Goal: Transaction & Acquisition: Purchase product/service

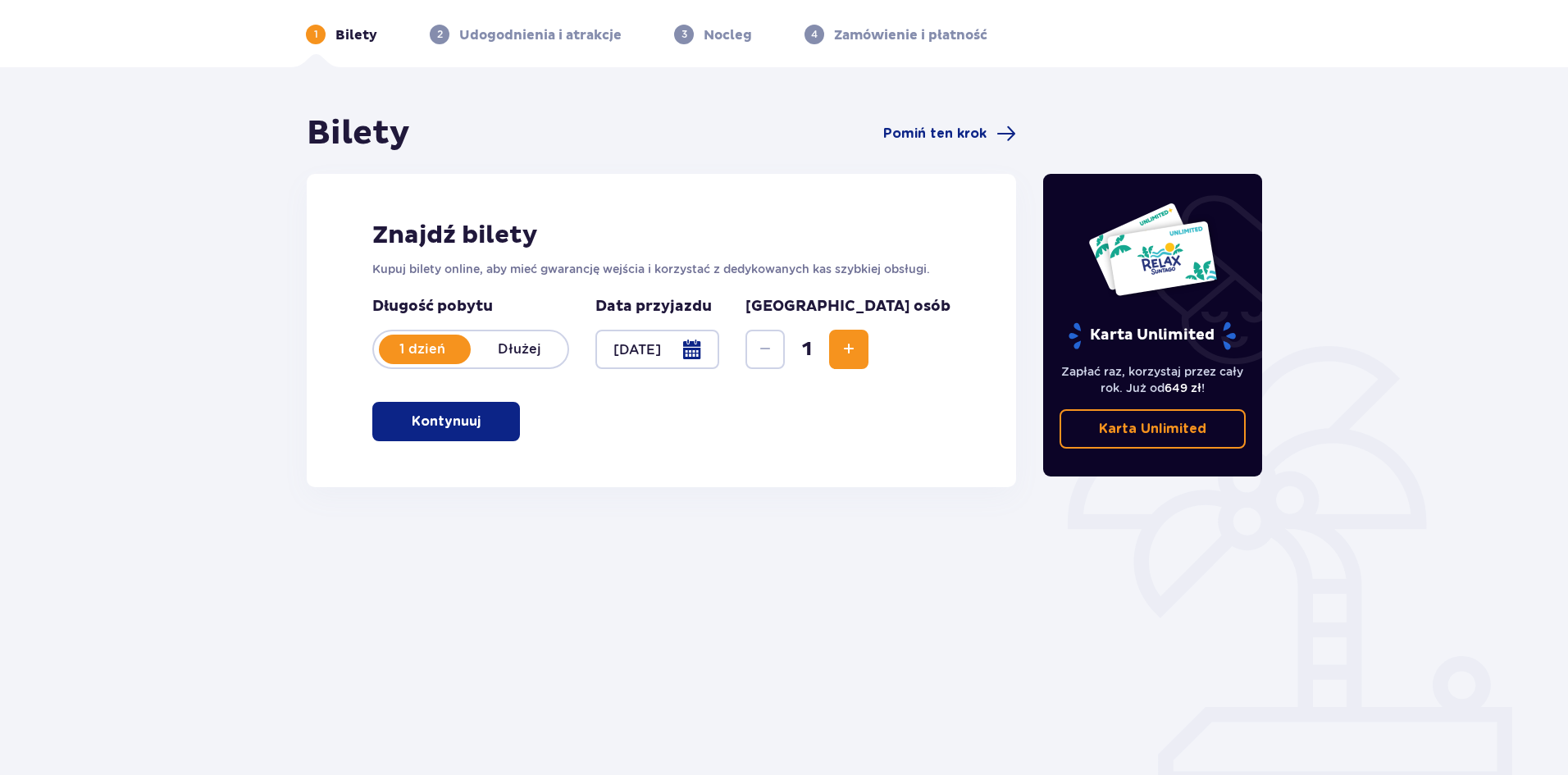
click at [501, 409] on button "Kontynuuj" at bounding box center [445, 421] width 148 height 39
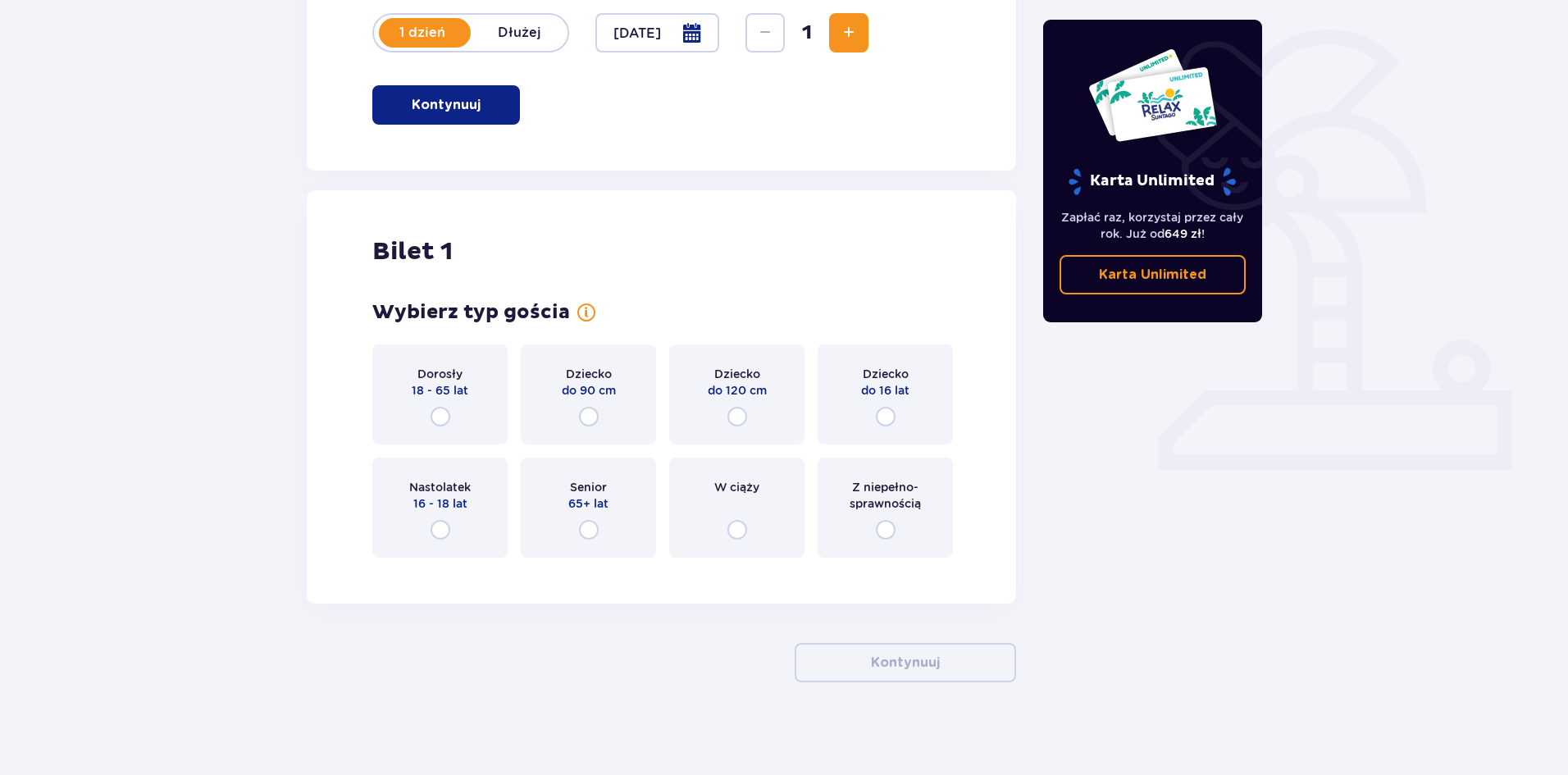
scroll to position [383, 0]
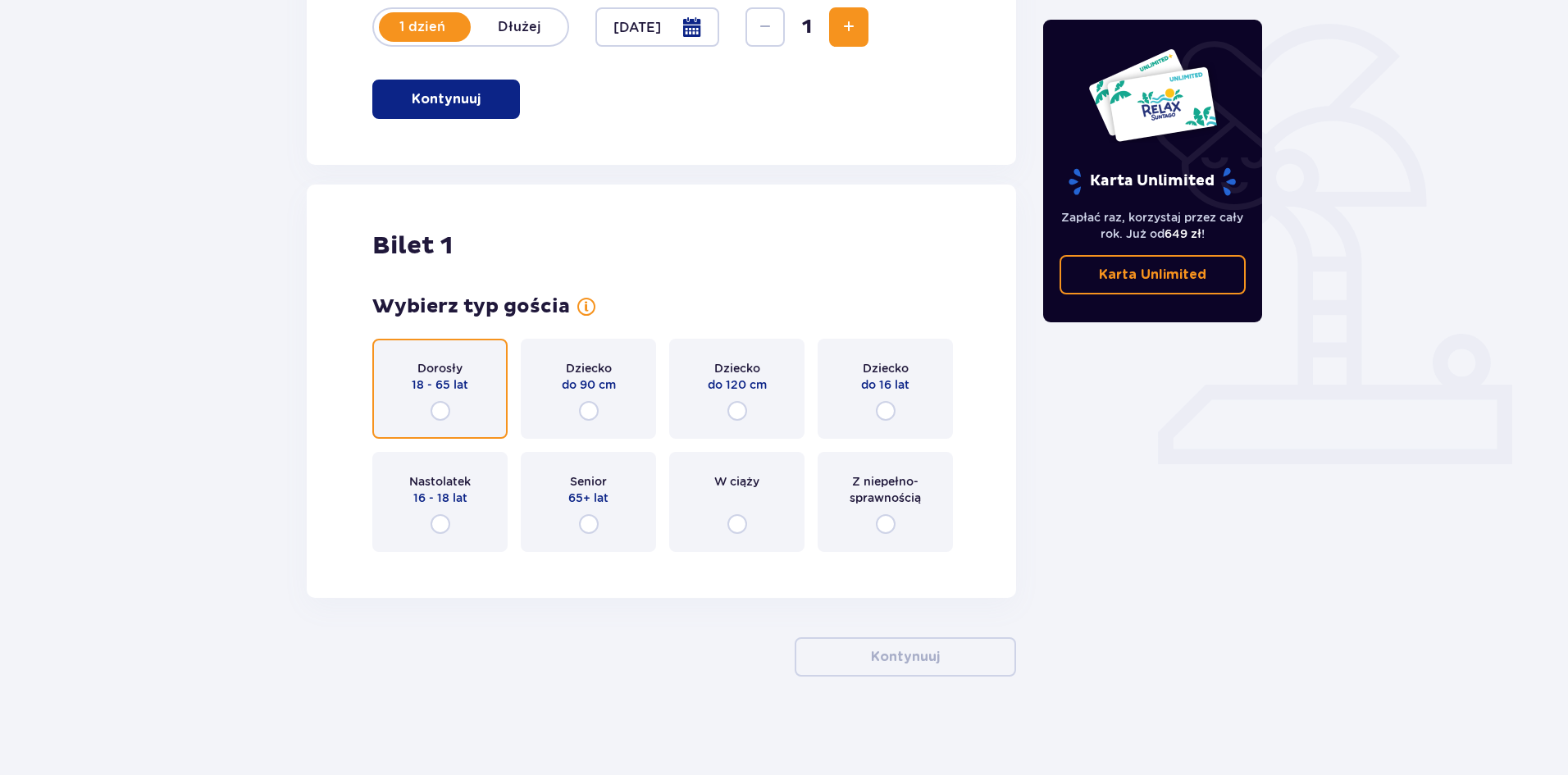
click at [446, 405] on input "radio" at bounding box center [440, 411] width 20 height 20
radio input "true"
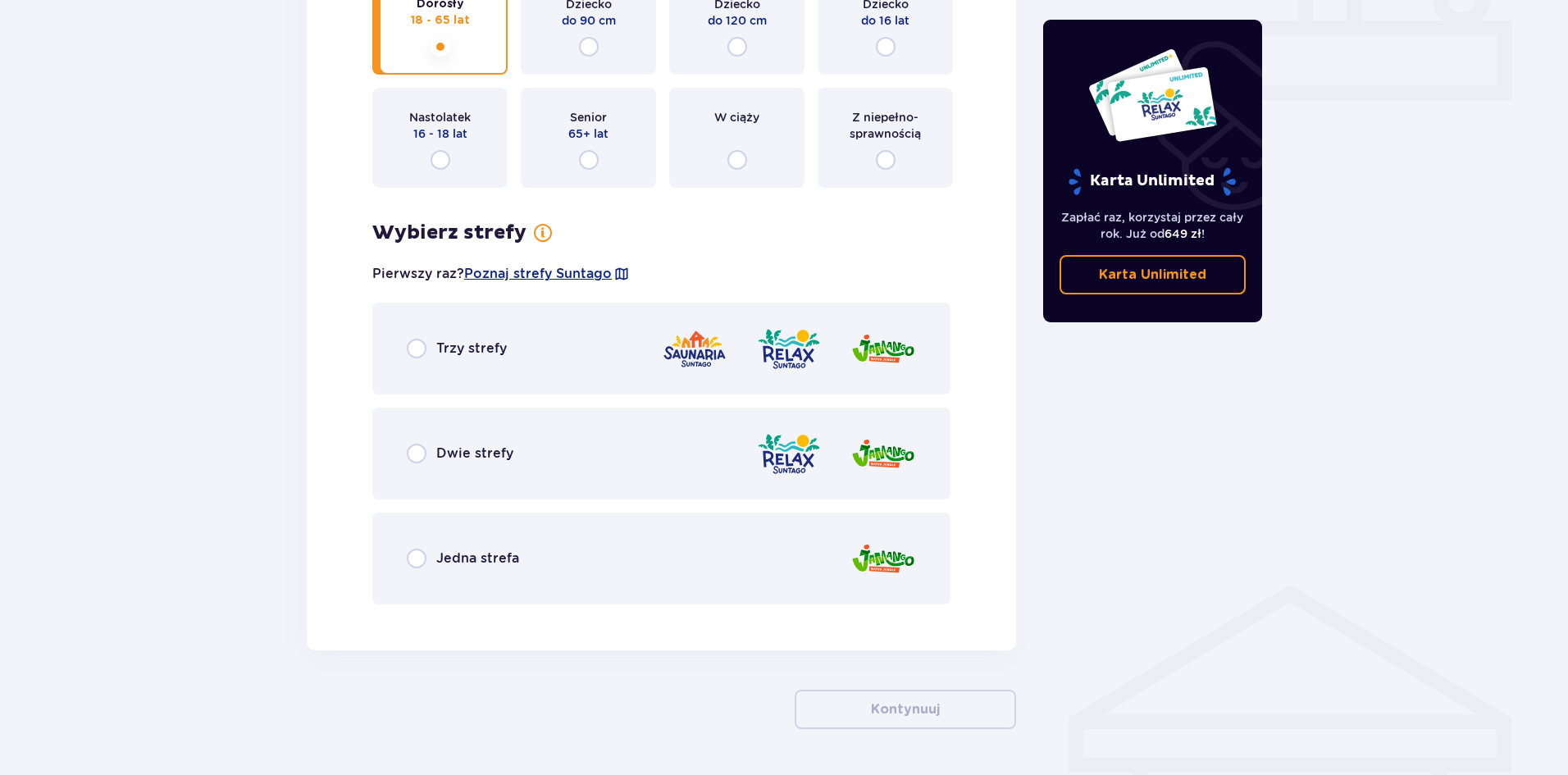
scroll to position [800, 0]
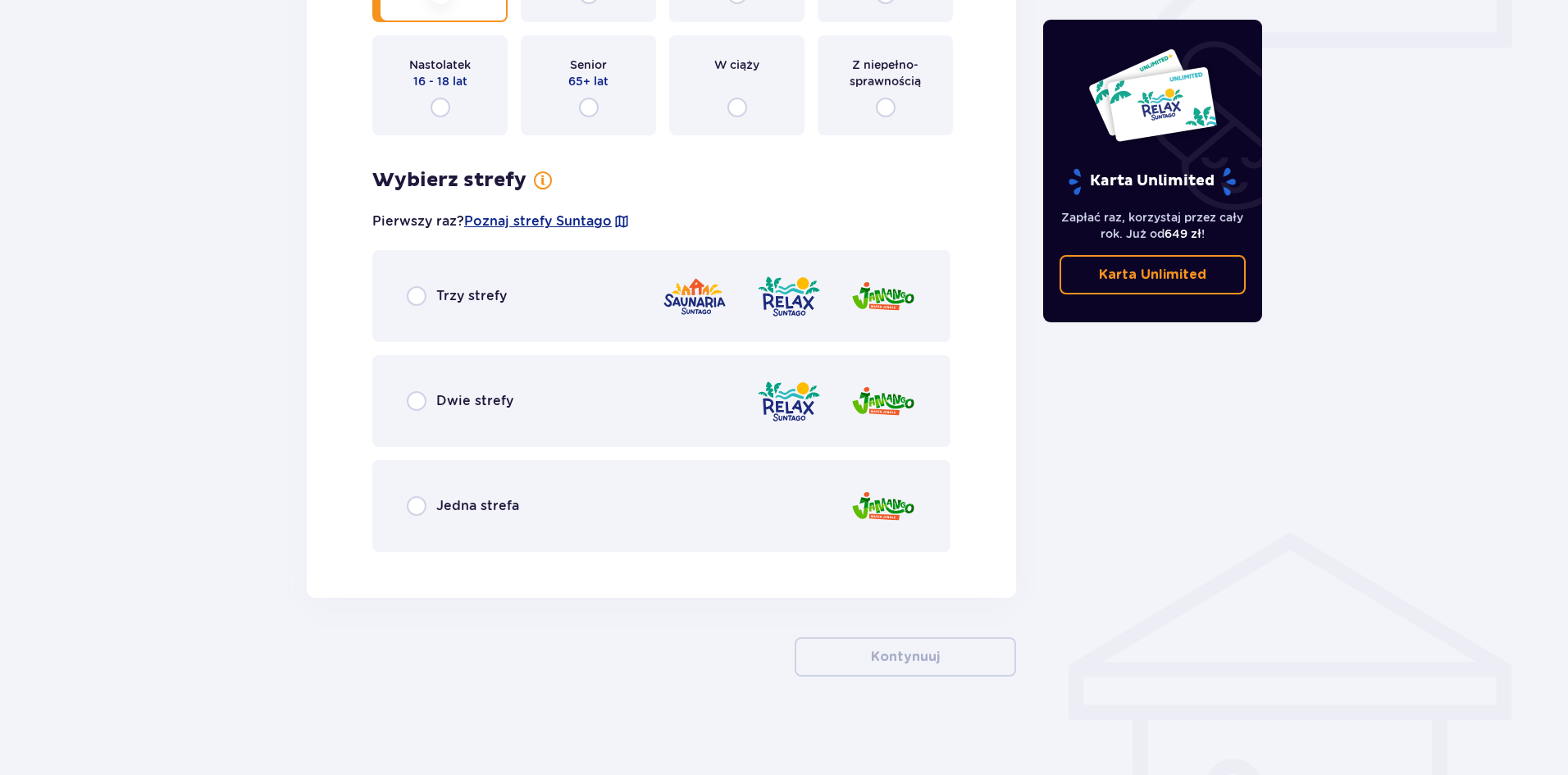
click at [435, 499] on div "Jedna strefa" at bounding box center [463, 507] width 112 height 20
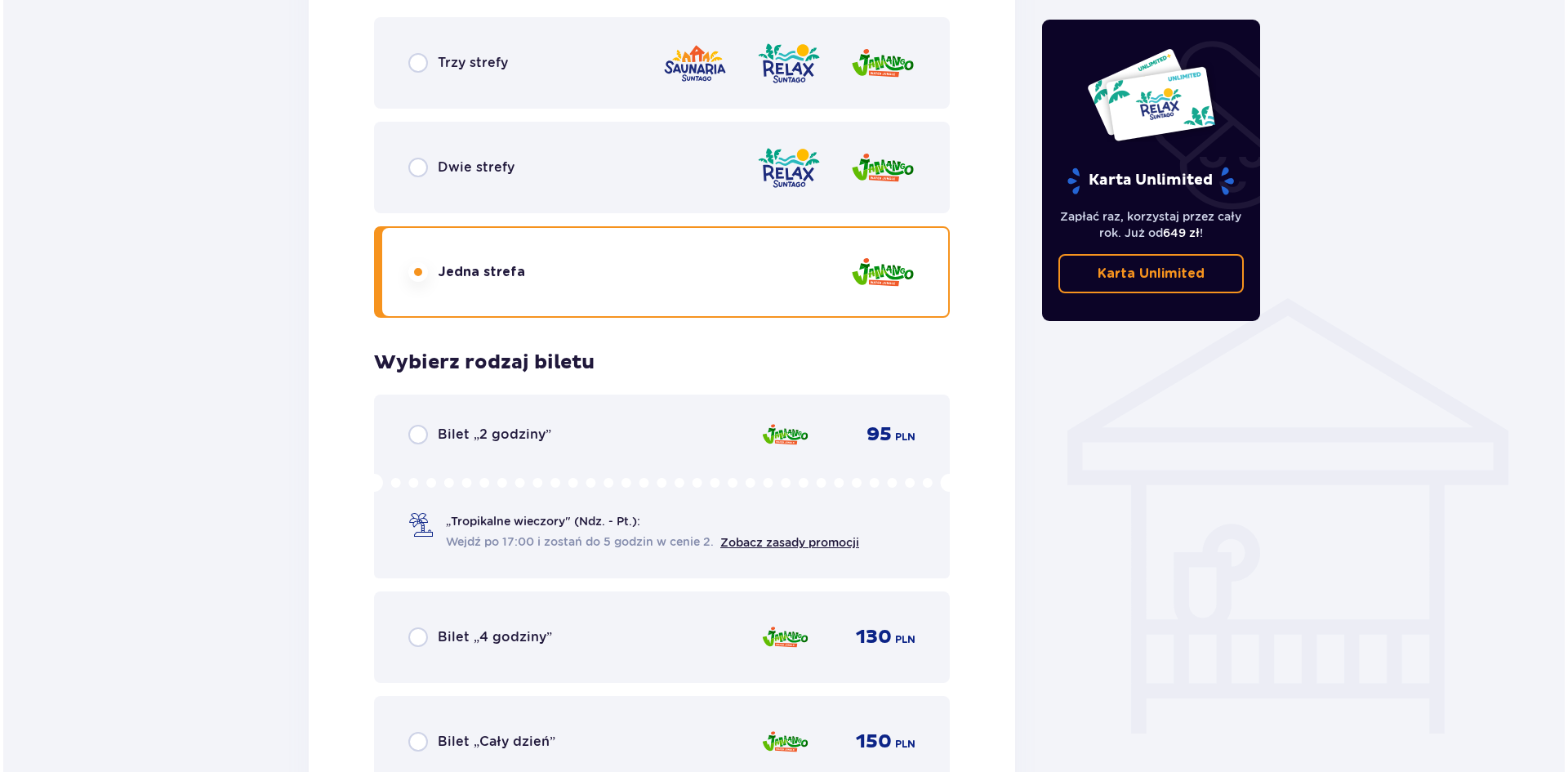
scroll to position [939, 0]
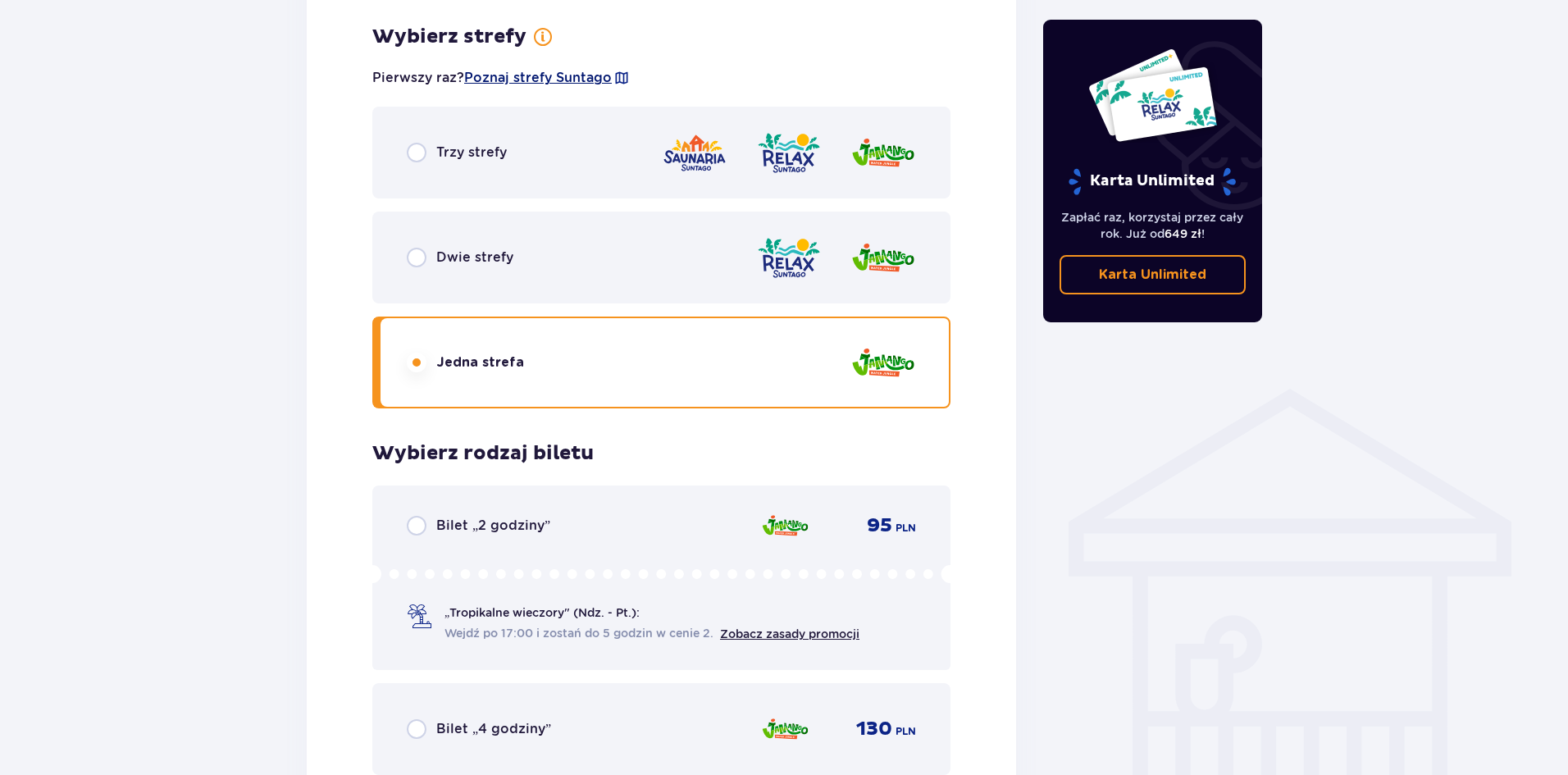
click at [589, 75] on span "Poznaj strefy Suntago" at bounding box center [537, 78] width 148 height 18
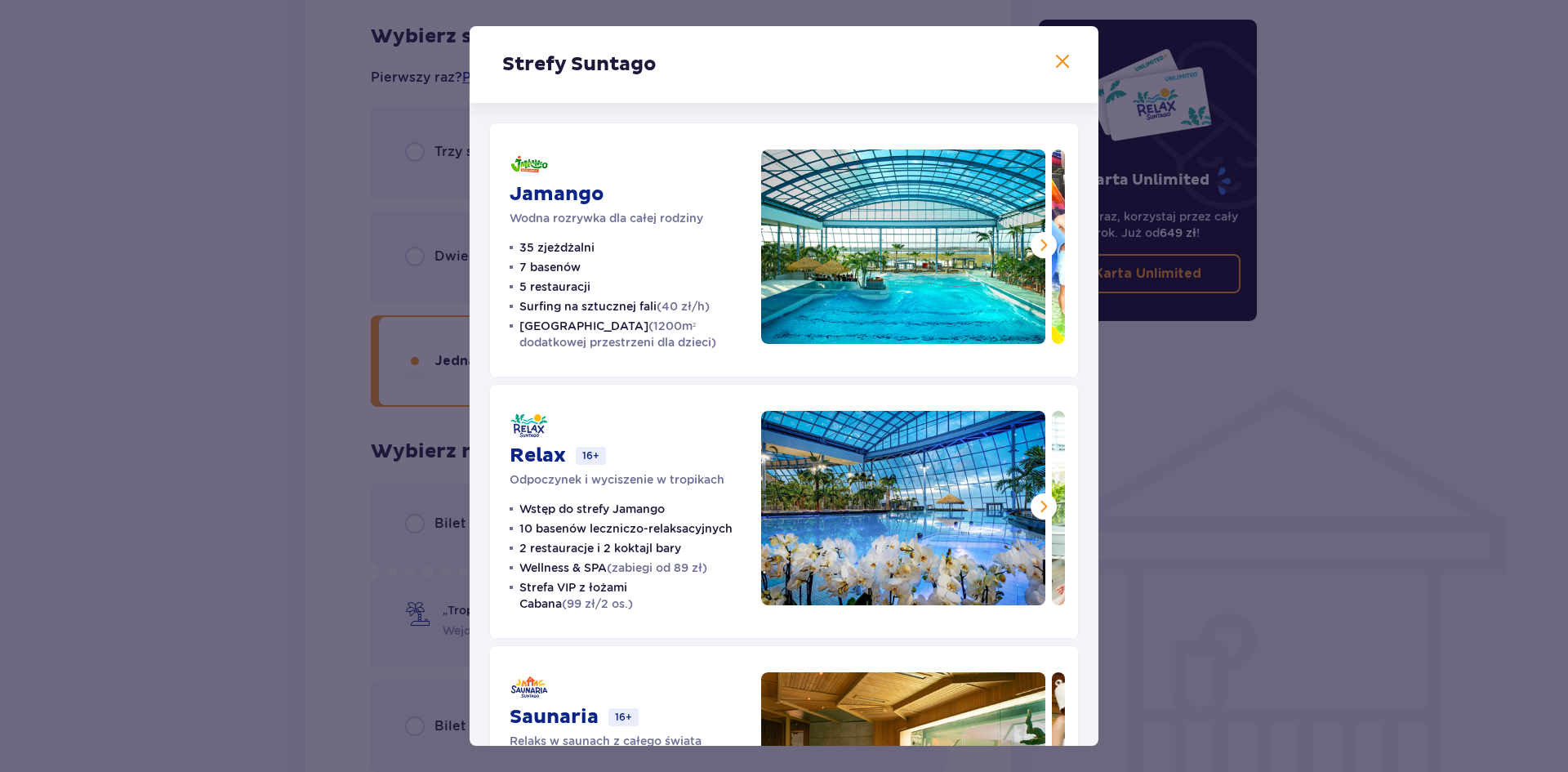
click at [1035, 249] on span at bounding box center [1044, 246] width 20 height 20
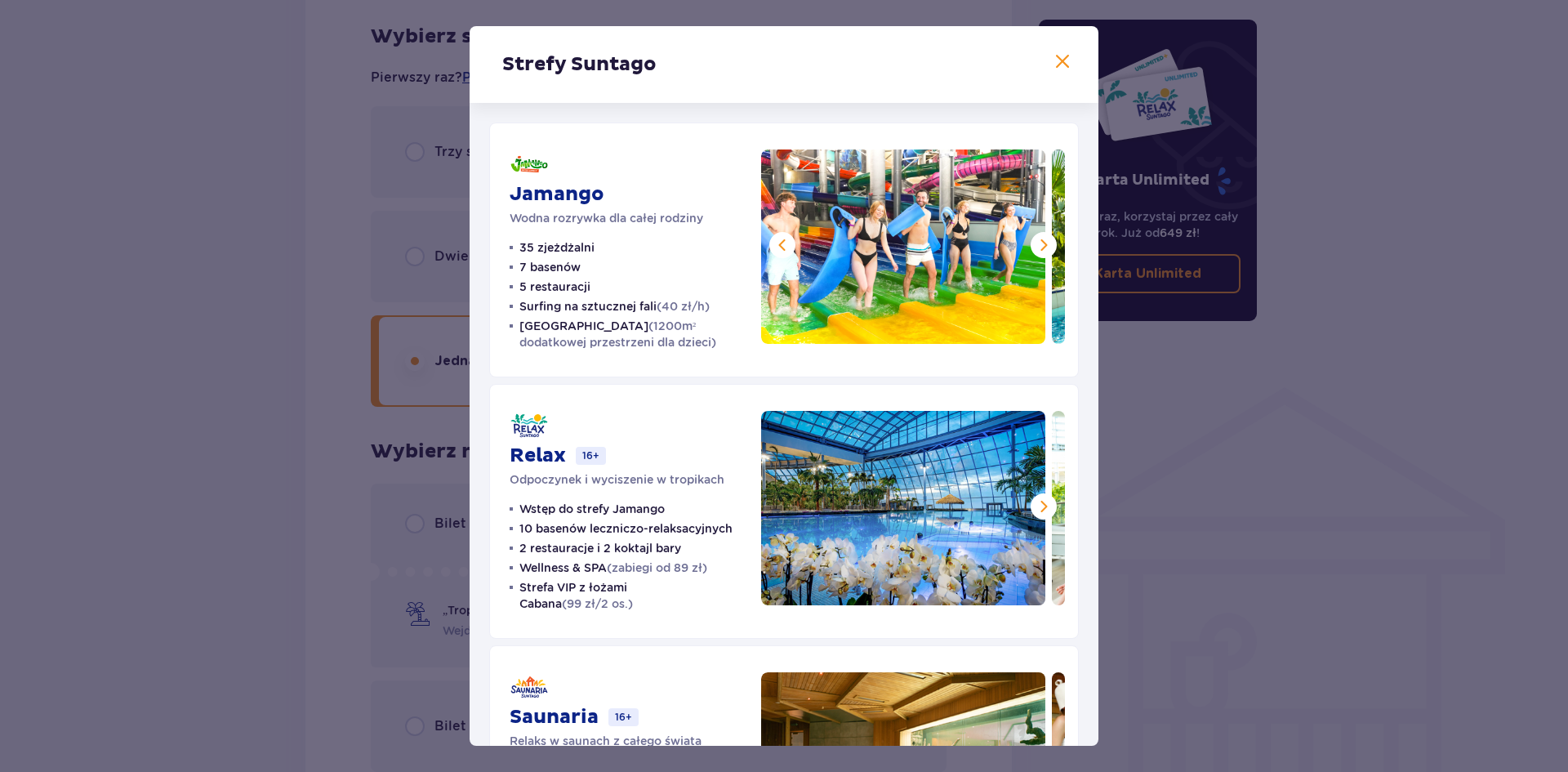
click at [1035, 249] on span at bounding box center [1044, 246] width 20 height 20
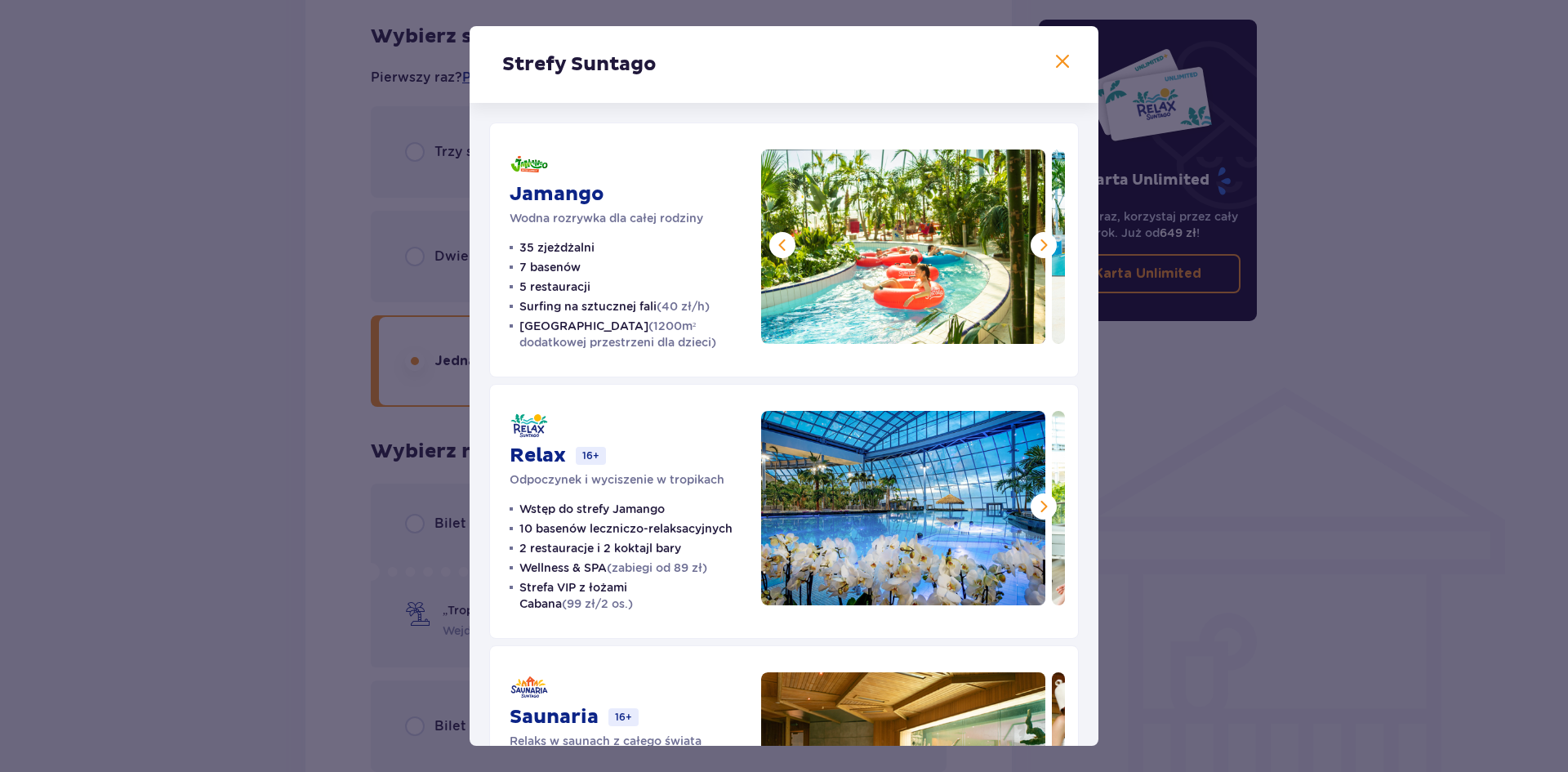
click at [1035, 249] on span at bounding box center [1044, 246] width 20 height 20
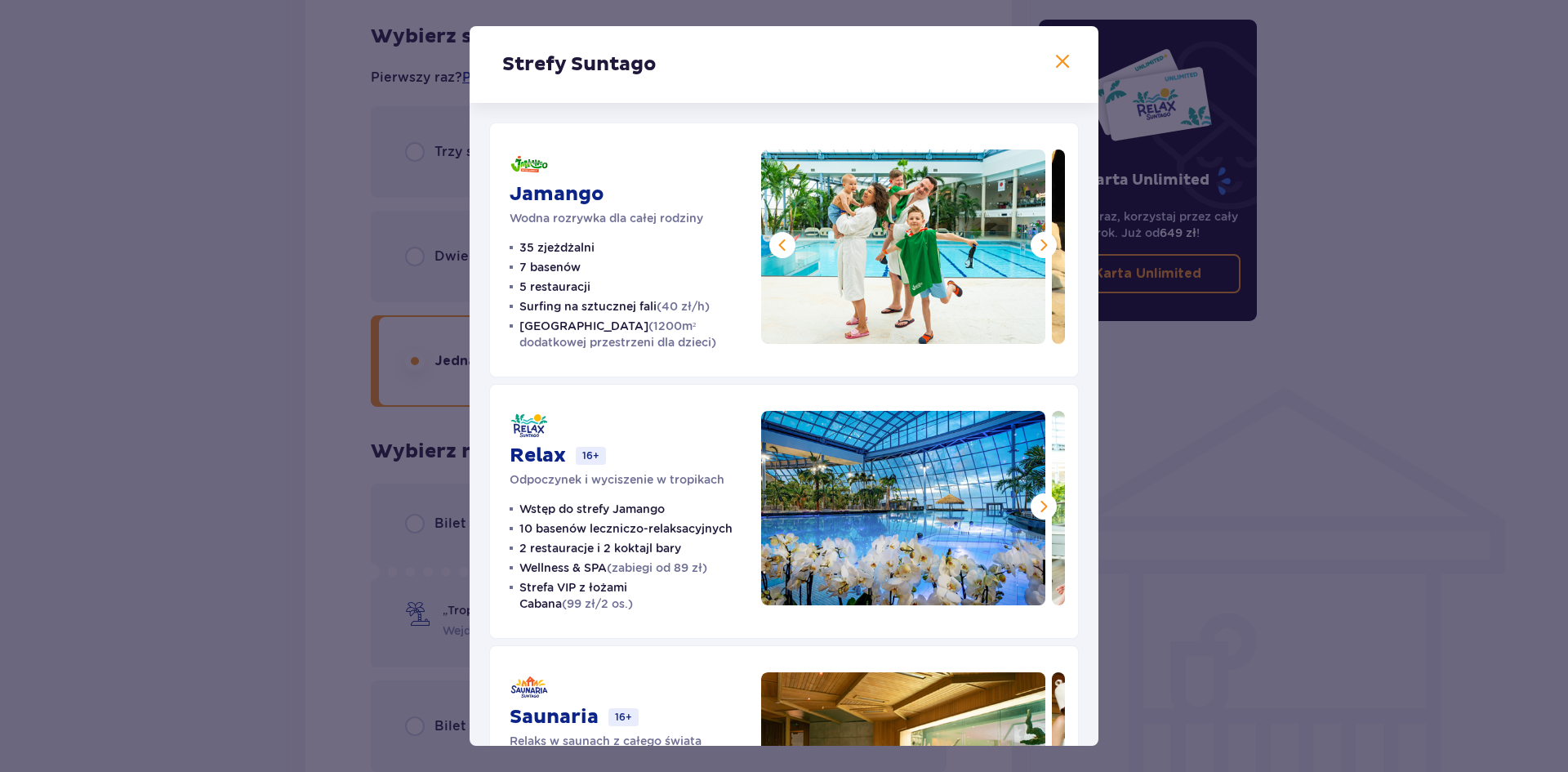
click at [1035, 249] on span at bounding box center [1044, 246] width 20 height 20
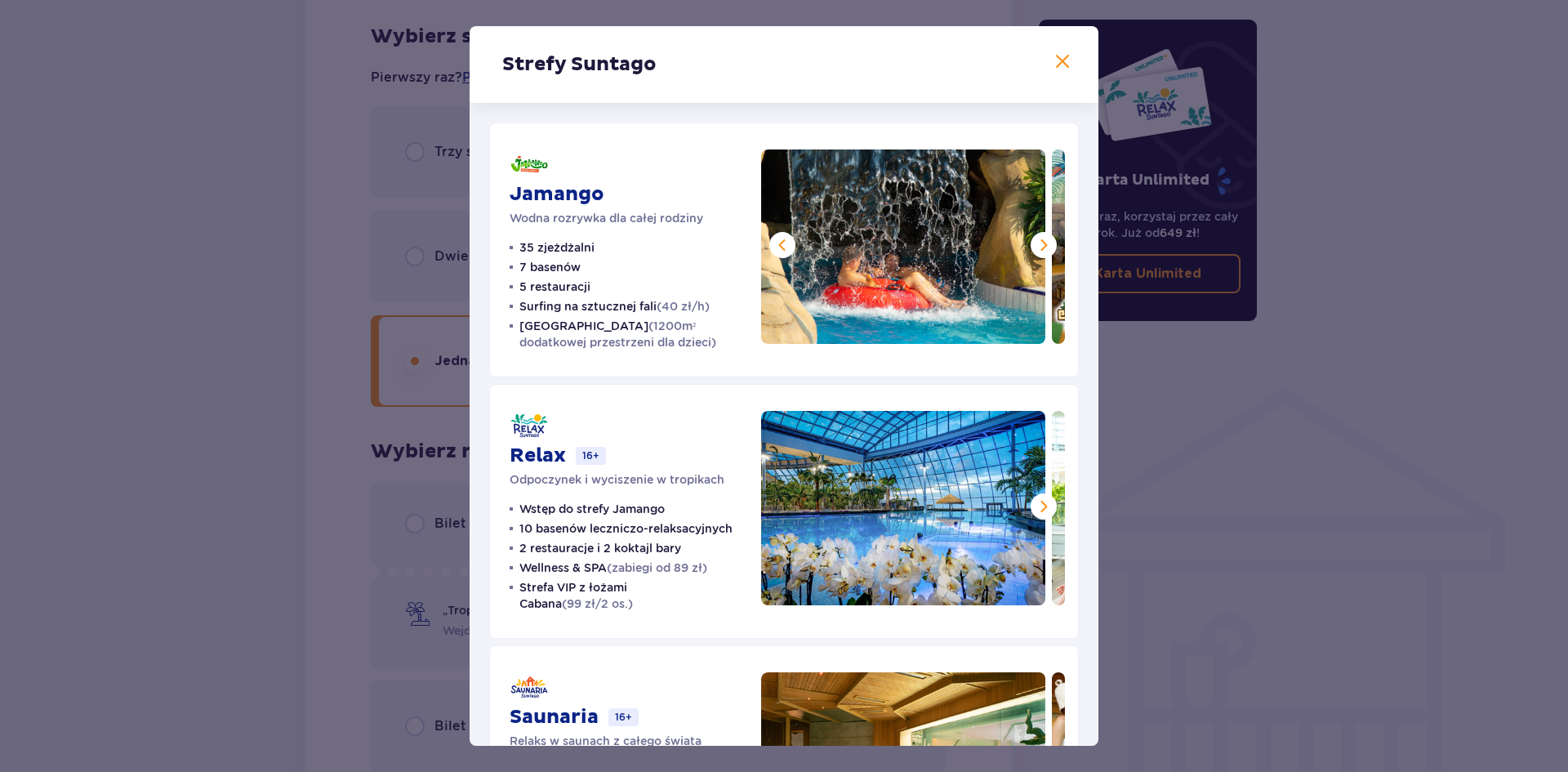
click at [1035, 249] on span at bounding box center [1044, 246] width 20 height 20
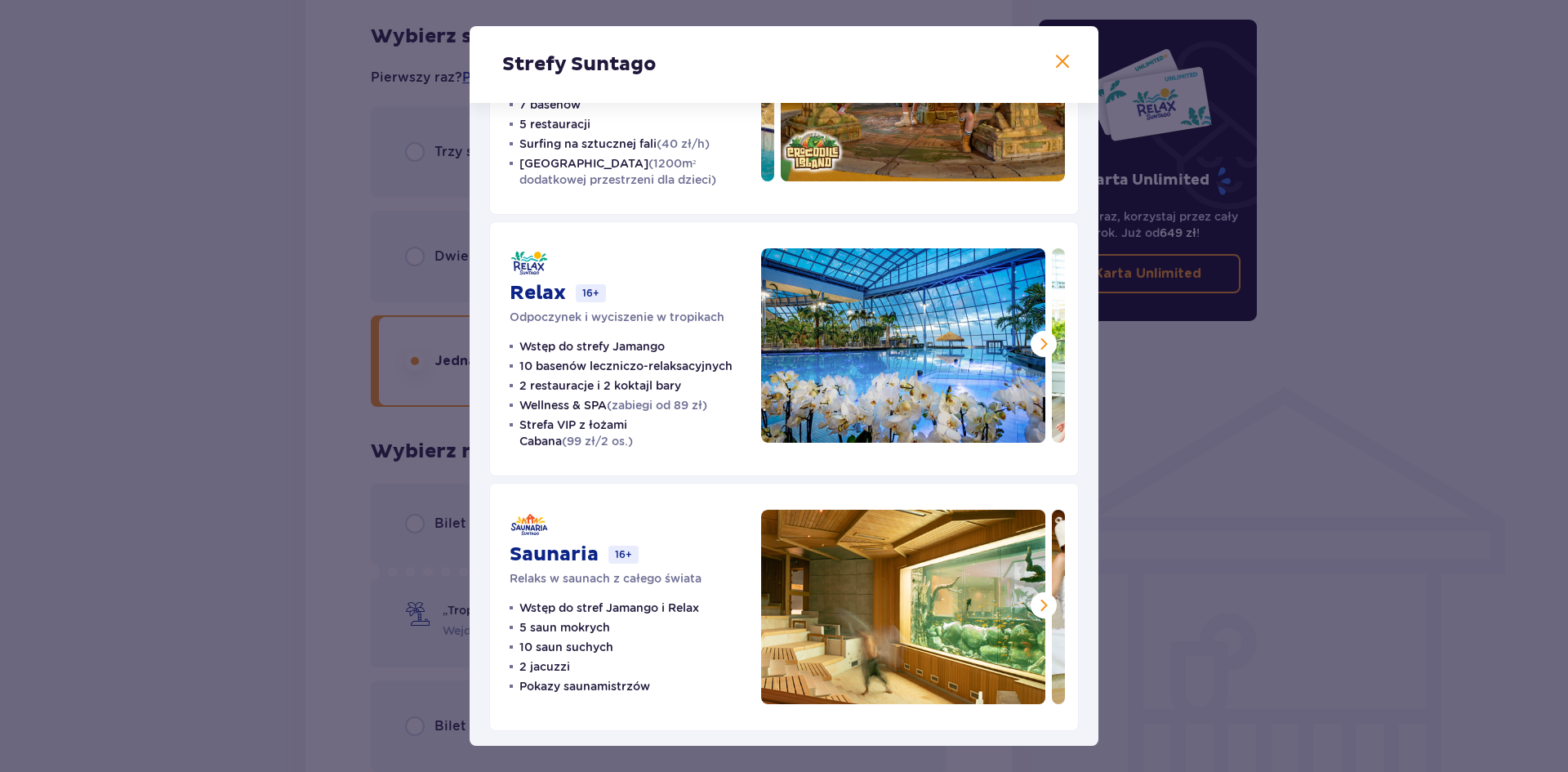
scroll to position [163, 0]
click at [1034, 344] on span at bounding box center [1044, 343] width 20 height 20
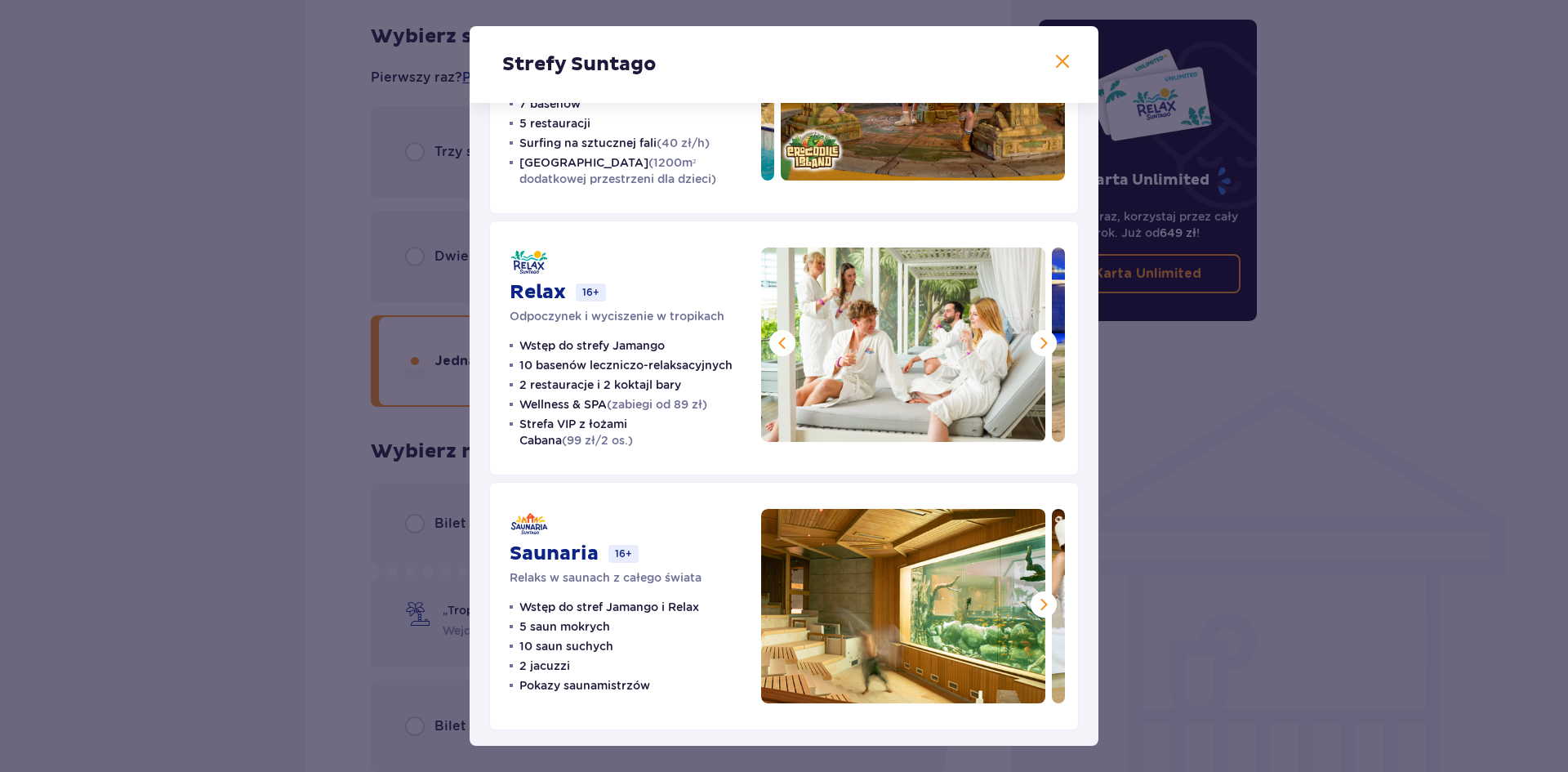
click at [1034, 344] on span at bounding box center [1044, 343] width 20 height 20
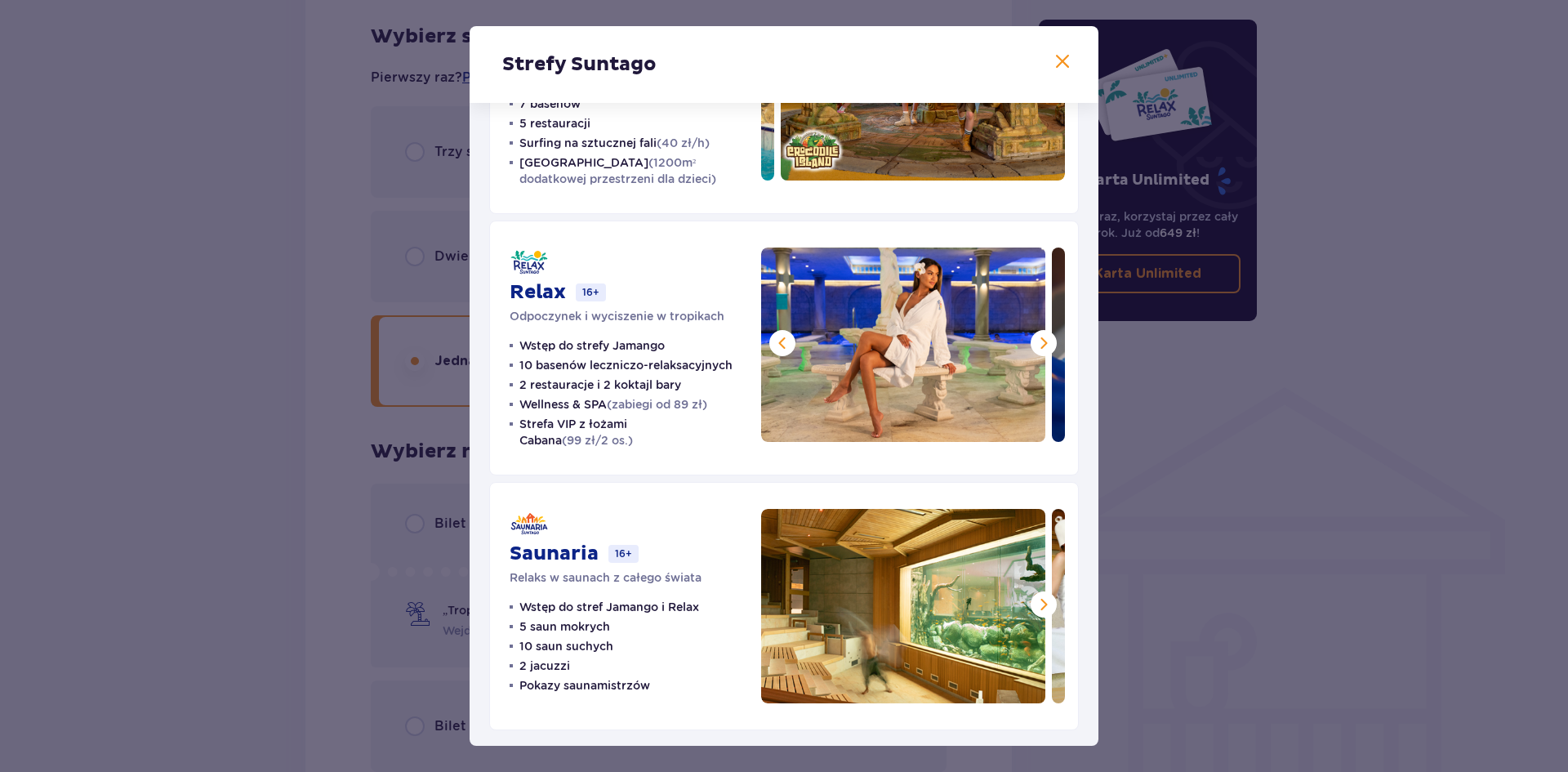
click at [1034, 344] on span at bounding box center [1044, 343] width 20 height 20
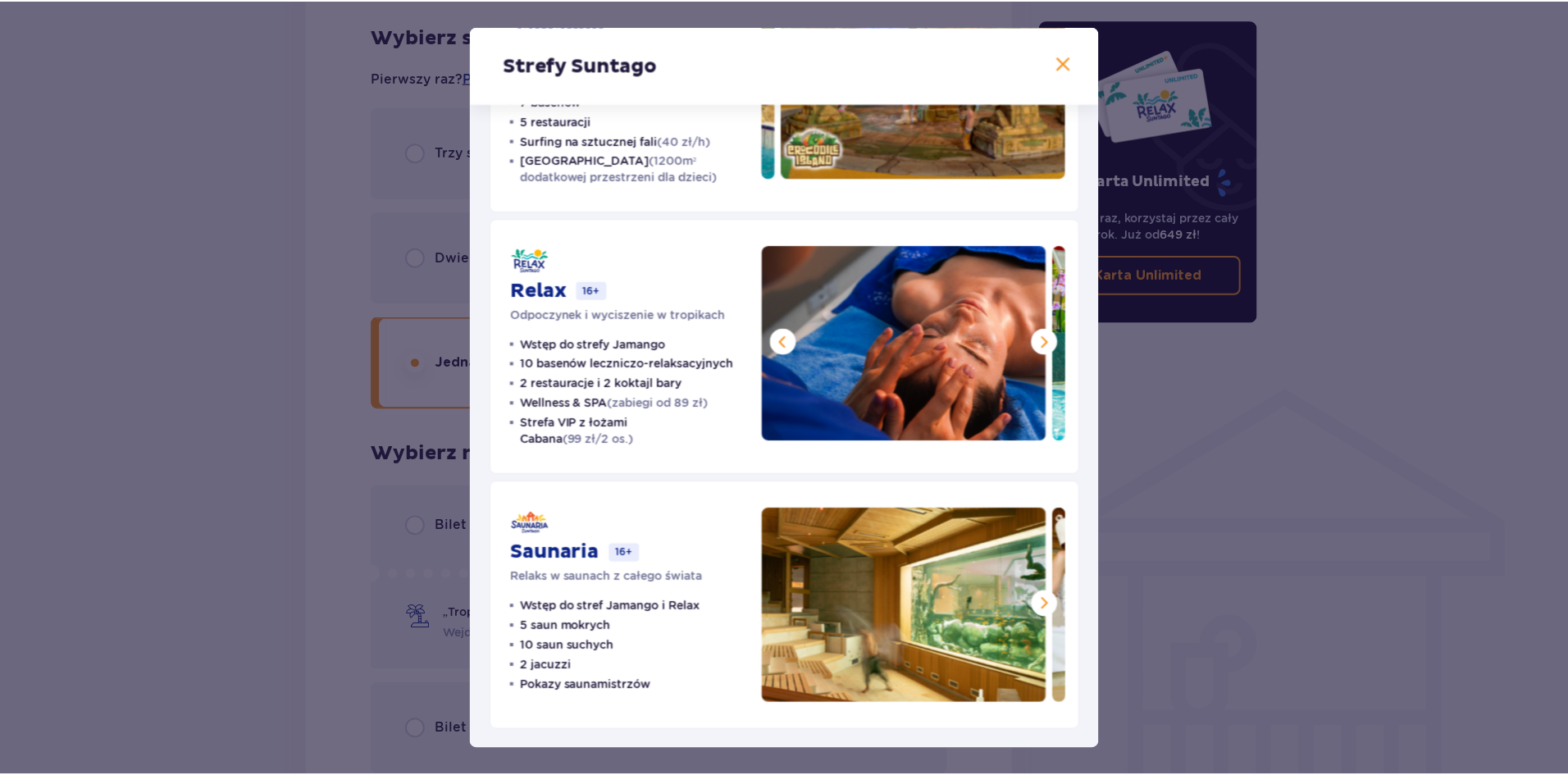
scroll to position [168, 0]
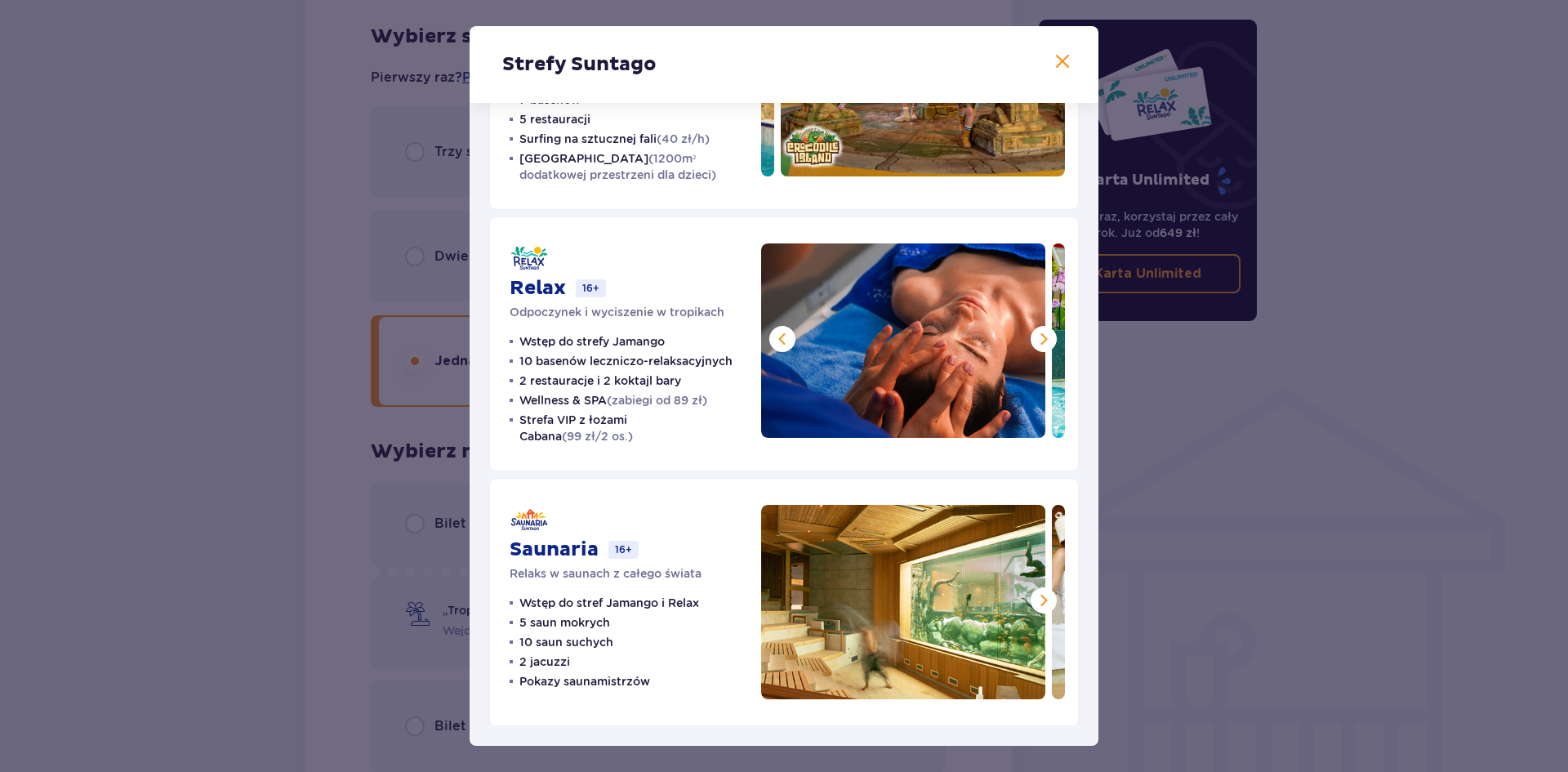
click at [1044, 607] on span at bounding box center [1044, 600] width 20 height 20
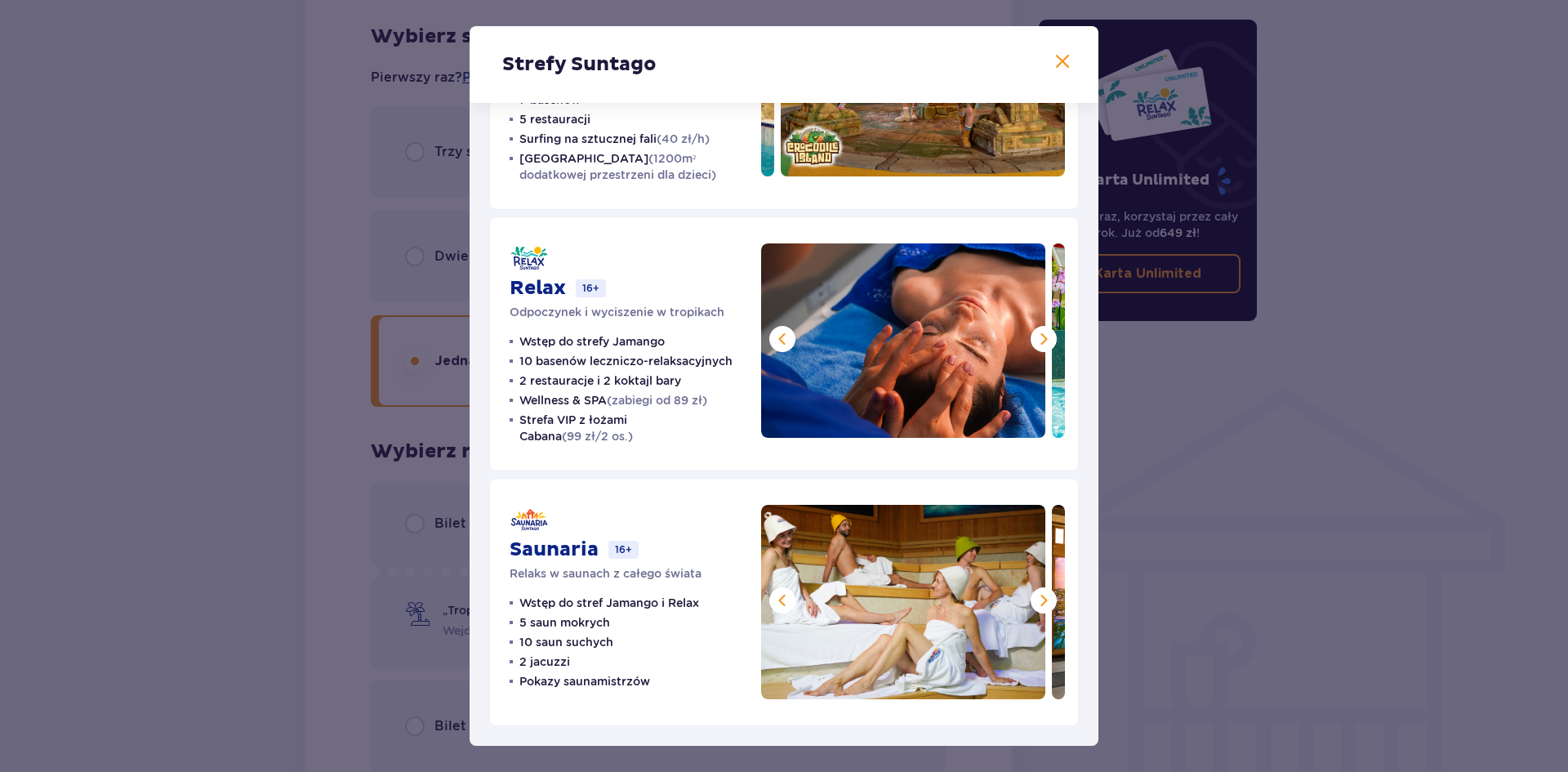
click at [1044, 607] on span at bounding box center [1044, 600] width 20 height 20
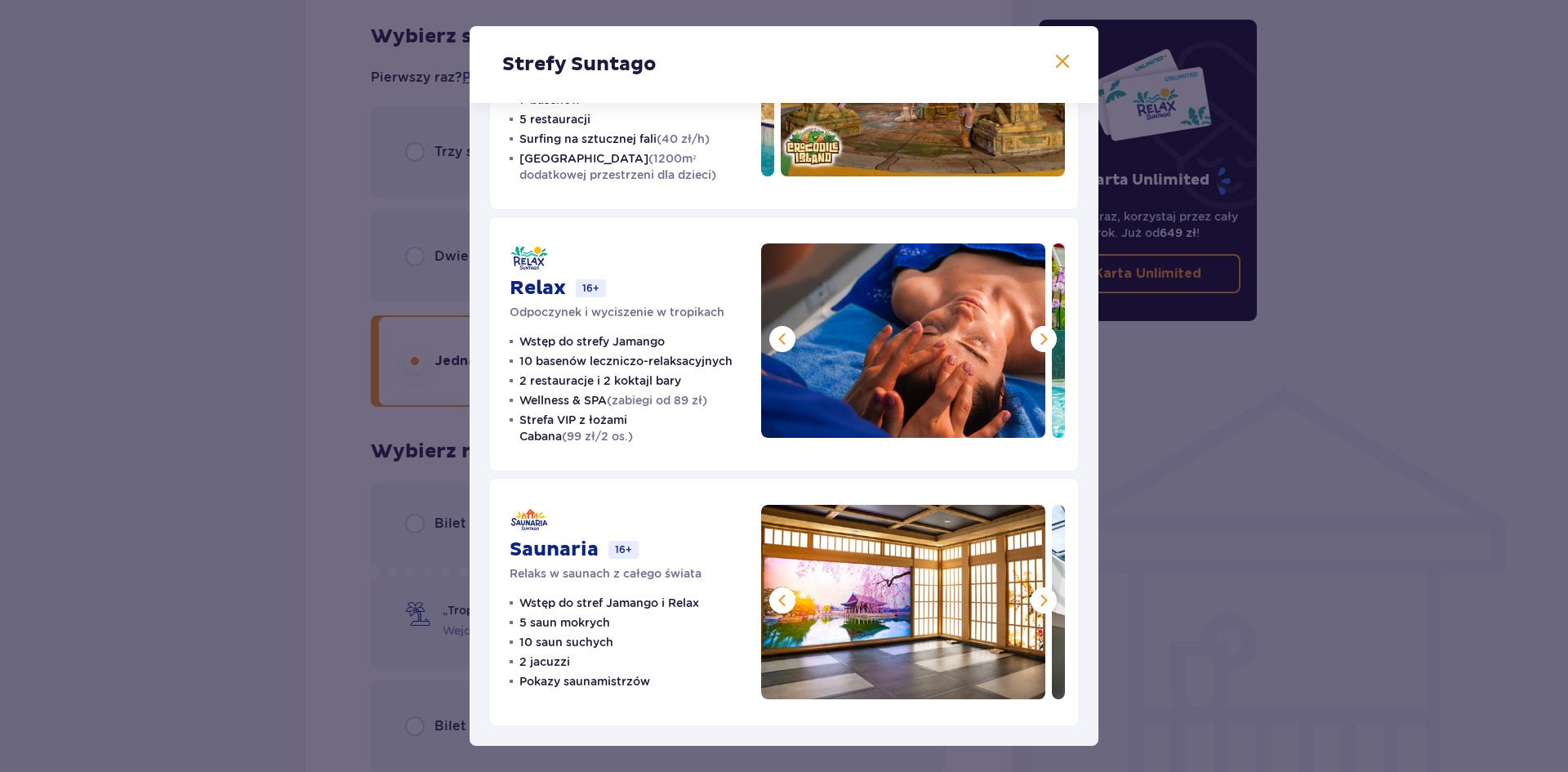
click at [1044, 607] on span at bounding box center [1044, 600] width 20 height 20
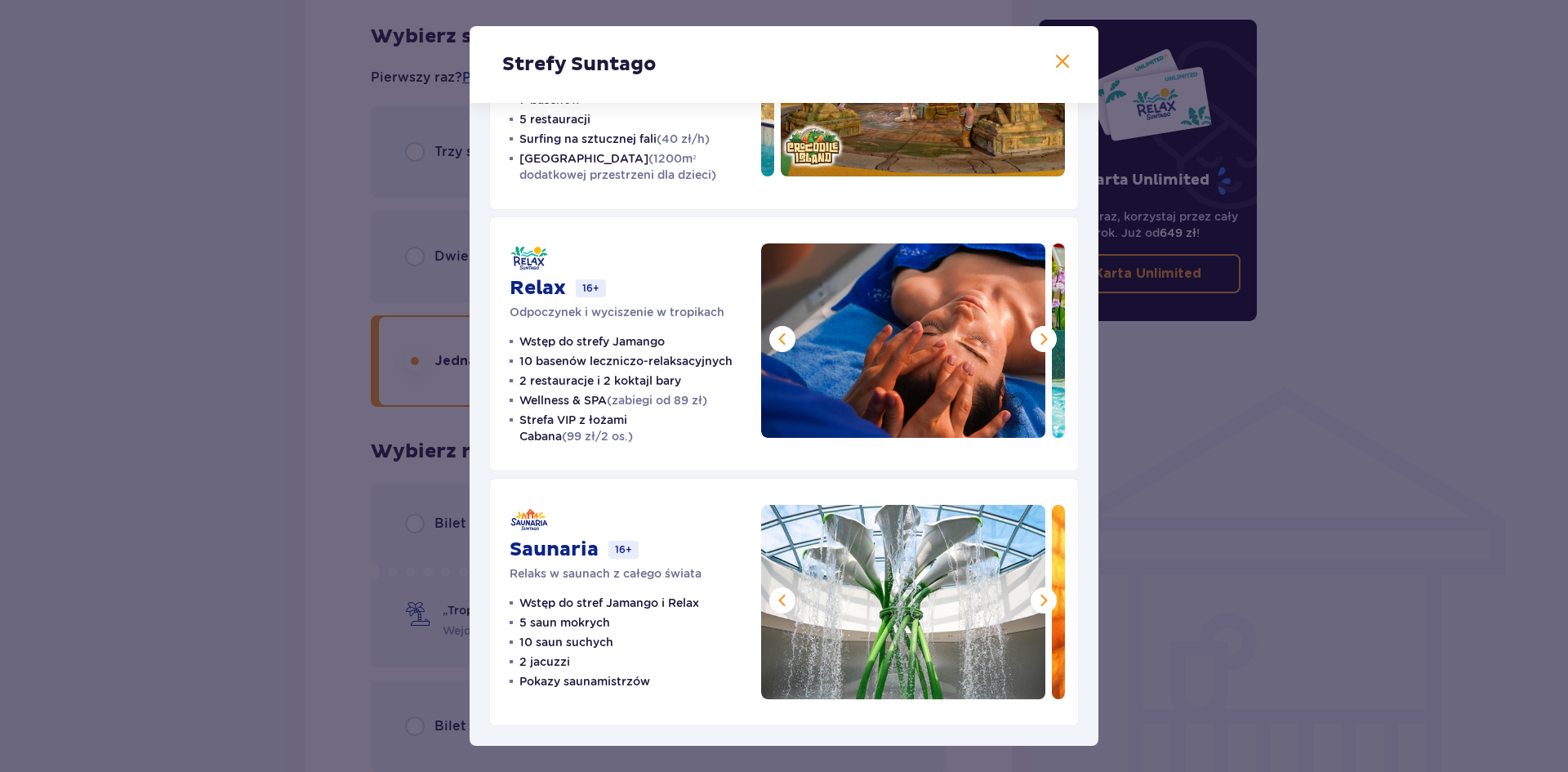
click at [1044, 607] on span at bounding box center [1044, 600] width 20 height 20
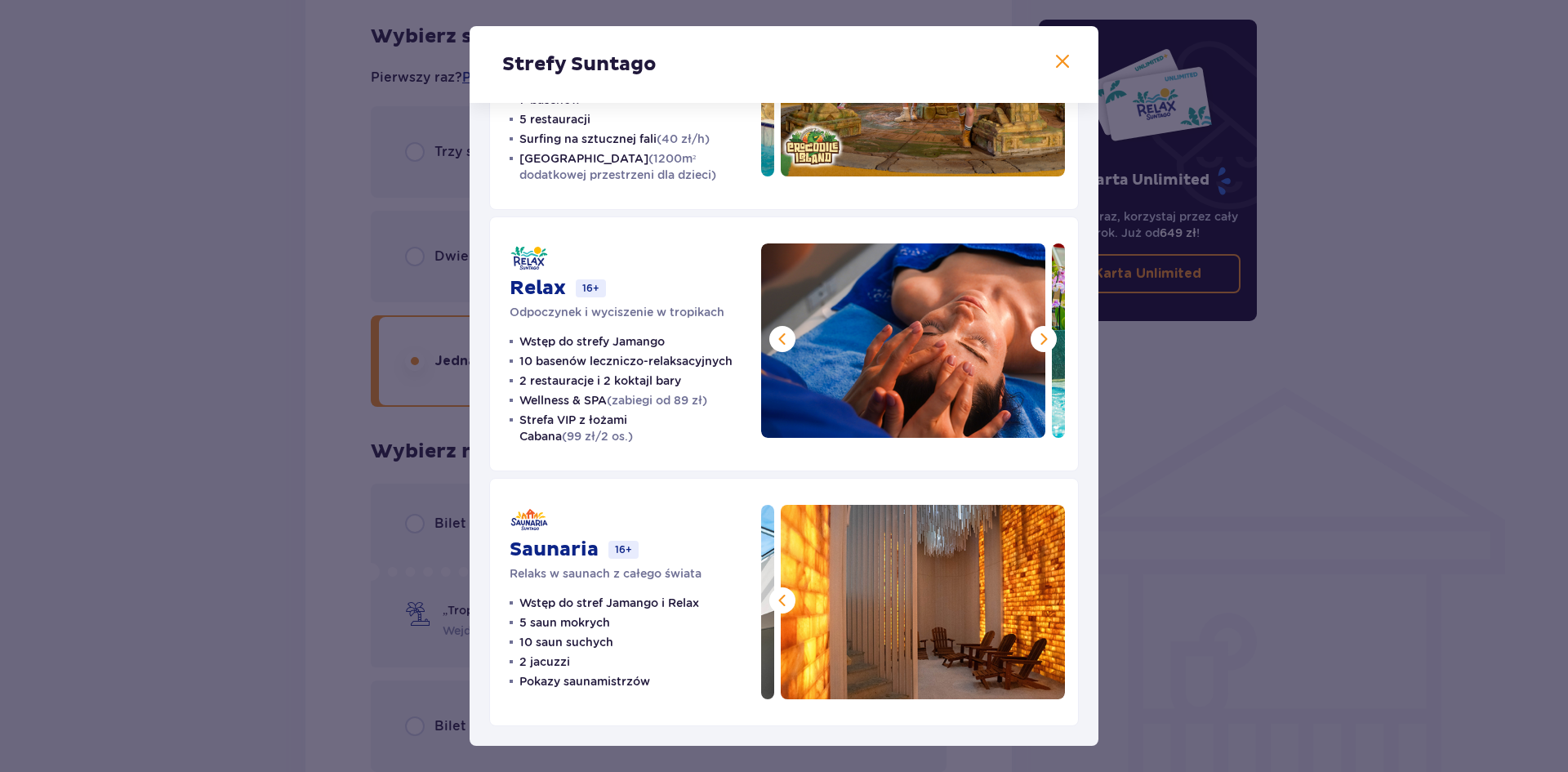
click at [1050, 80] on div "Strefy Suntago" at bounding box center [783, 64] width 628 height 77
click at [1053, 59] on span at bounding box center [1063, 62] width 20 height 20
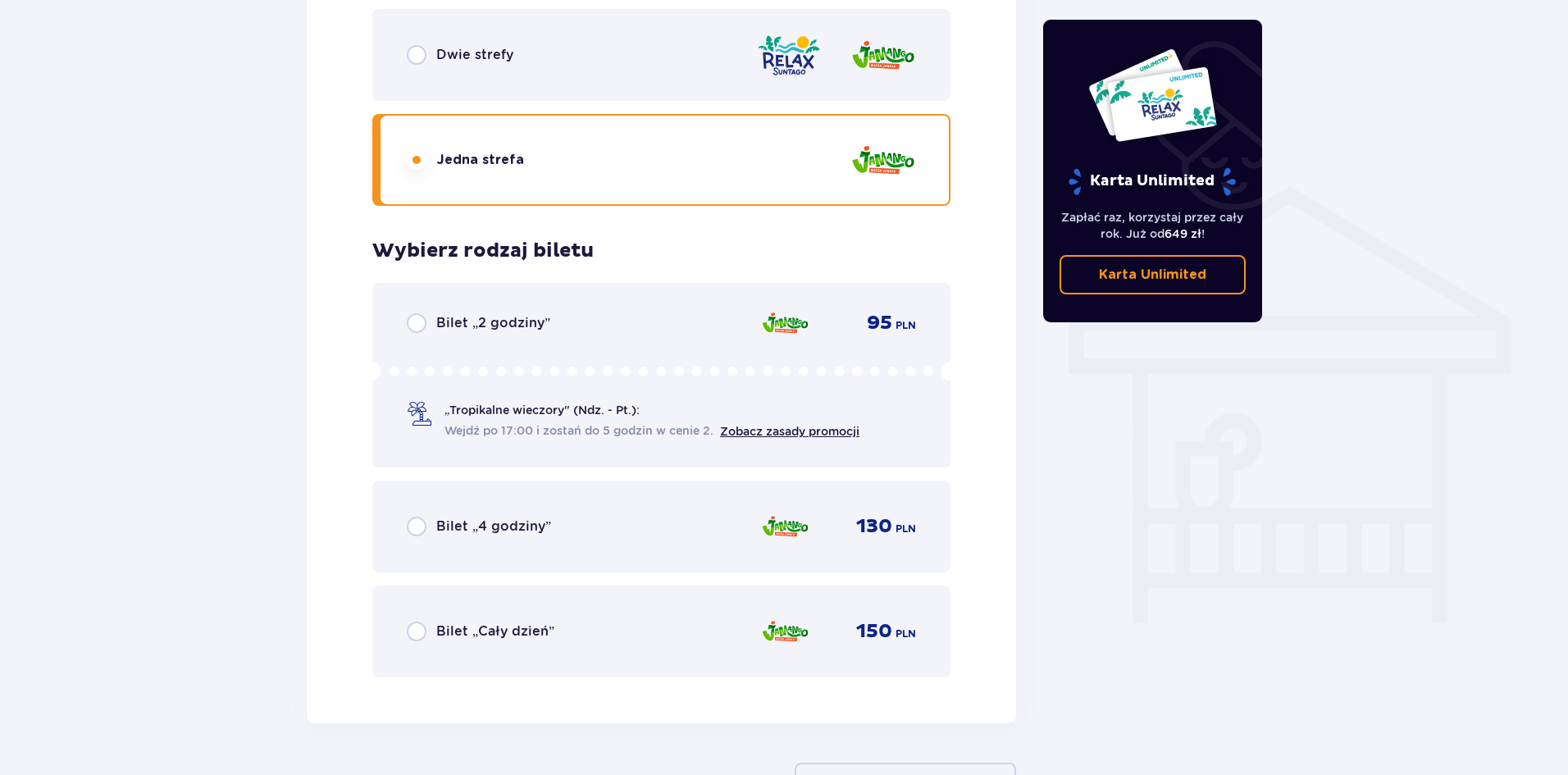
scroll to position [1190, 0]
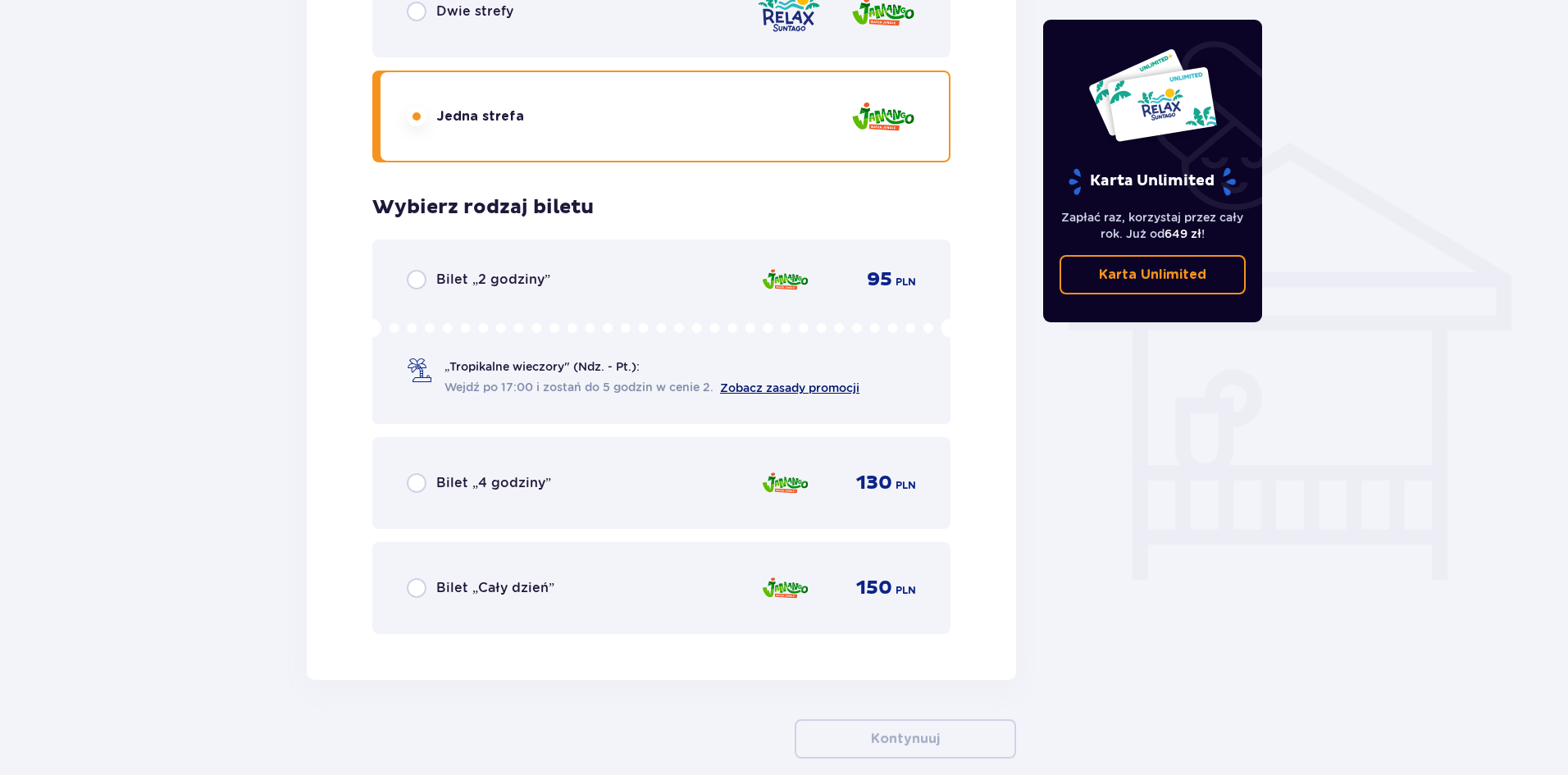
click at [807, 388] on link "Zobacz zasady promocji" at bounding box center [789, 388] width 140 height 13
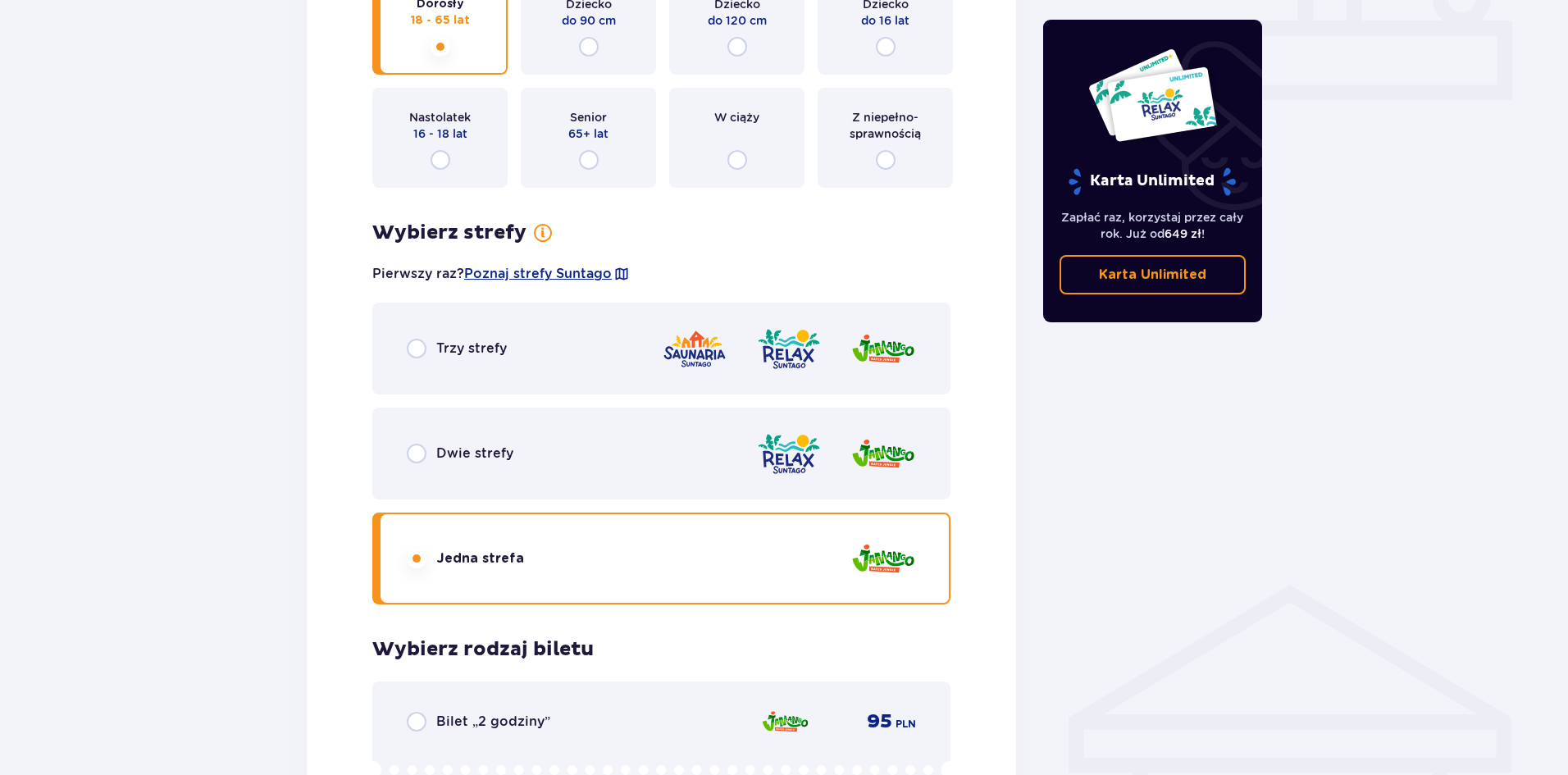
scroll to position [738, 0]
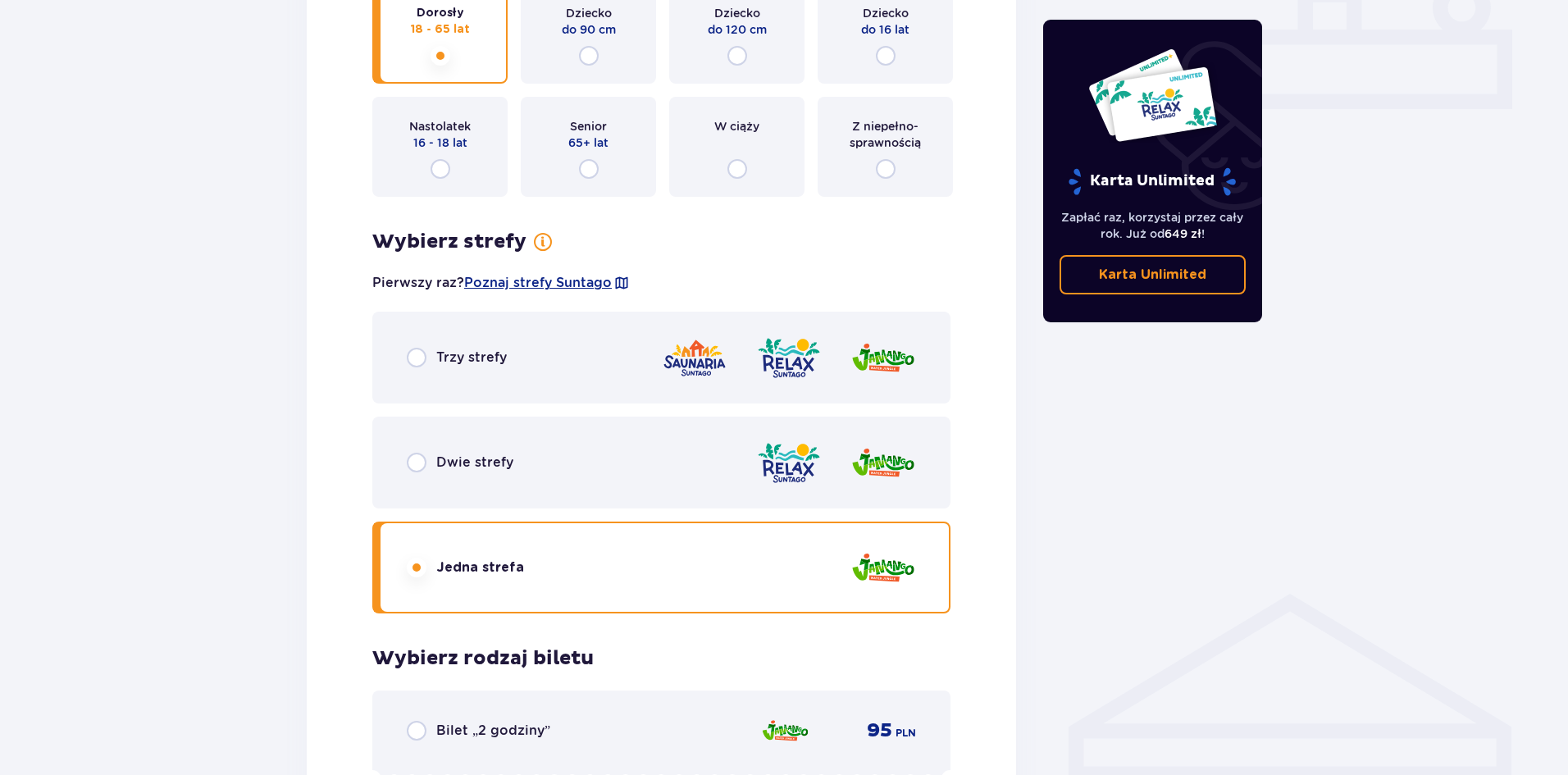
click at [438, 359] on p "Trzy strefy" at bounding box center [471, 358] width 70 height 18
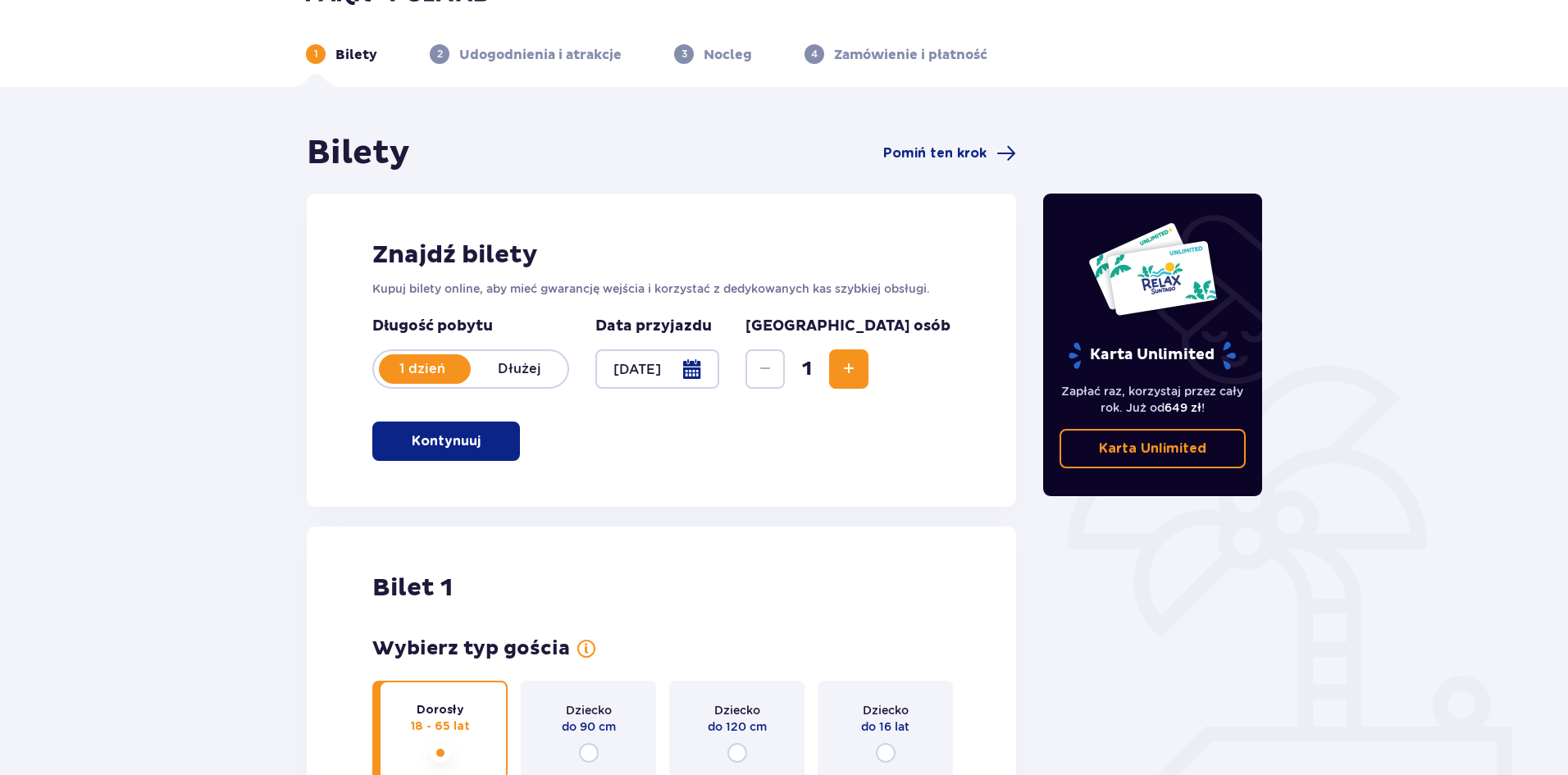
scroll to position [0, 0]
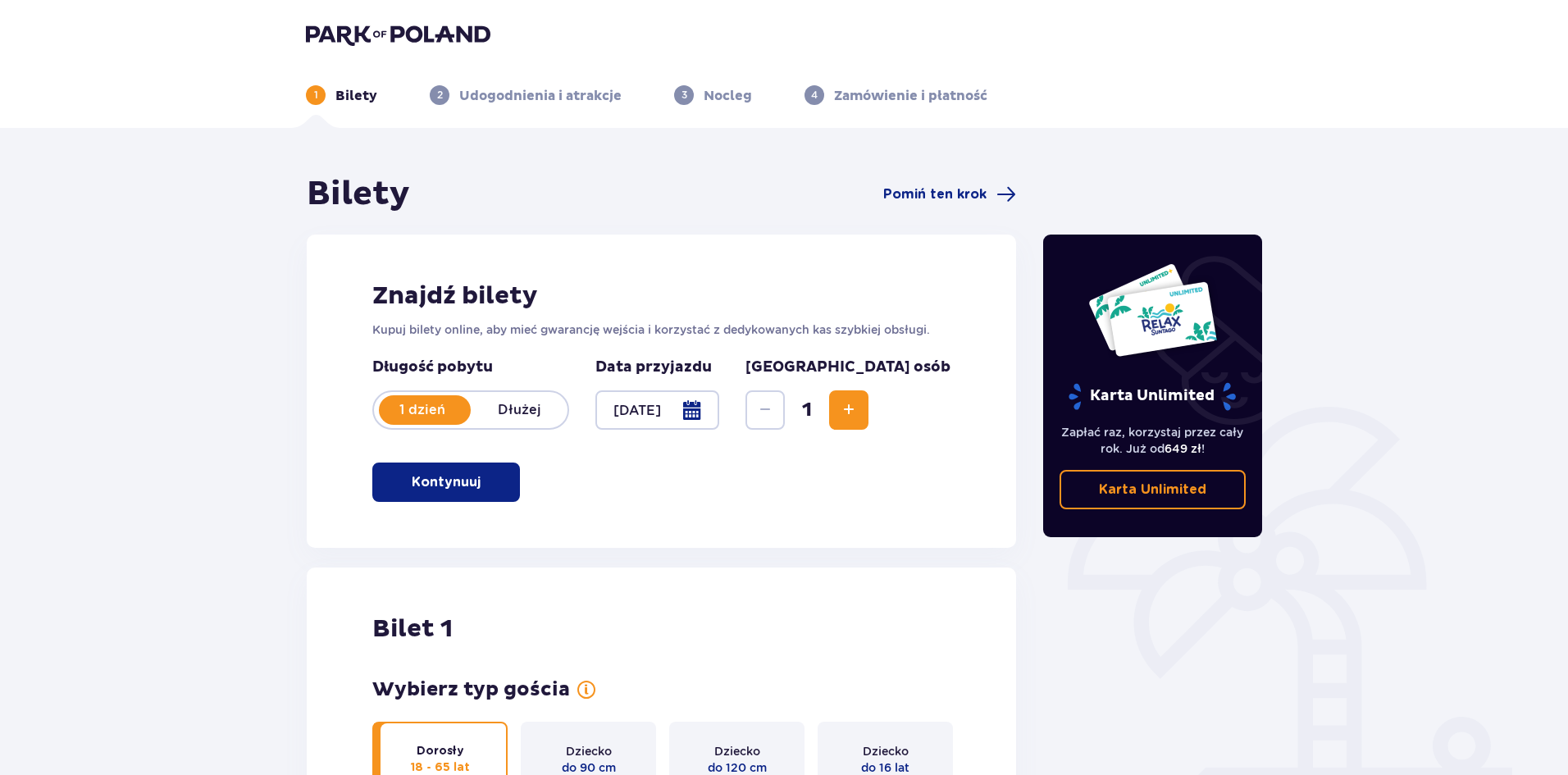
click at [418, 39] on img at bounding box center [398, 33] width 185 height 23
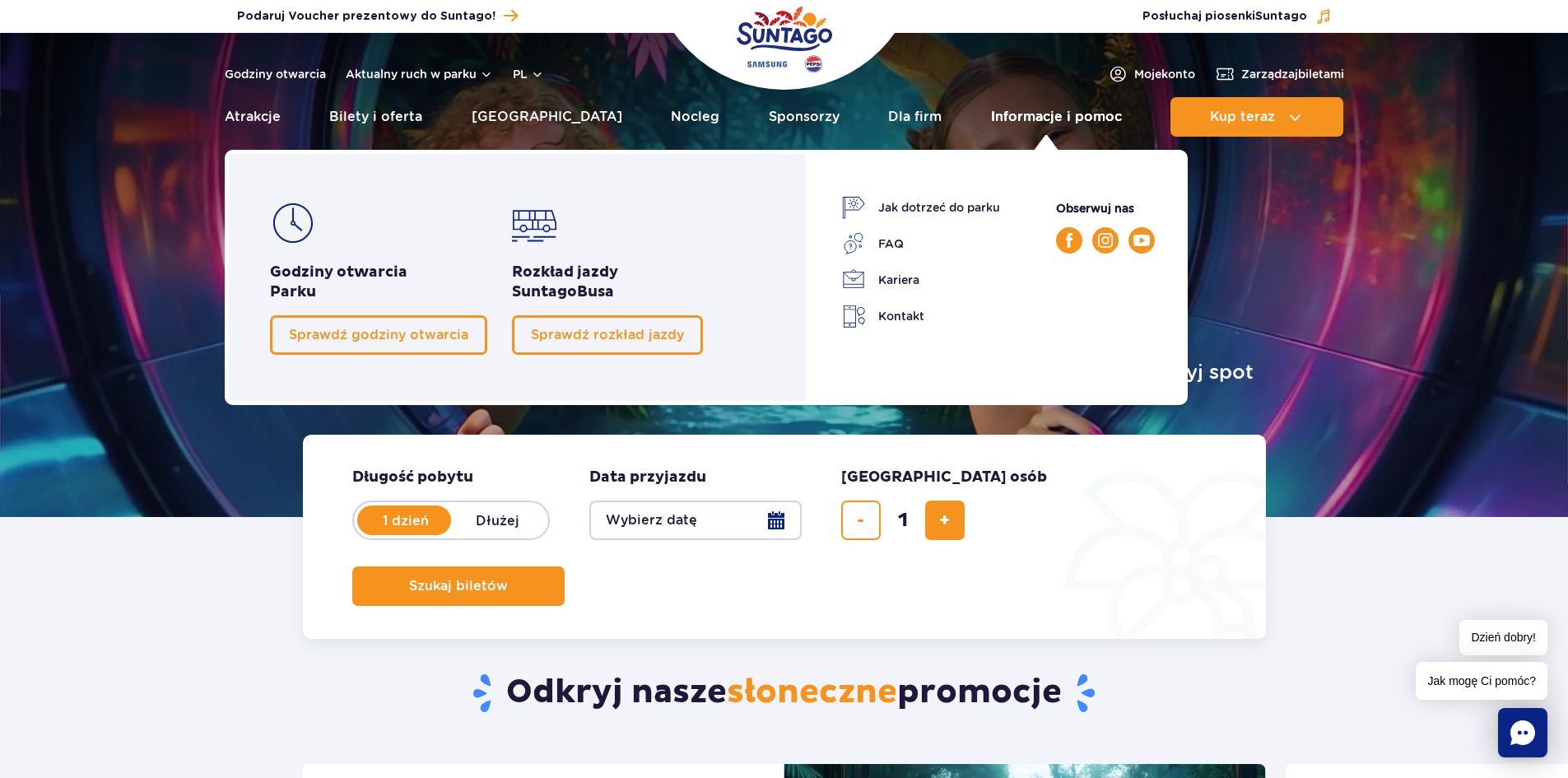
click at [1059, 112] on link "Informacje i pomoc" at bounding box center [1056, 117] width 131 height 39
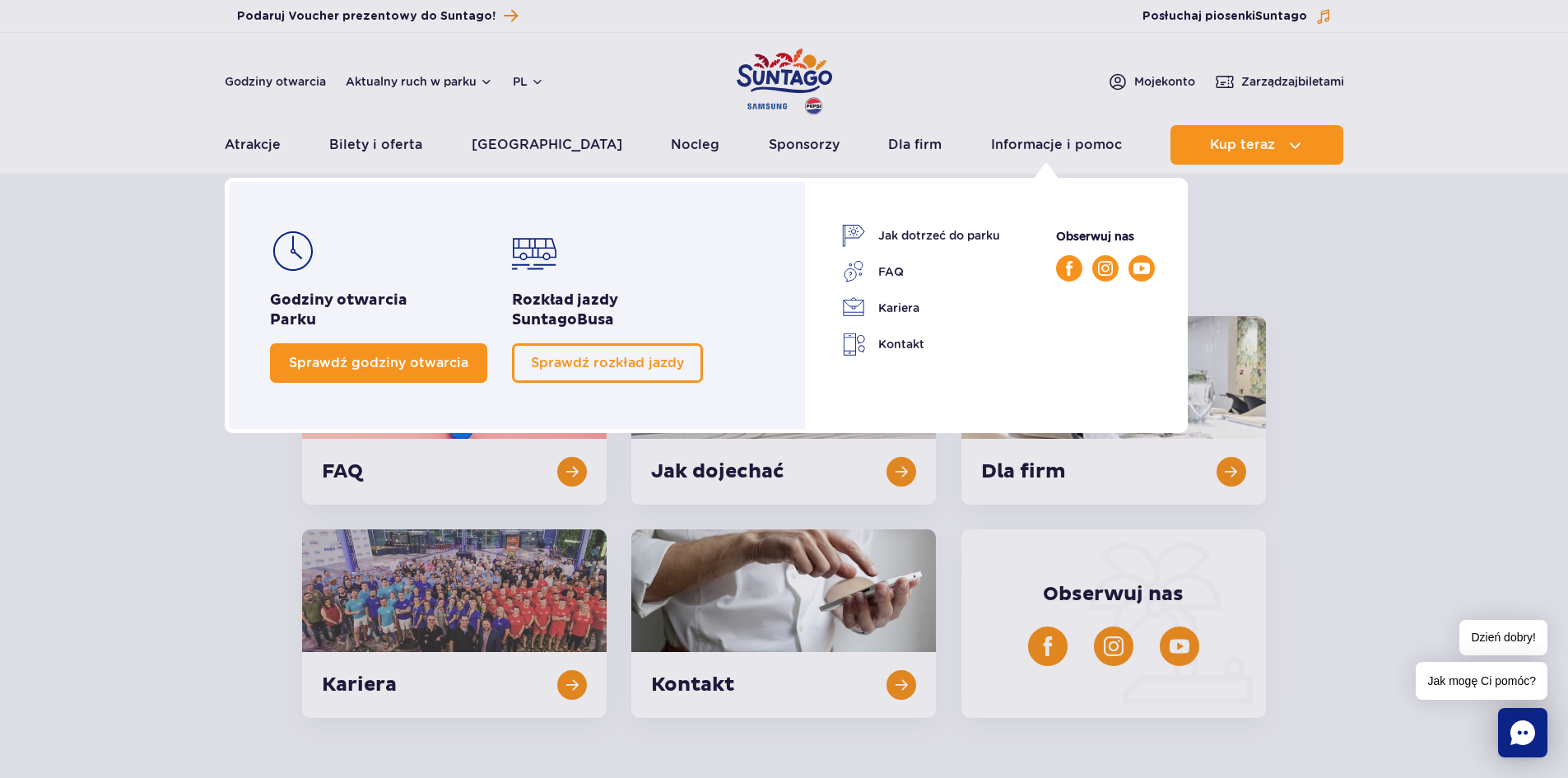
click at [341, 363] on span "Sprawdź godziny otwarcia" at bounding box center [378, 363] width 180 height 16
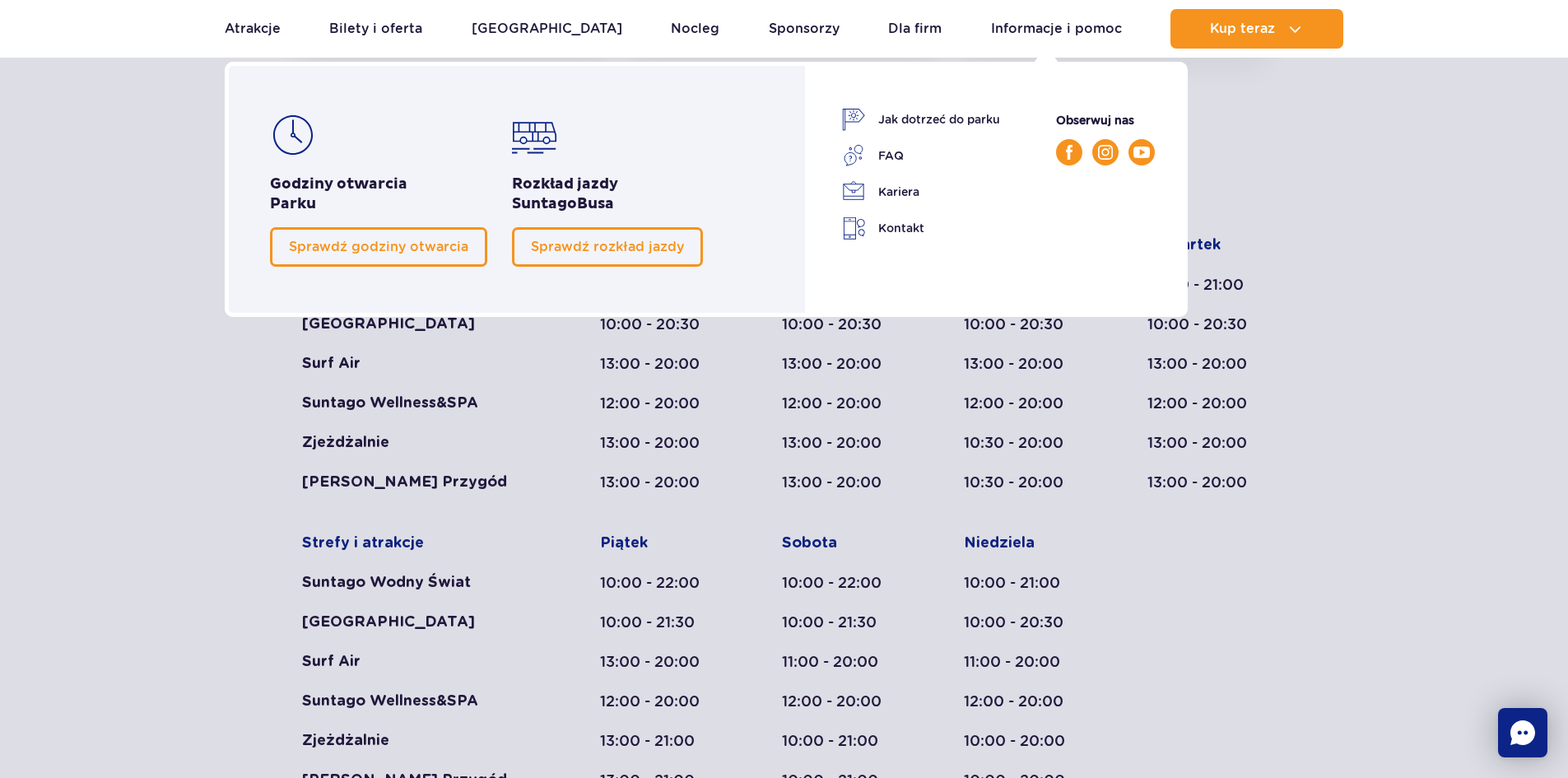
scroll to position [681, 0]
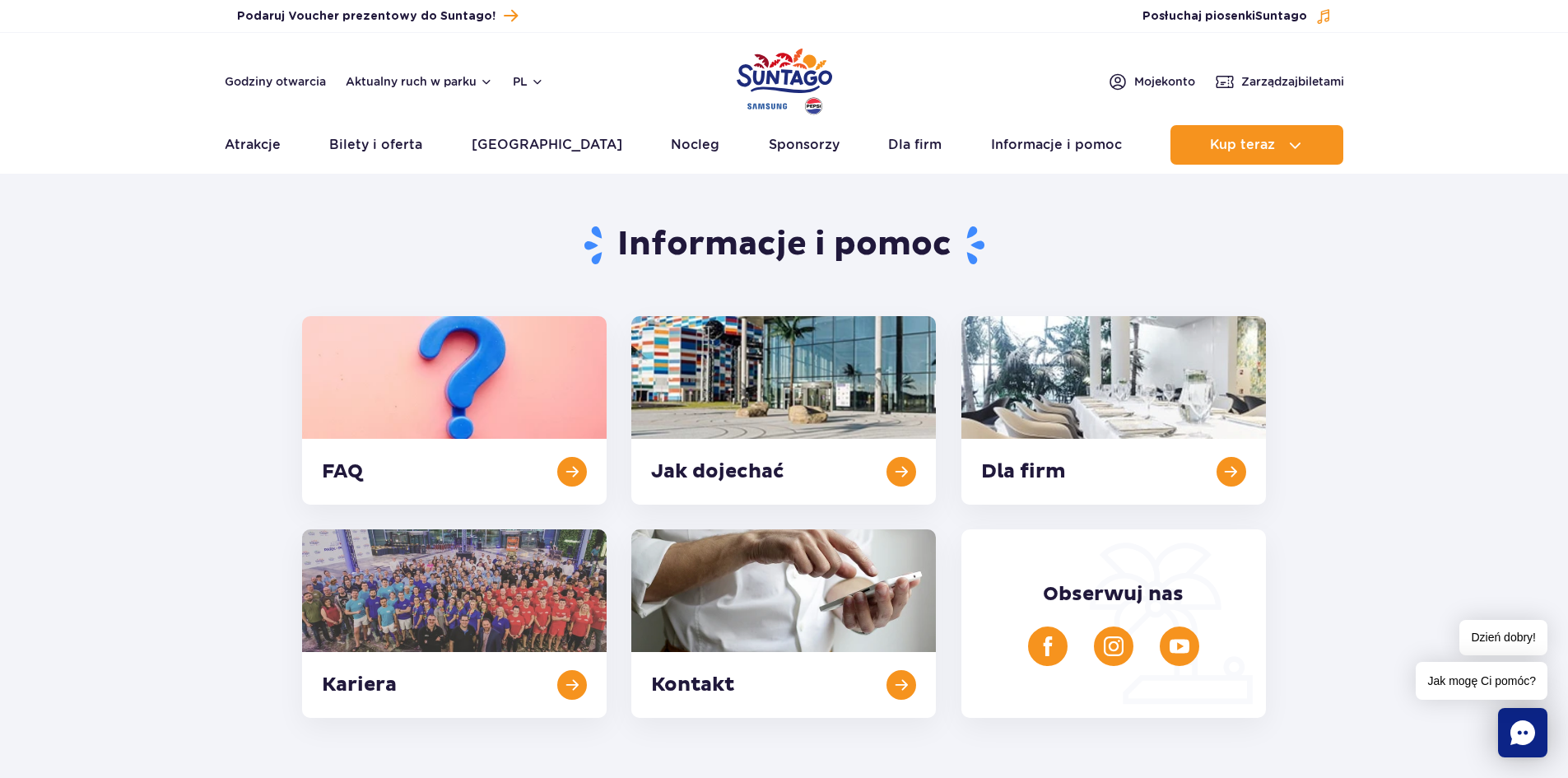
click at [793, 67] on img "Park of Poland" at bounding box center [784, 81] width 96 height 76
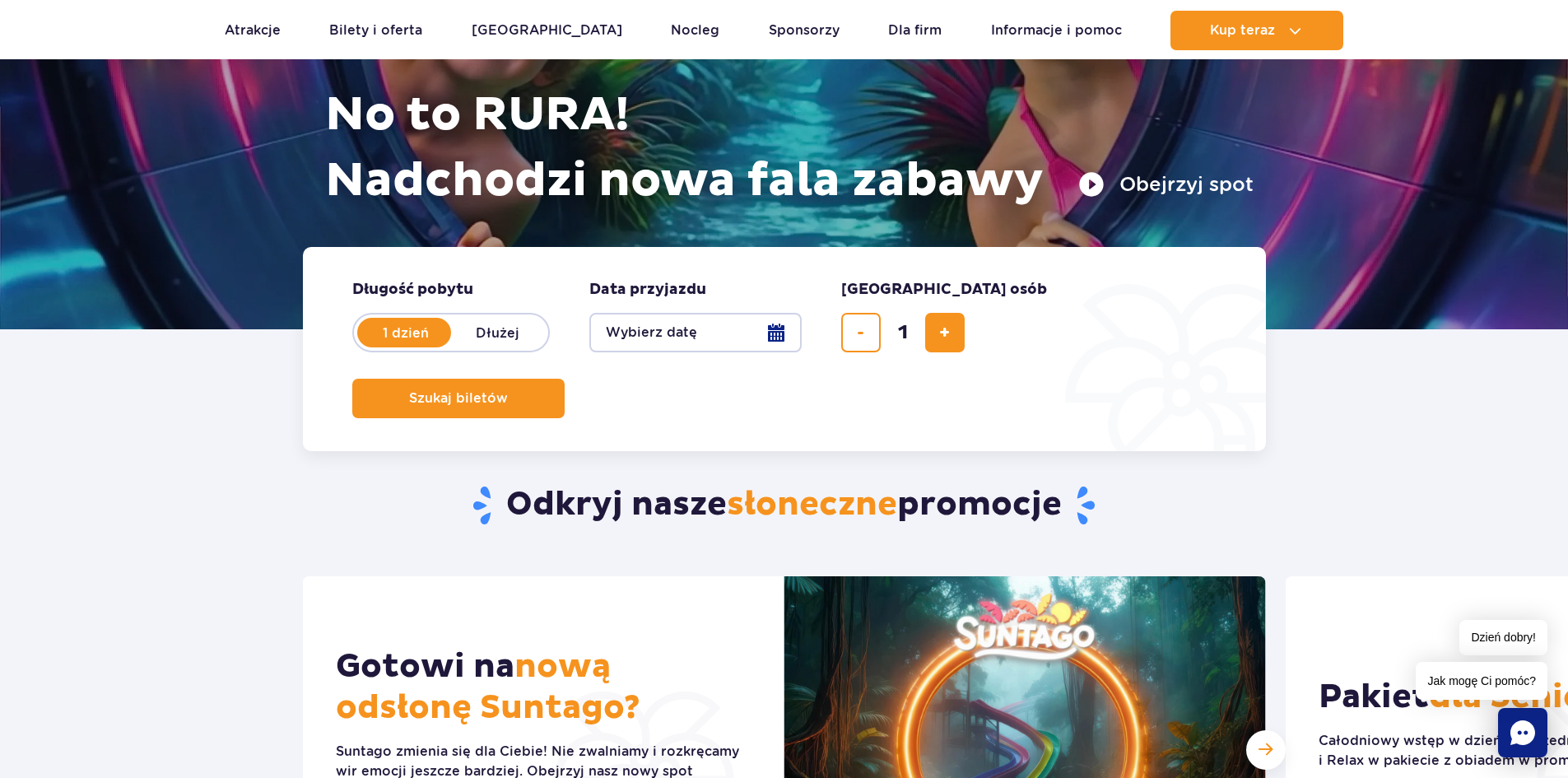
scroll to position [164, 0]
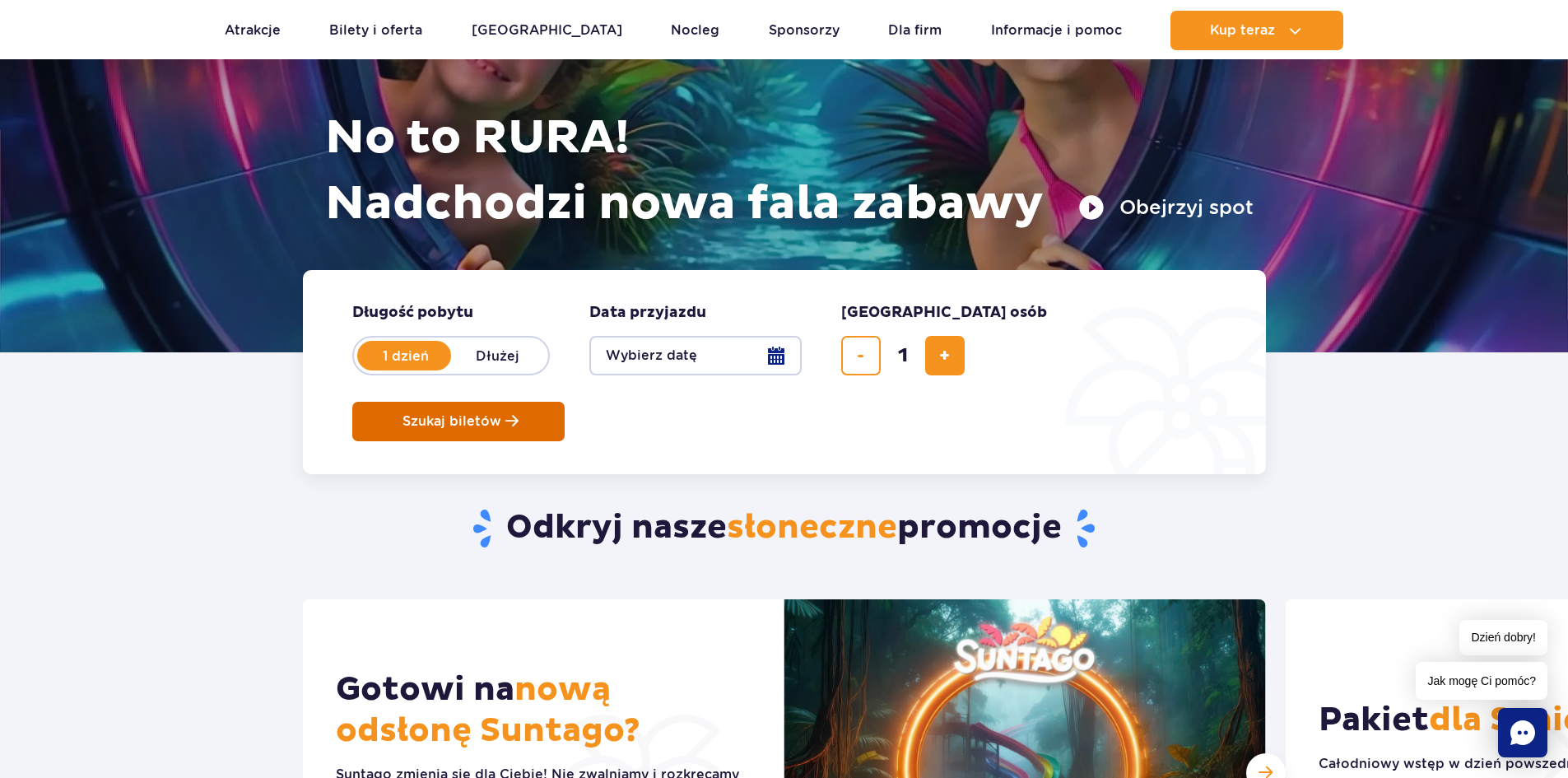
click at [565, 402] on button "Szukaj biletów" at bounding box center [458, 421] width 212 height 39
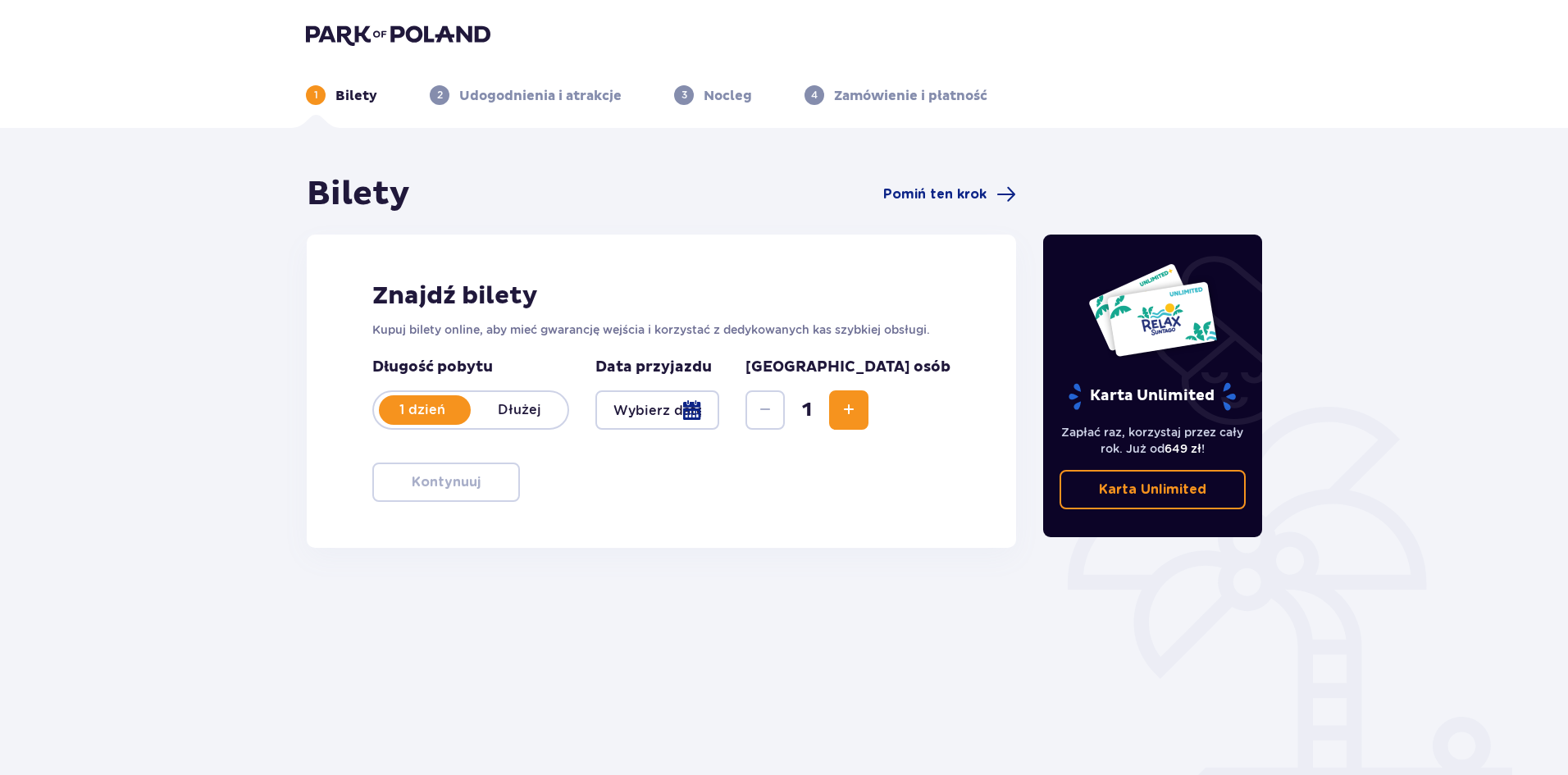
click at [719, 412] on div at bounding box center [657, 410] width 124 height 39
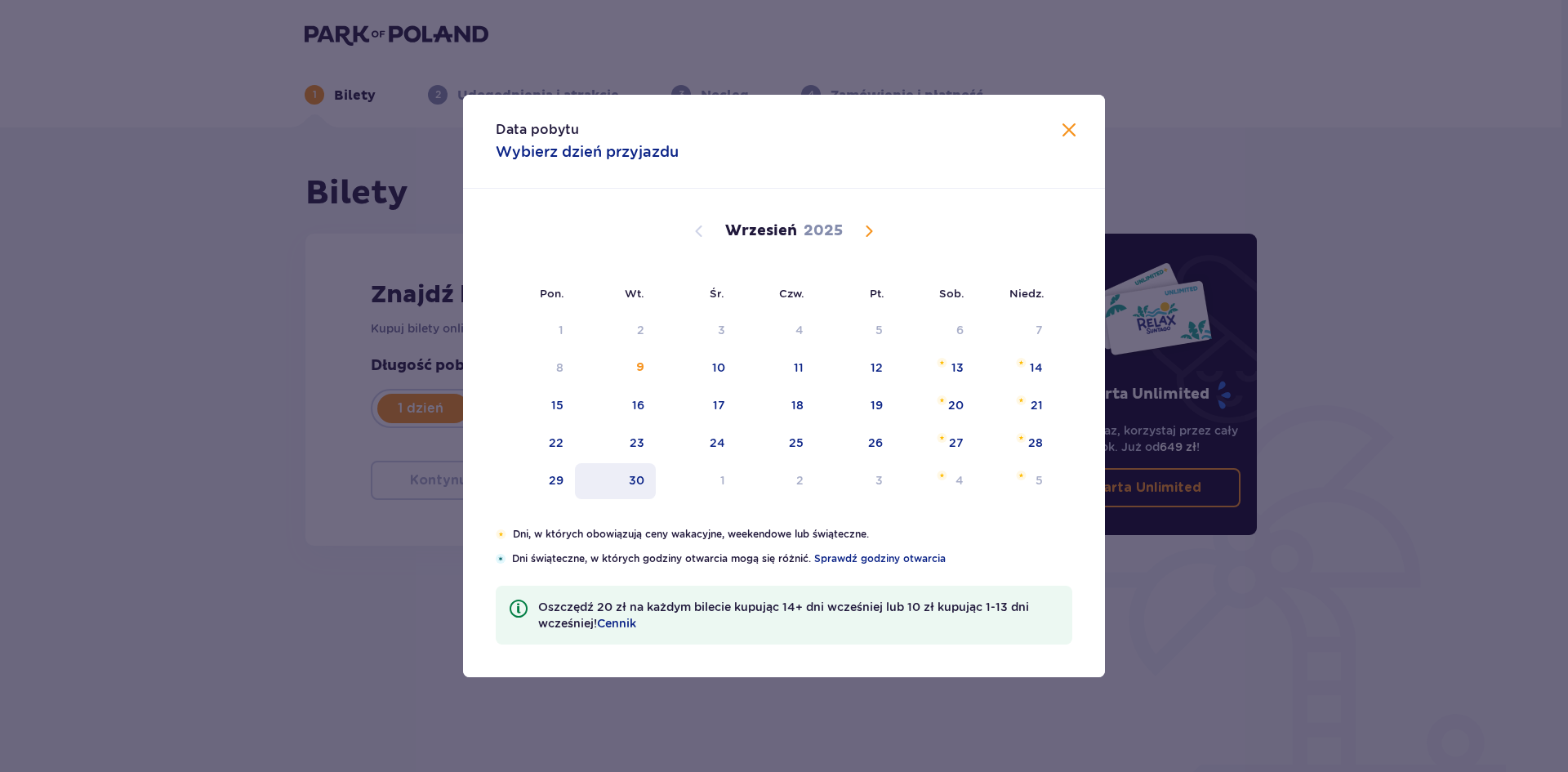
click at [649, 486] on div "30" at bounding box center [615, 481] width 81 height 36
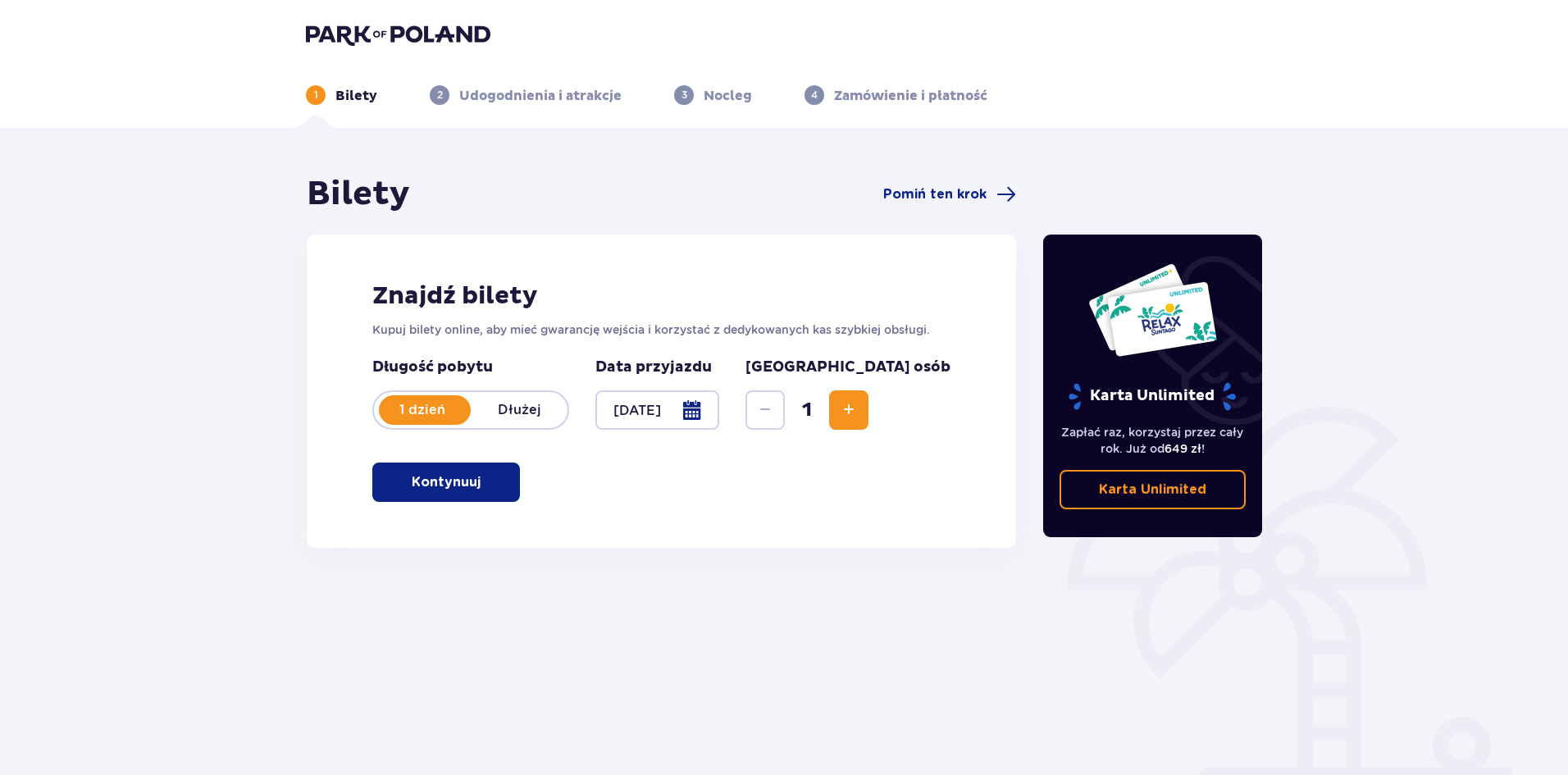
click at [719, 410] on div at bounding box center [657, 410] width 124 height 39
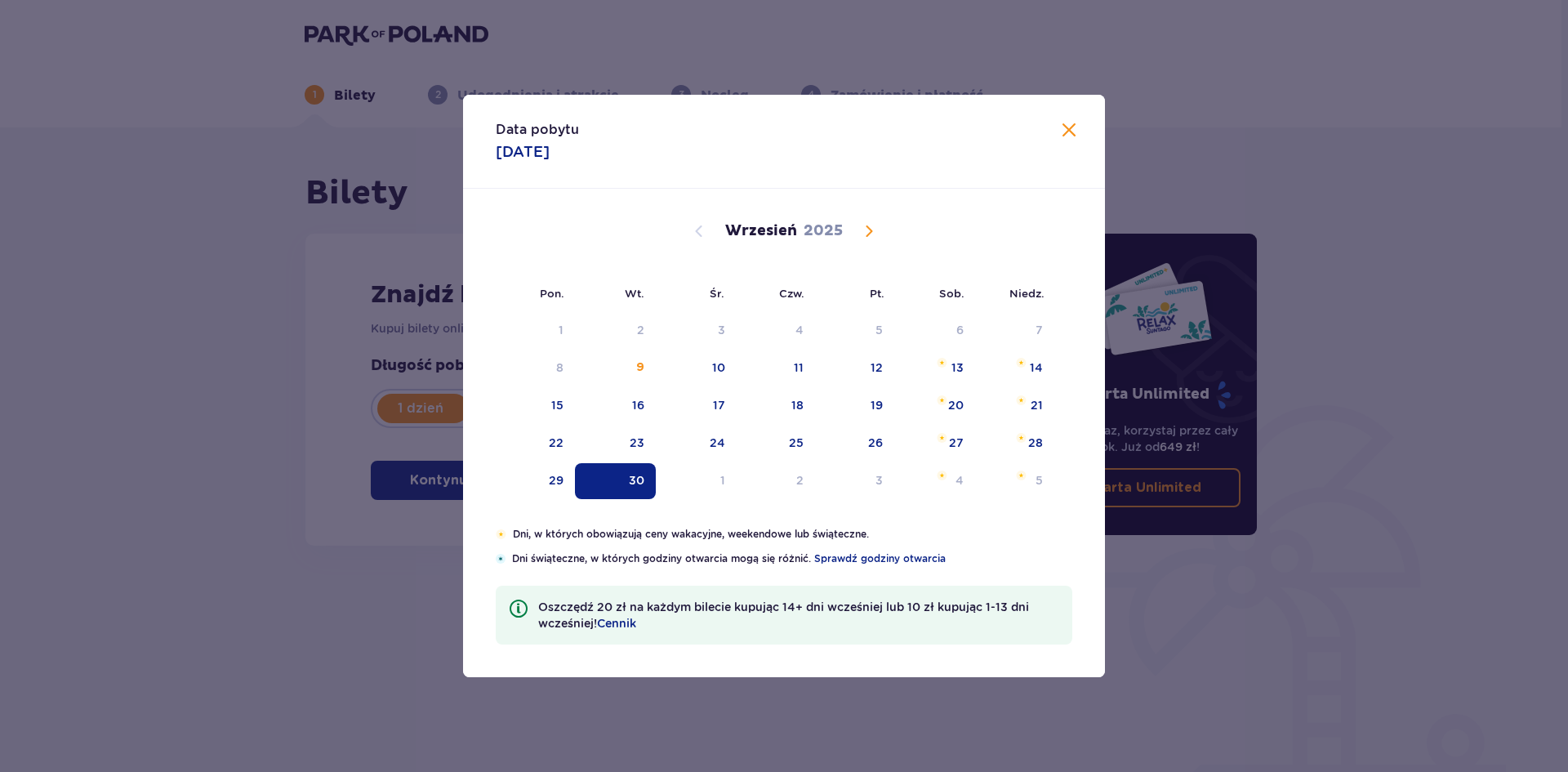
click at [863, 231] on span "Calendar" at bounding box center [869, 232] width 20 height 20
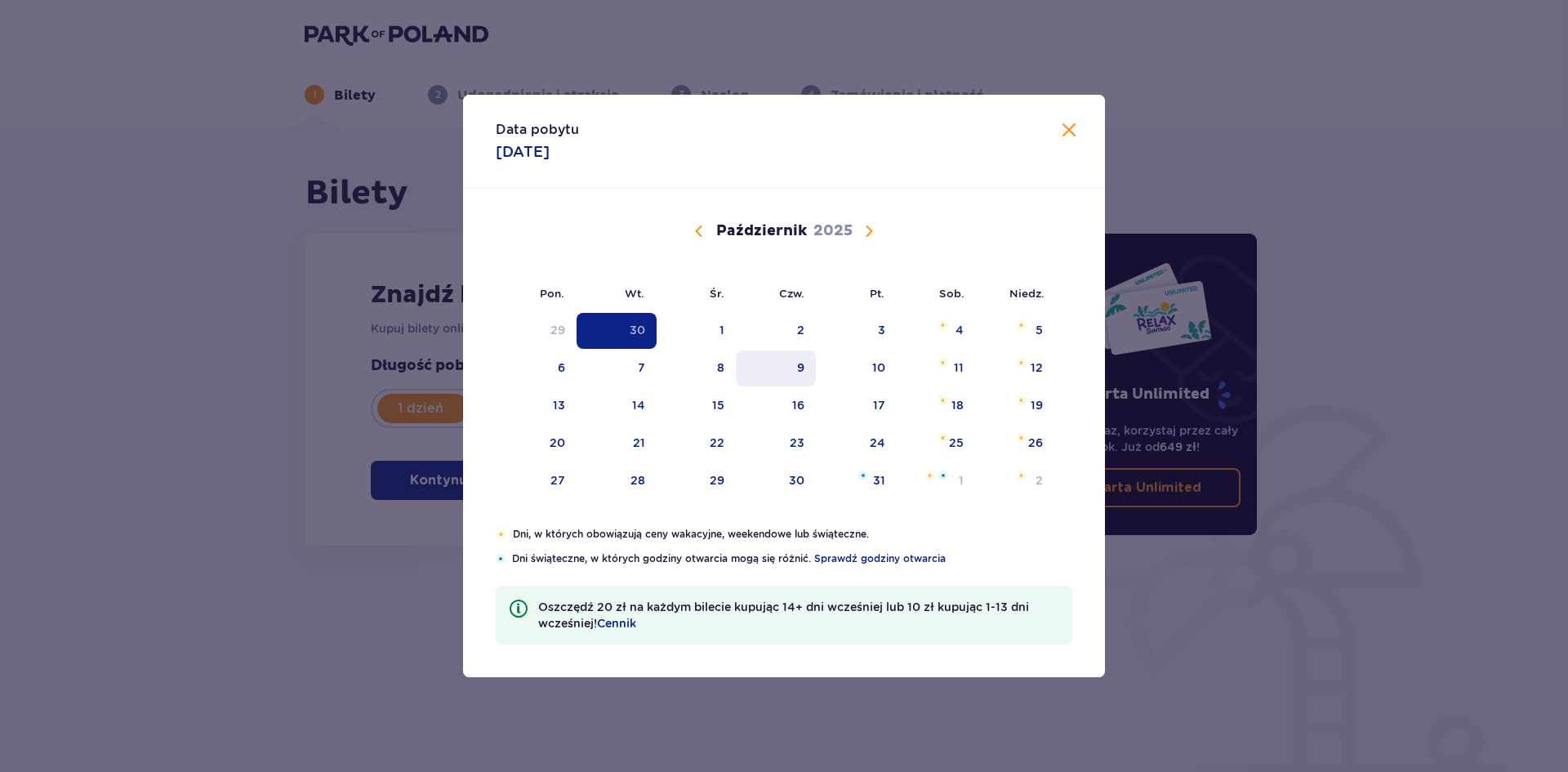
click at [799, 366] on div "9" at bounding box center [801, 368] width 7 height 17
type input "09.10.25"
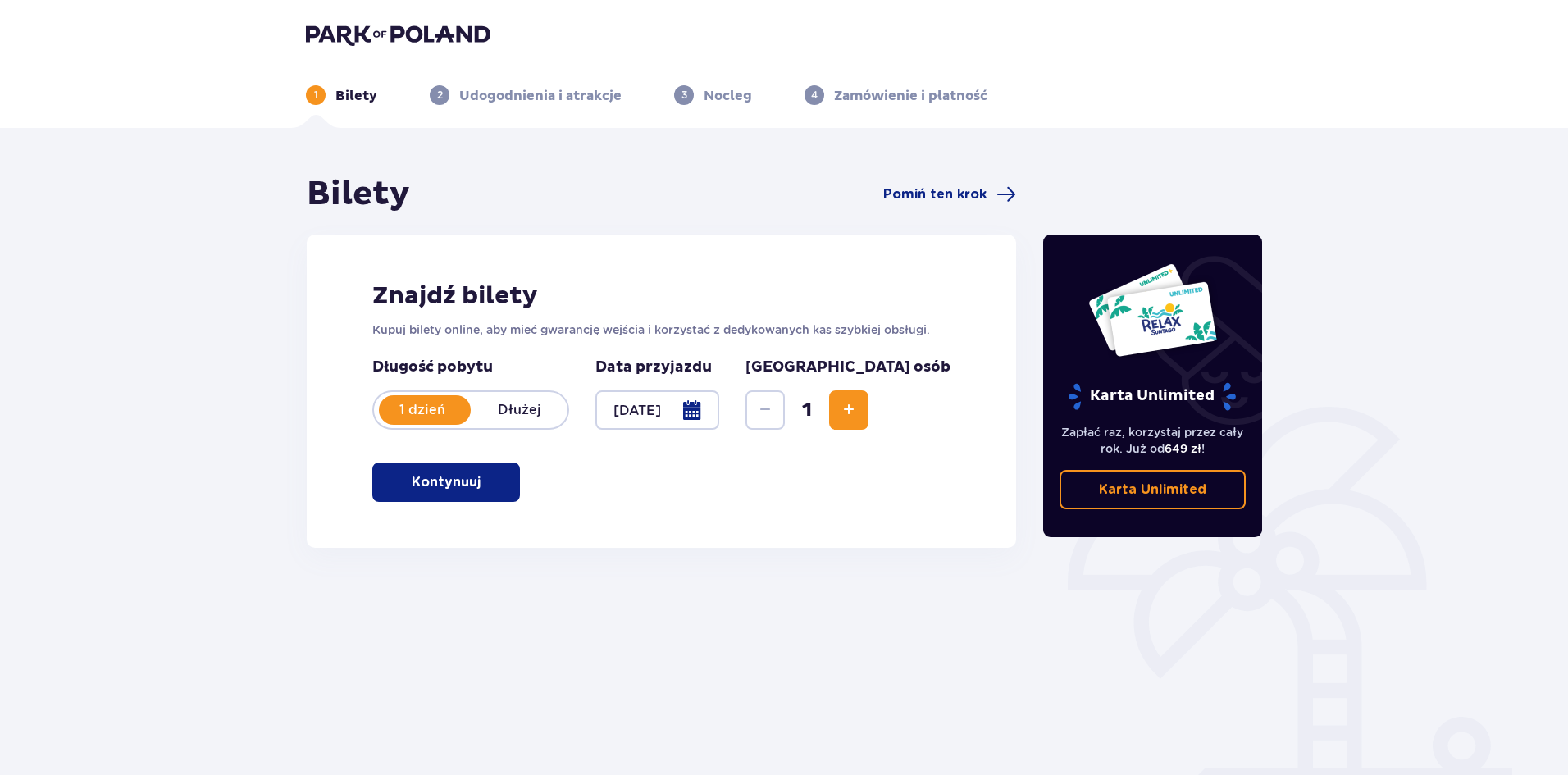
click at [493, 488] on span "button" at bounding box center [484, 482] width 20 height 20
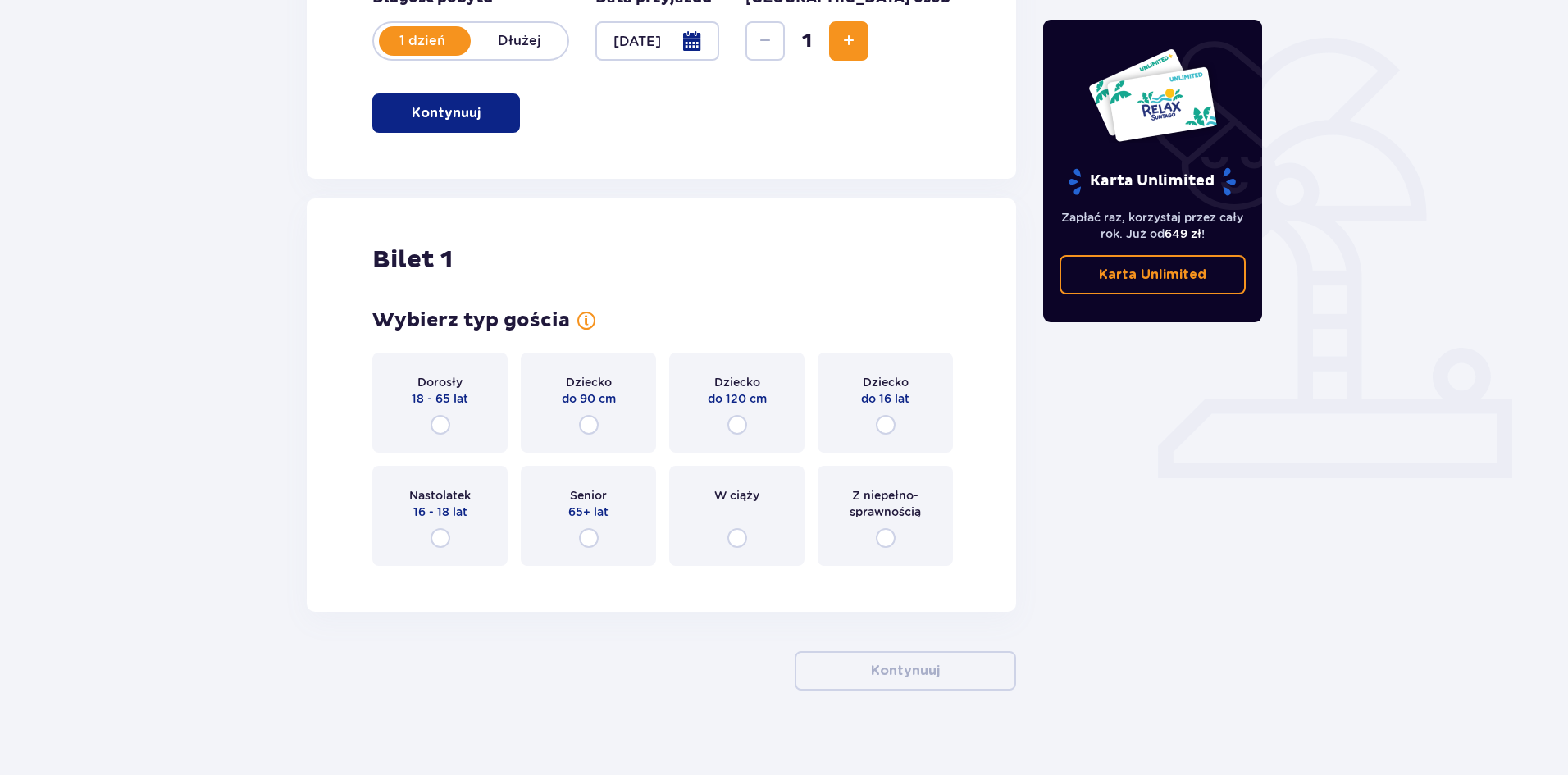
scroll to position [383, 0]
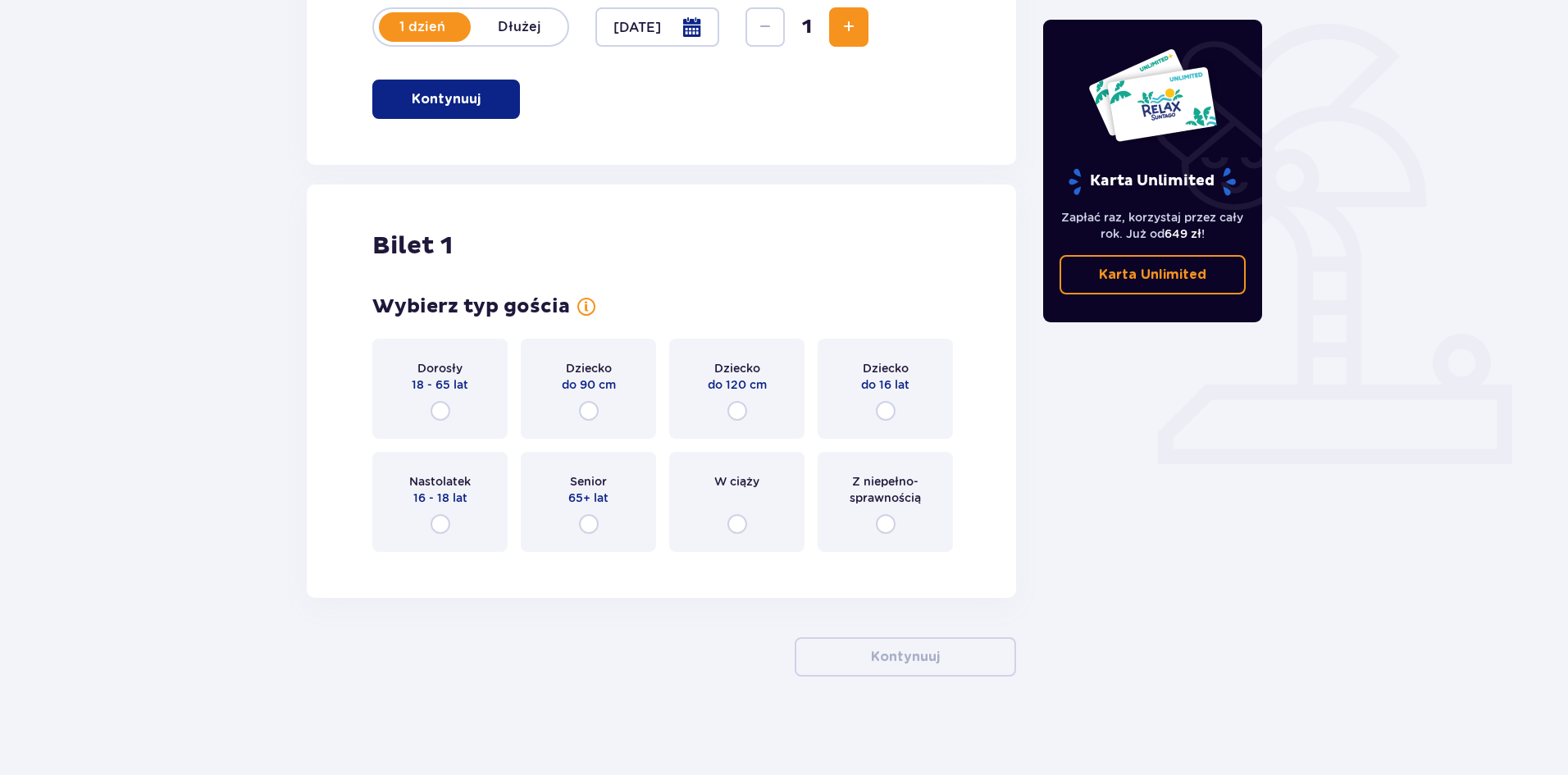
click at [425, 401] on div "Dorosły 18 - 65 lat" at bounding box center [440, 389] width 135 height 100
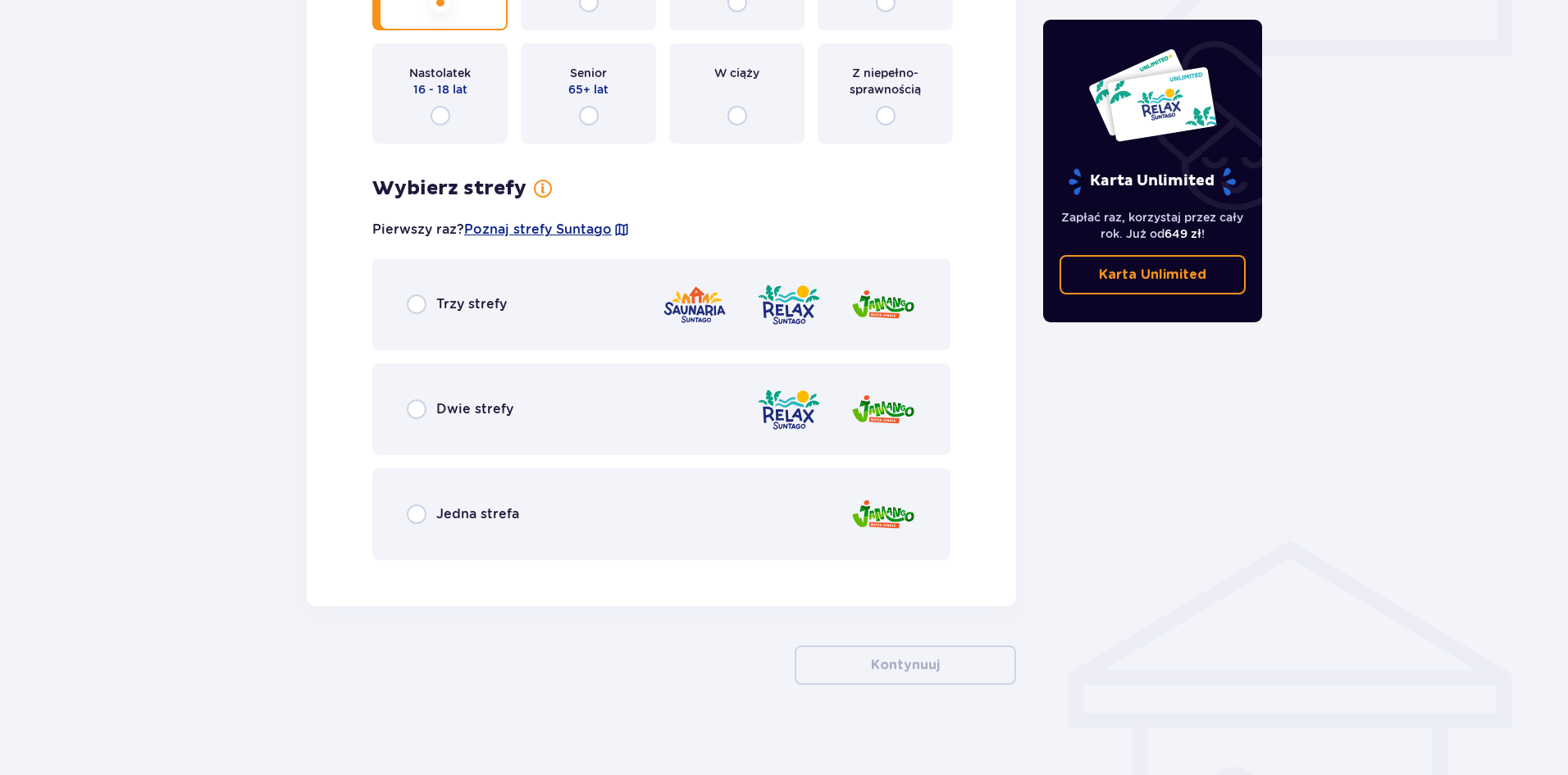
scroll to position [800, 0]
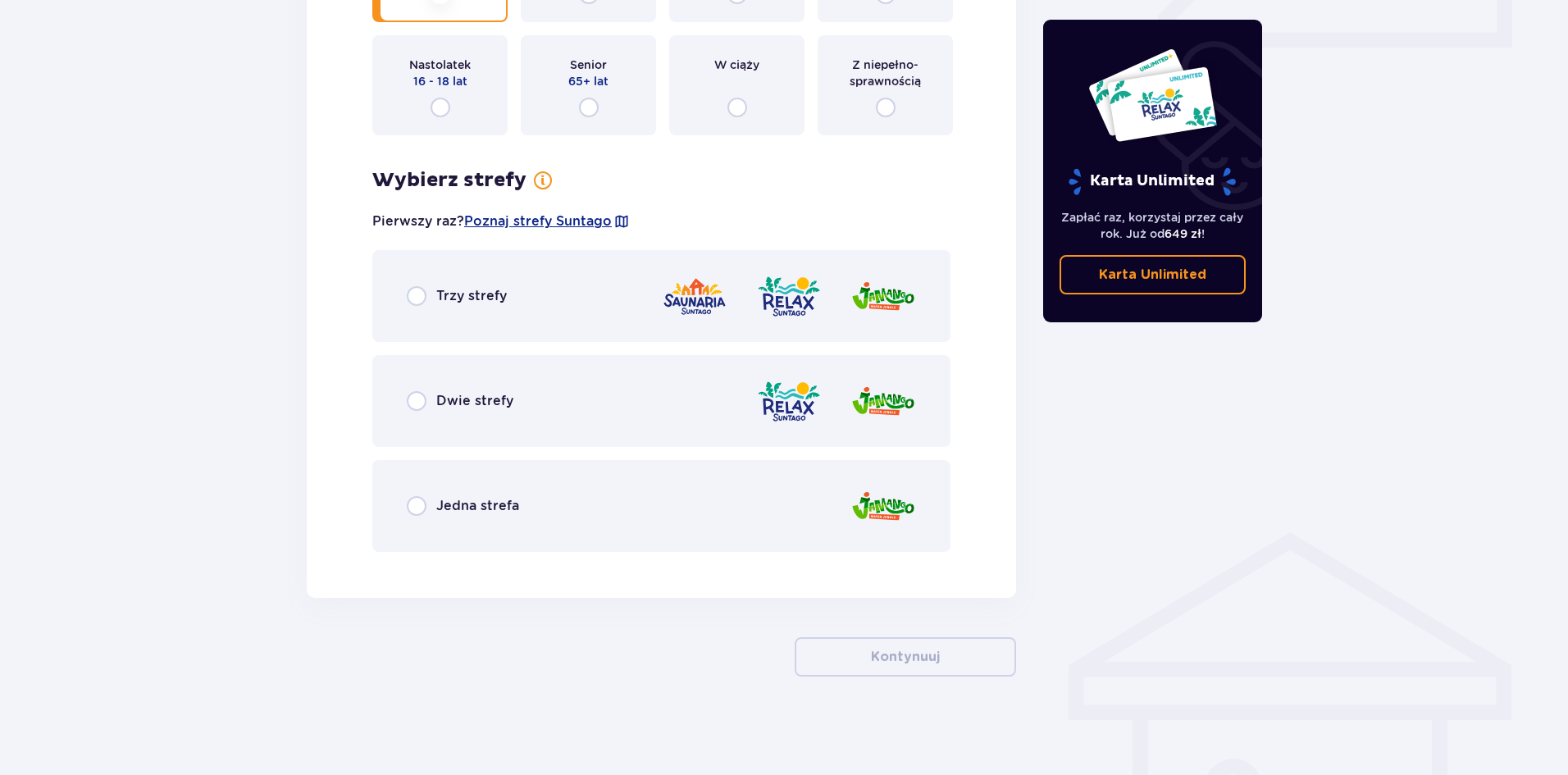
click at [432, 484] on div "Jedna strefa" at bounding box center [661, 506] width 578 height 92
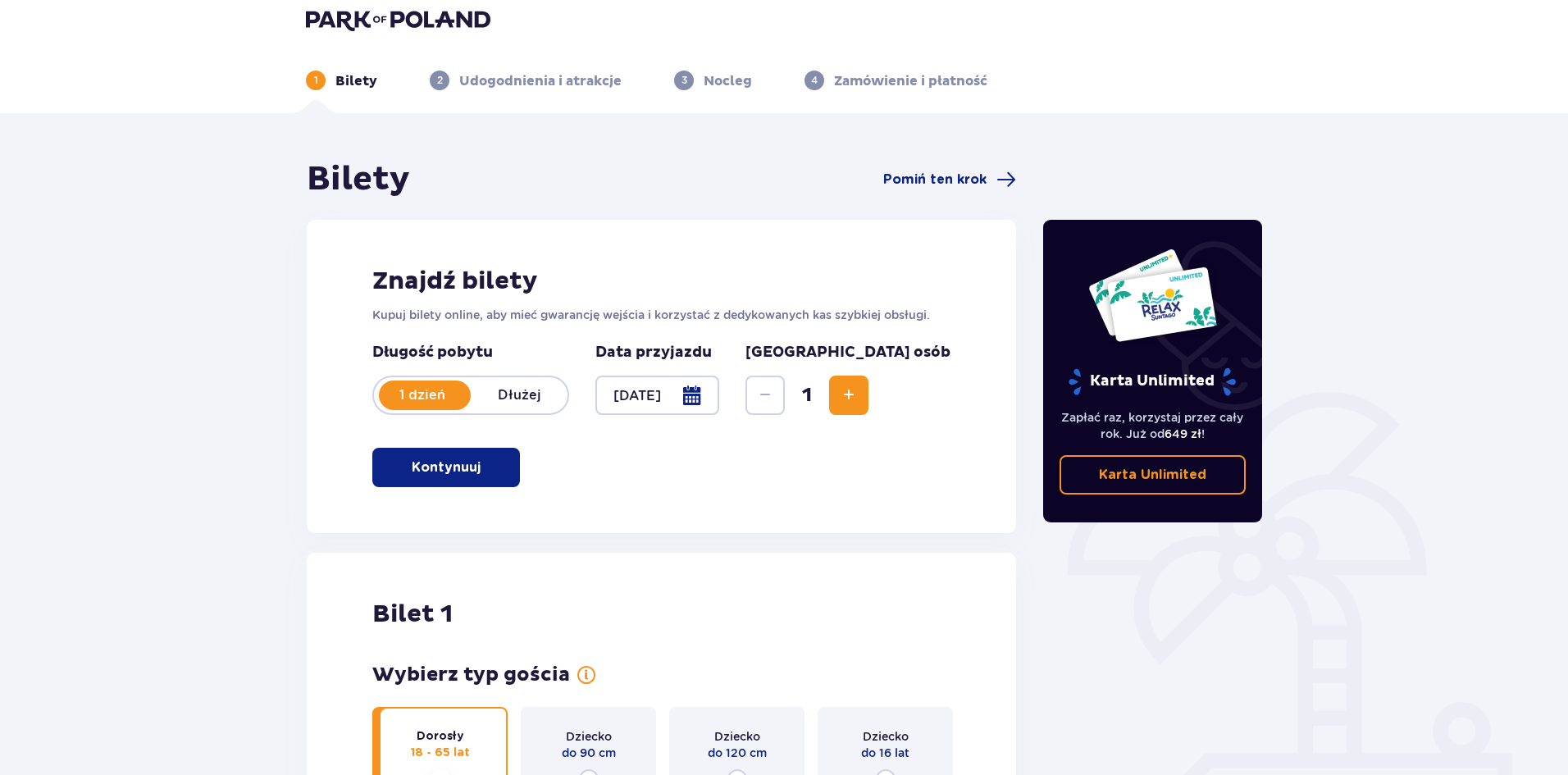
scroll to position [0, 0]
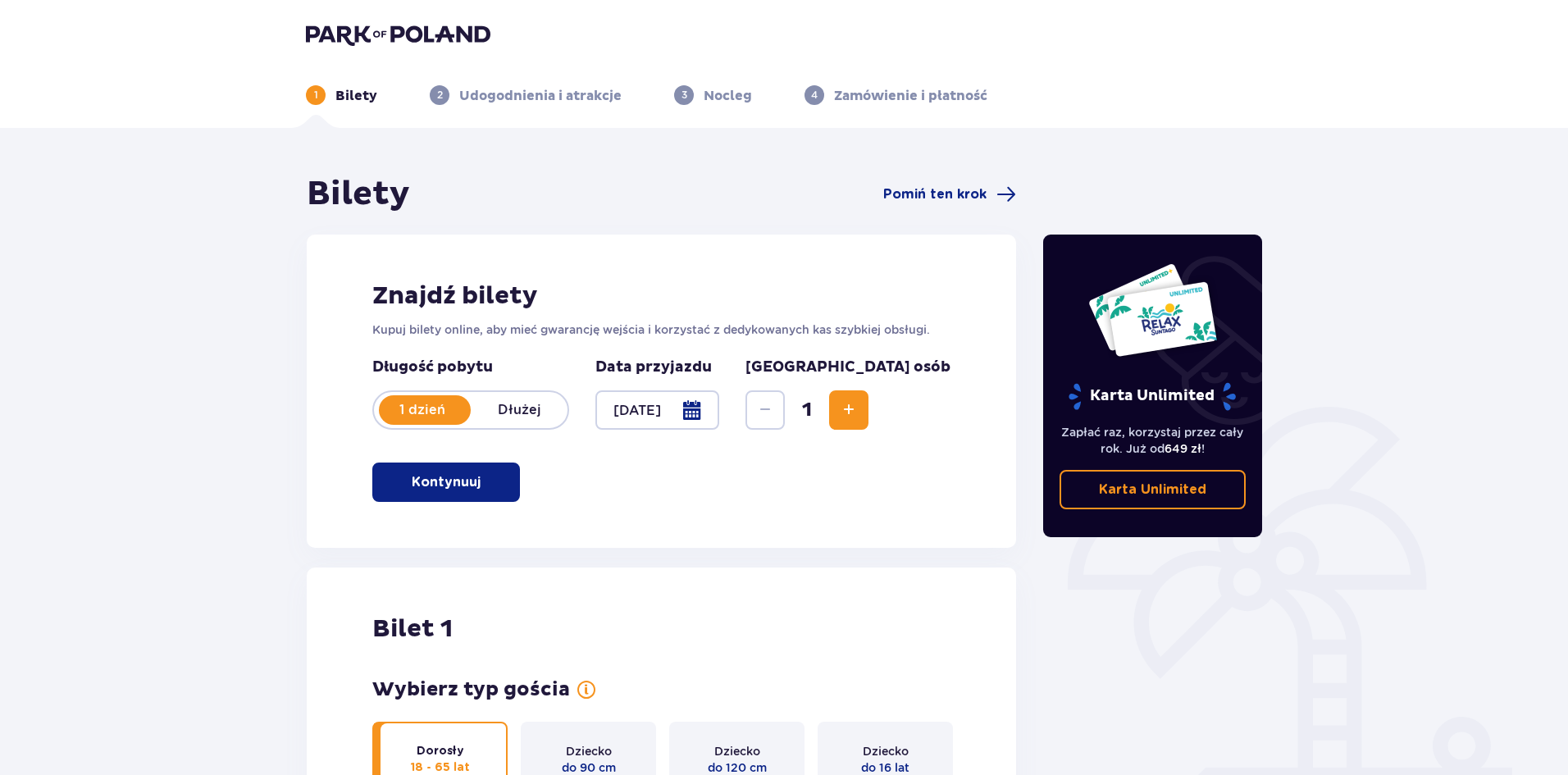
click at [350, 25] on img at bounding box center [398, 33] width 185 height 23
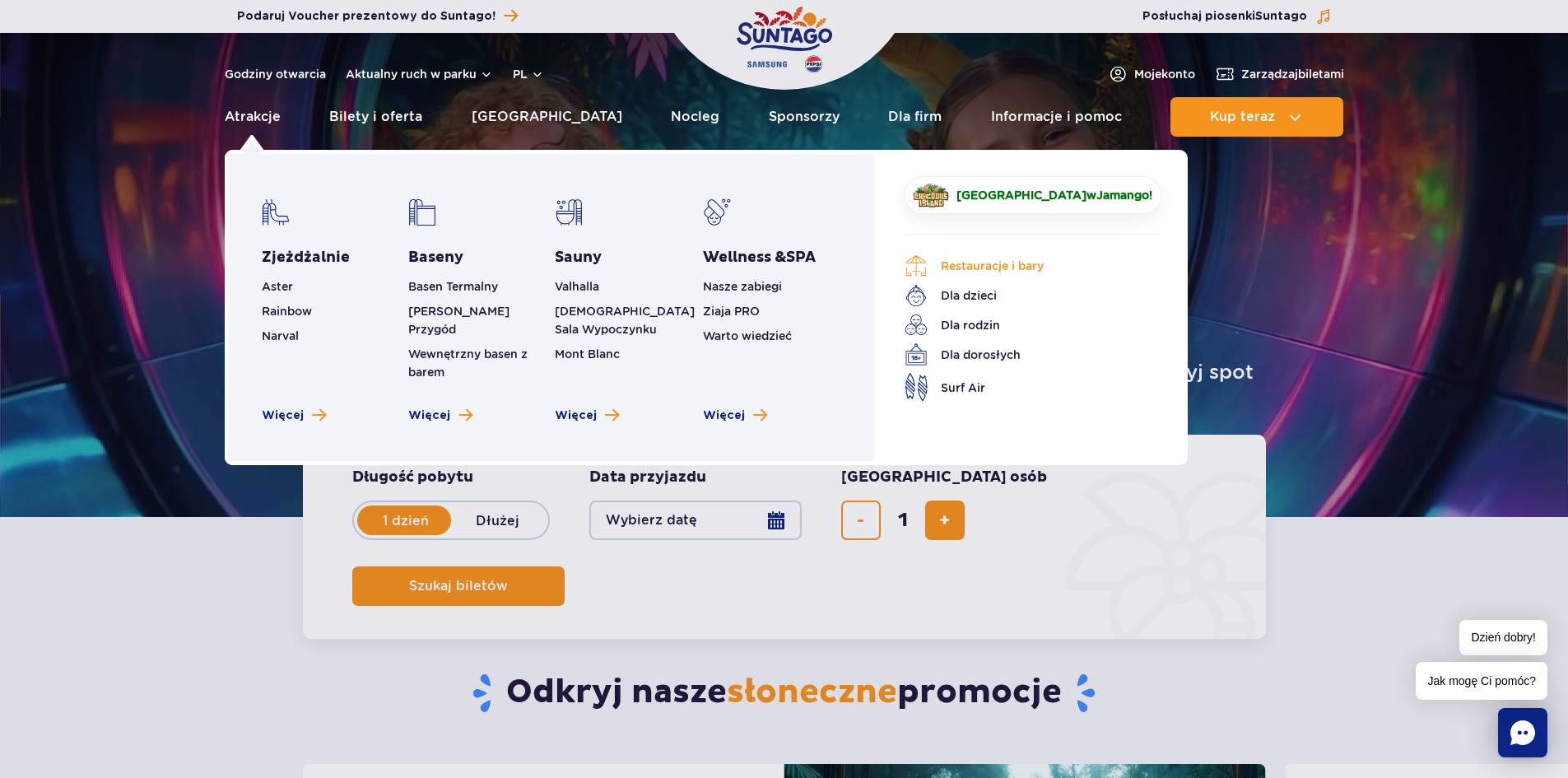
click at [1012, 270] on link "Restauracje i bary" at bounding box center [1020, 265] width 232 height 23
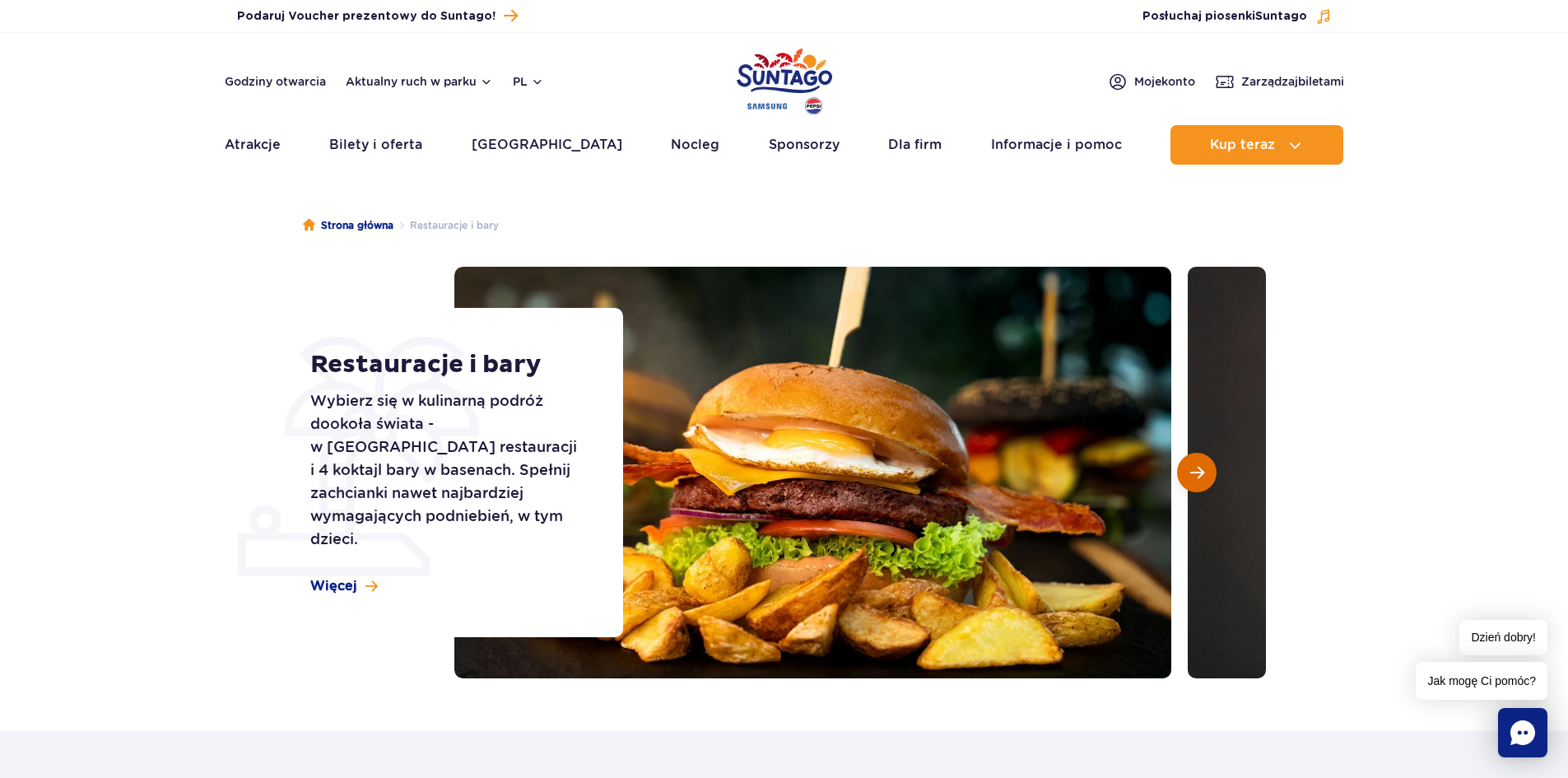
click at [1200, 474] on span "Następny slajd" at bounding box center [1197, 473] width 14 height 15
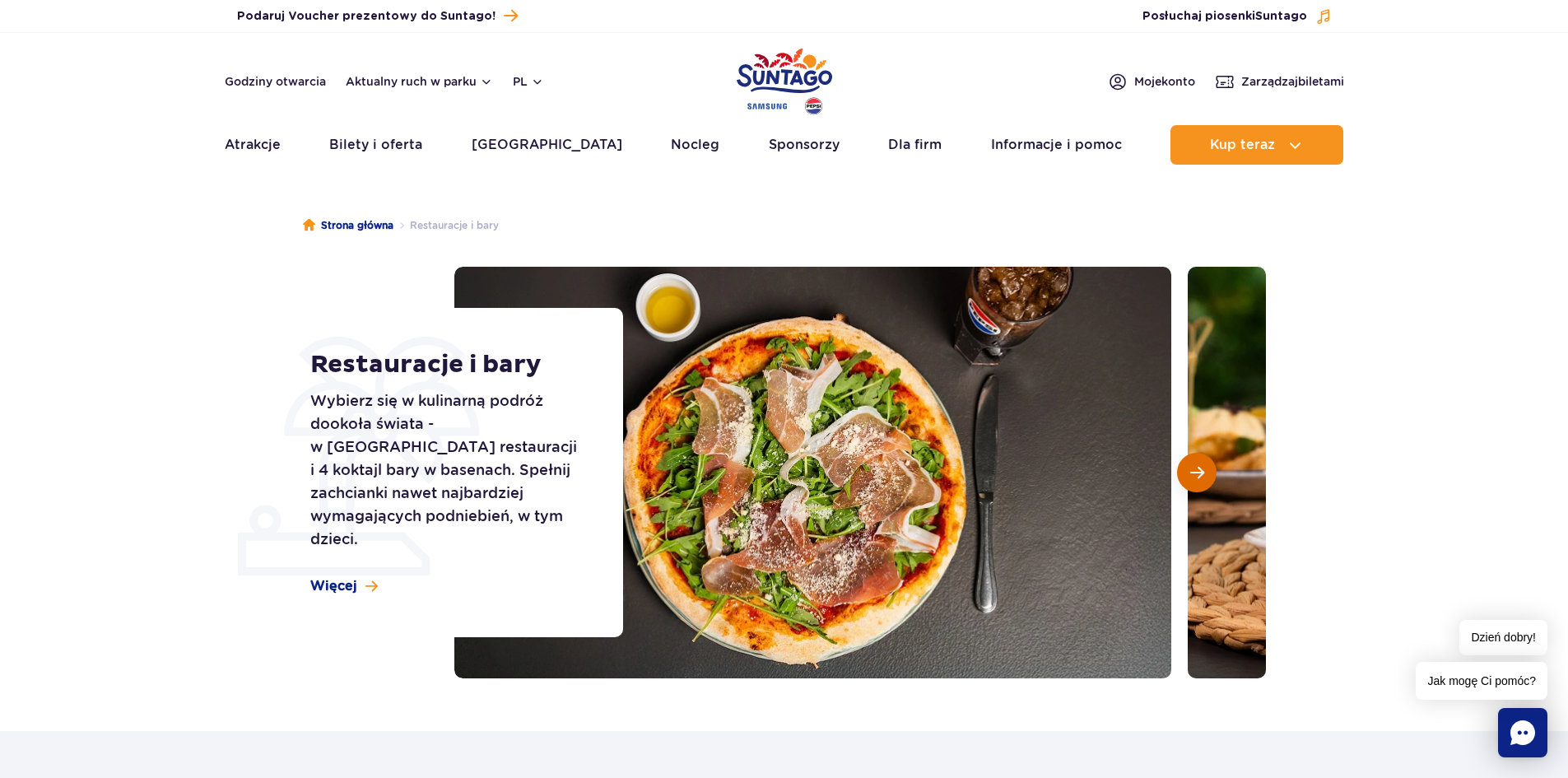
click at [1200, 474] on span "Następny slajd" at bounding box center [1197, 473] width 14 height 15
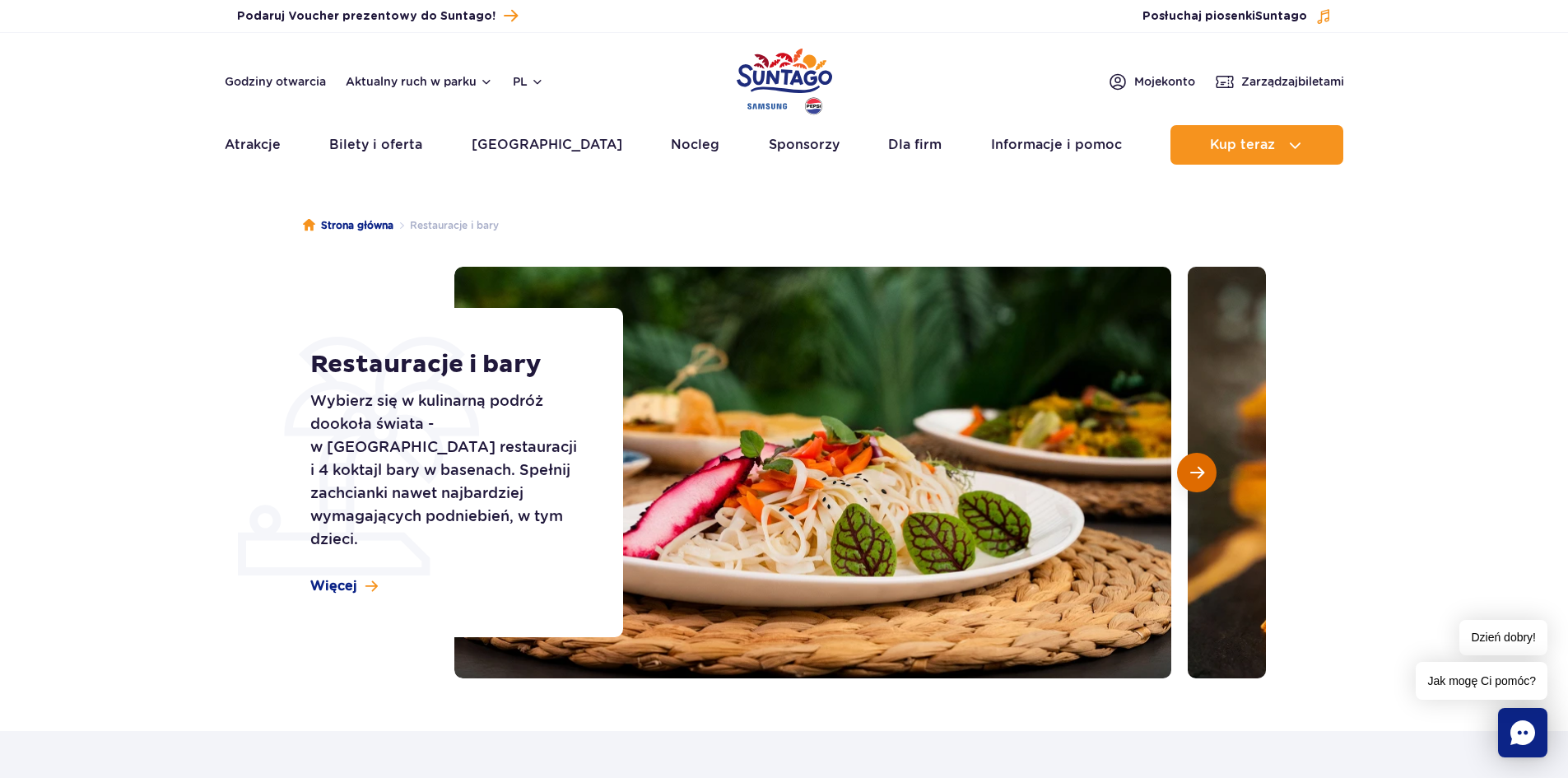
click at [1200, 474] on span "Następny slajd" at bounding box center [1197, 473] width 14 height 15
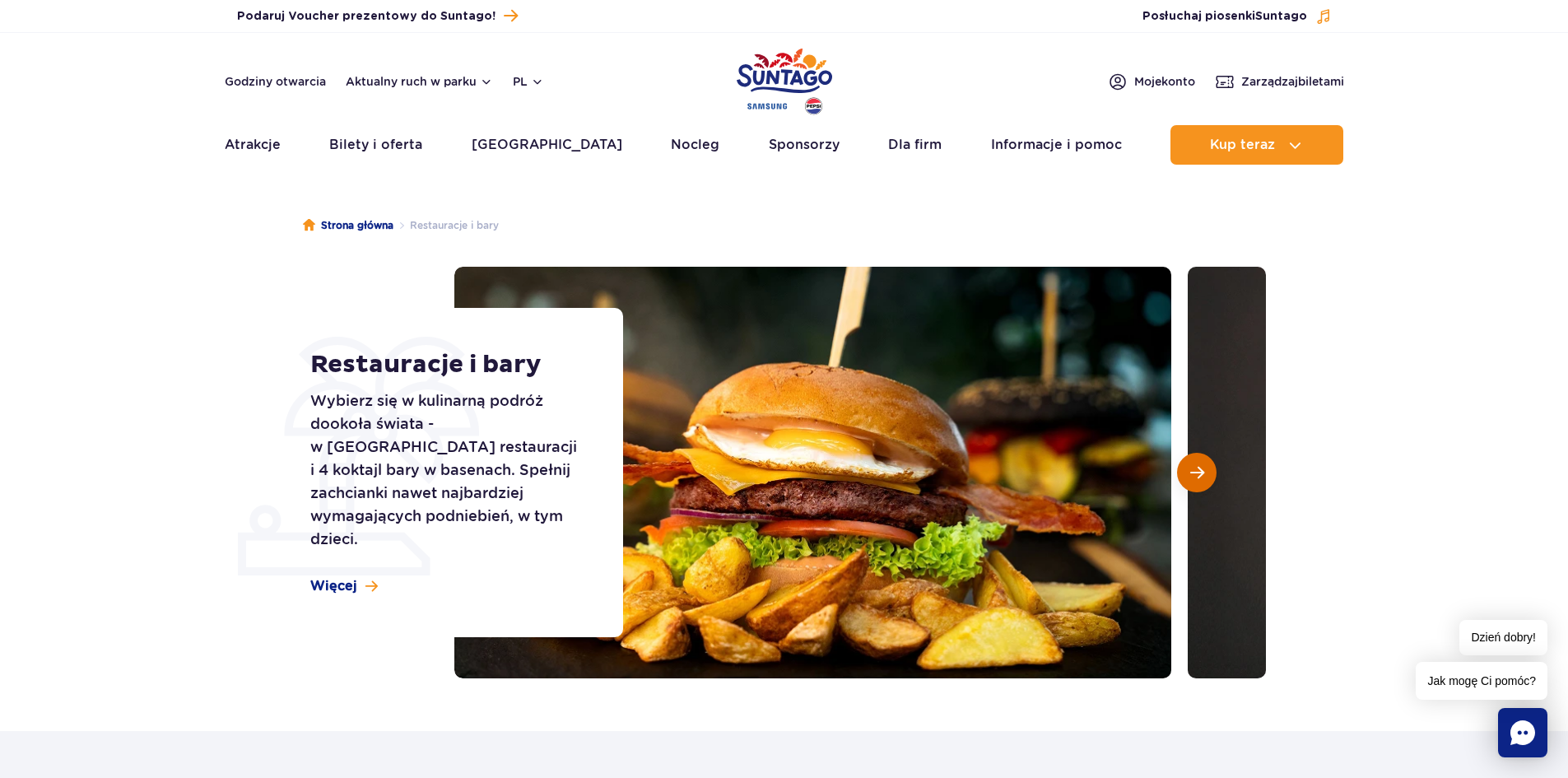
click at [1200, 474] on span "Następny slajd" at bounding box center [1197, 473] width 14 height 15
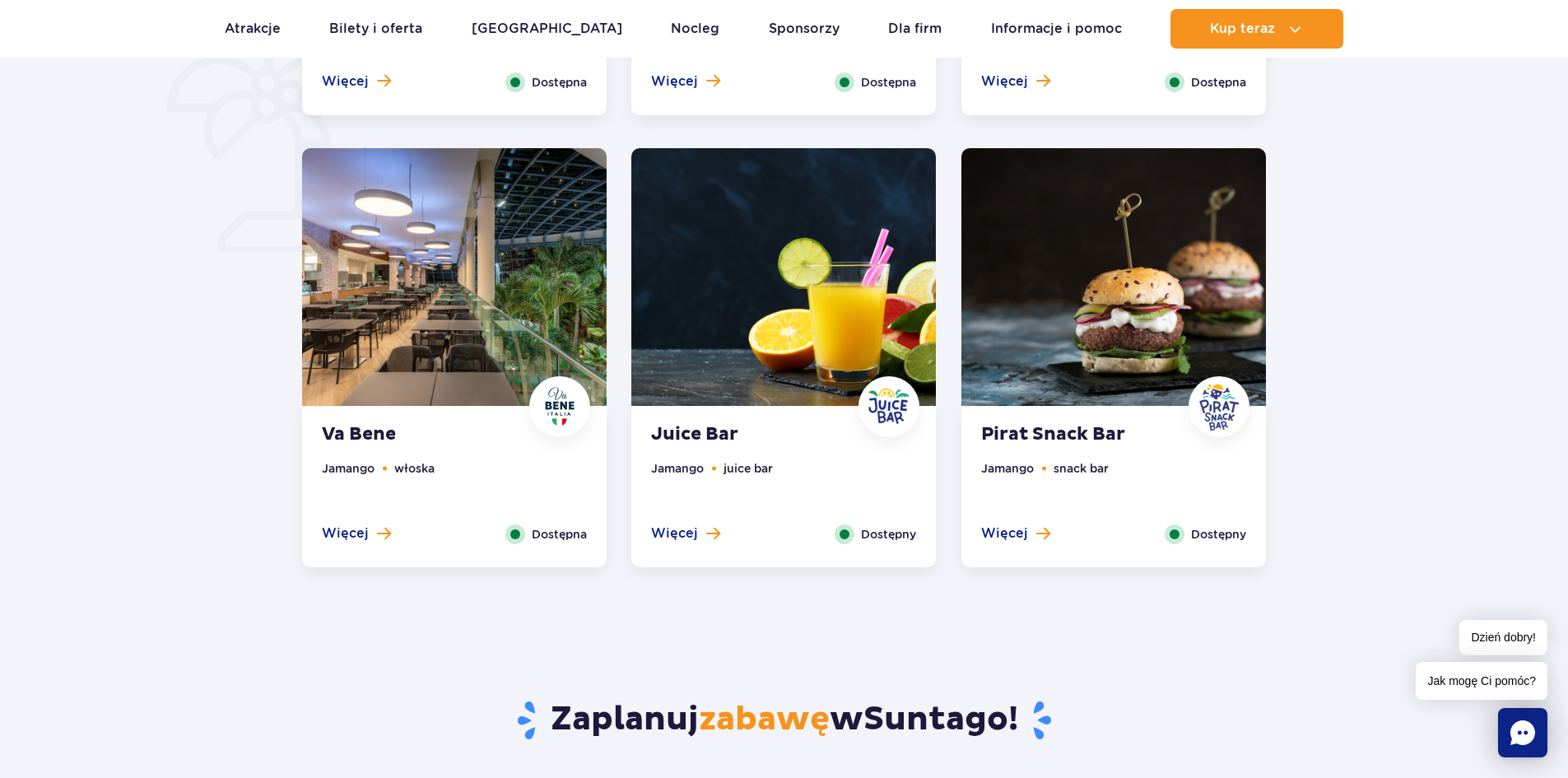
scroll to position [1235, 0]
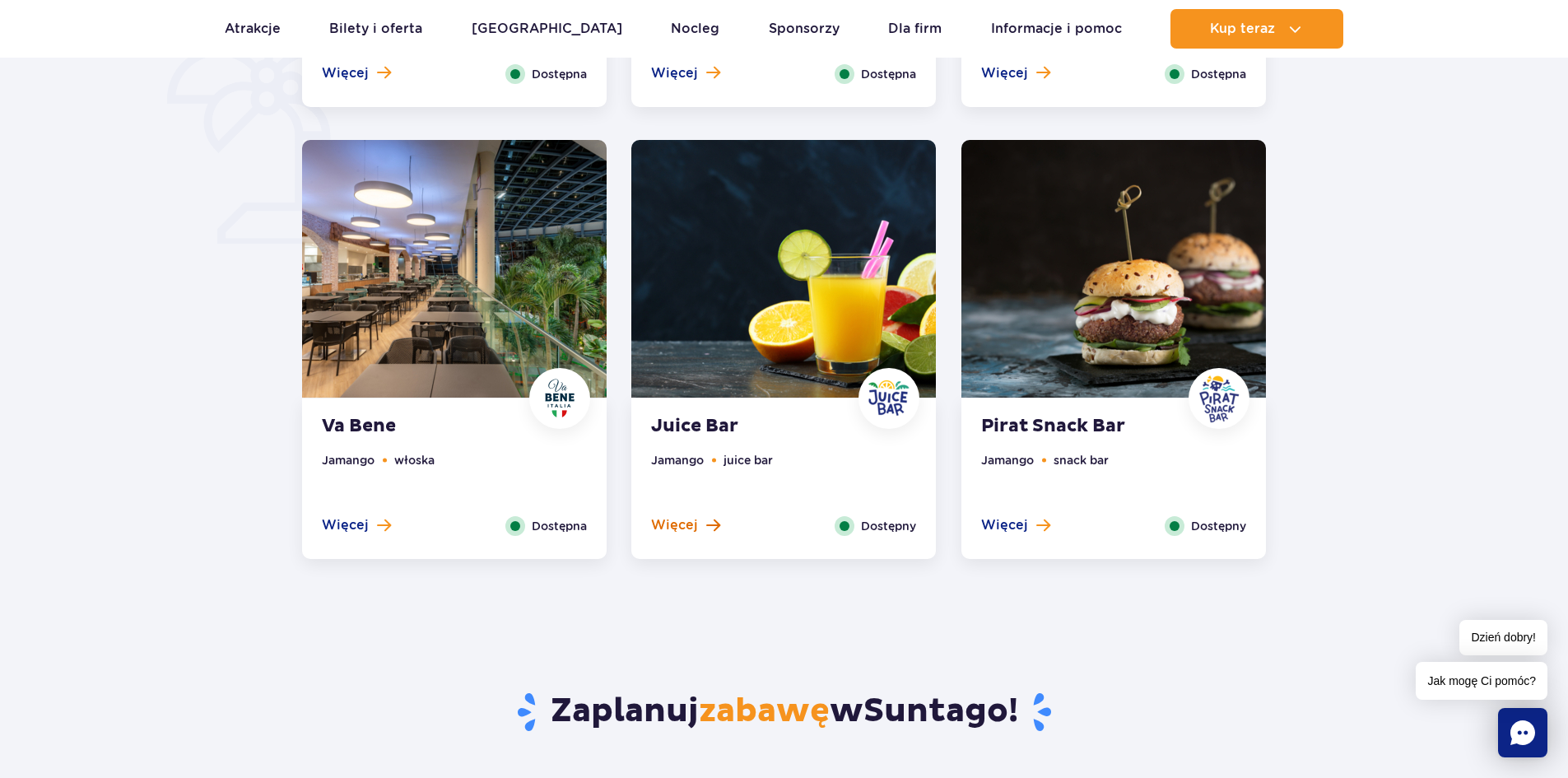
click at [695, 519] on span "Więcej" at bounding box center [675, 525] width 47 height 18
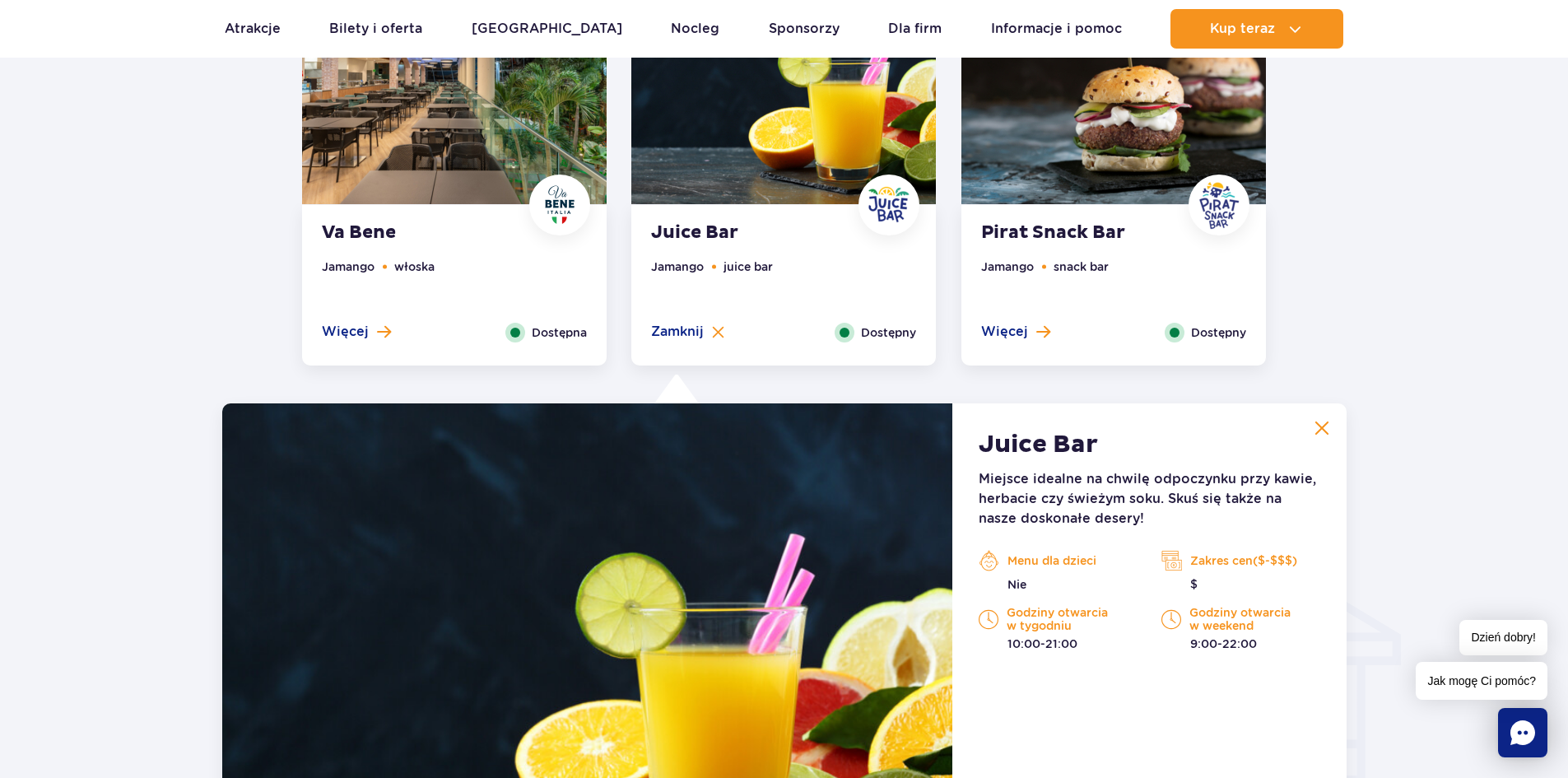
scroll to position [1157, 0]
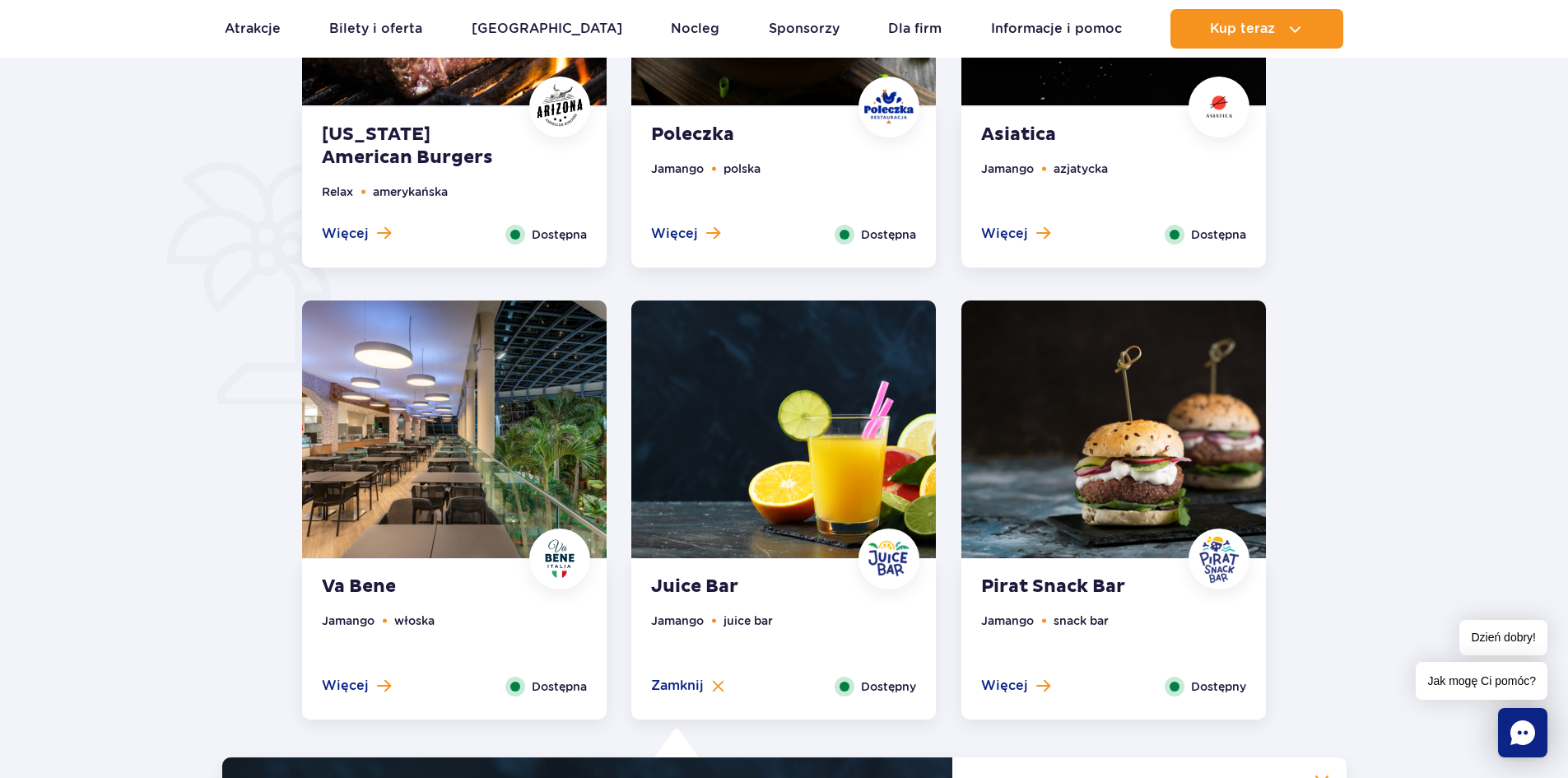
click at [1101, 452] on img at bounding box center [1113, 429] width 305 height 258
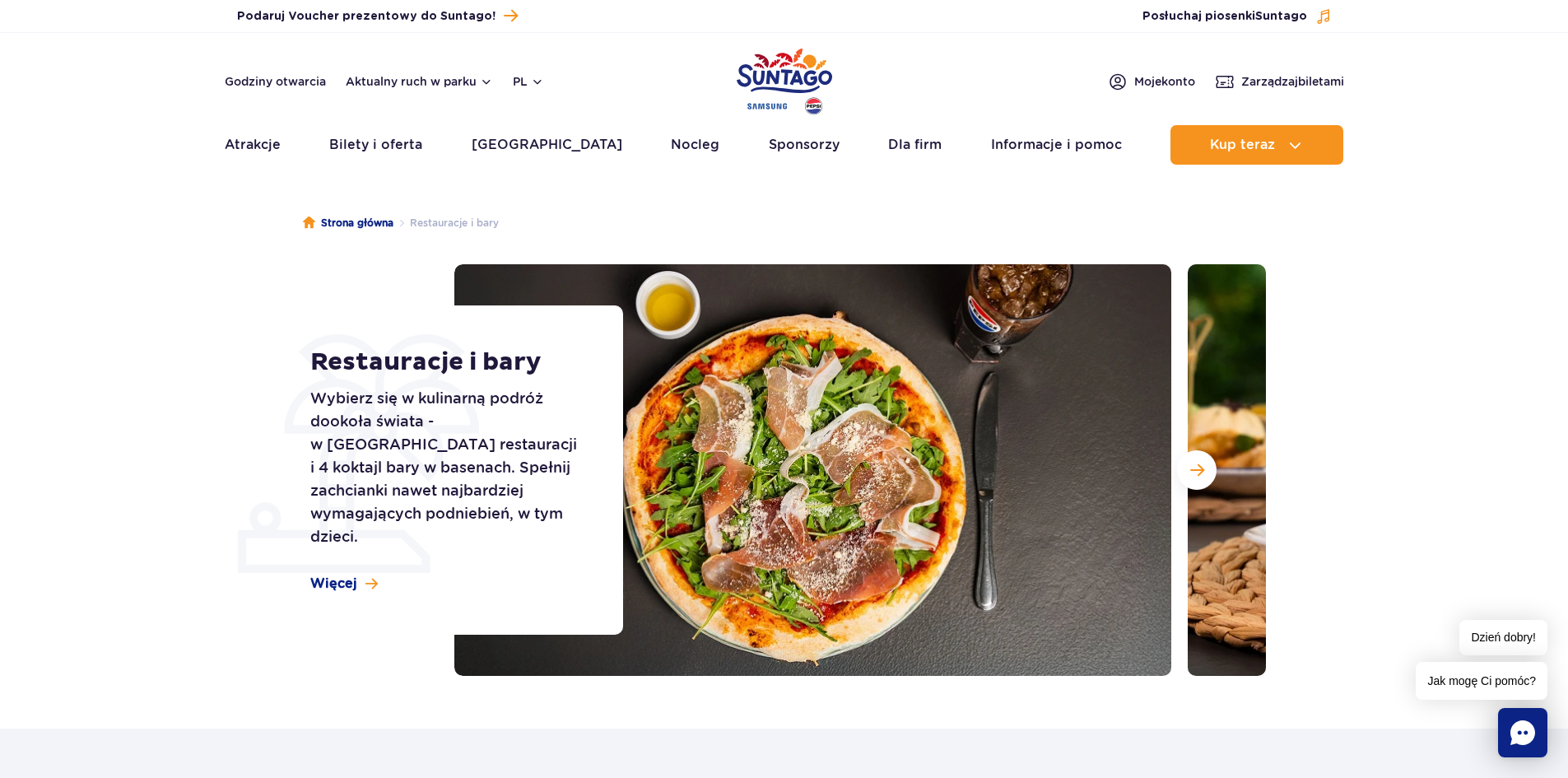
scroll to position [0, 0]
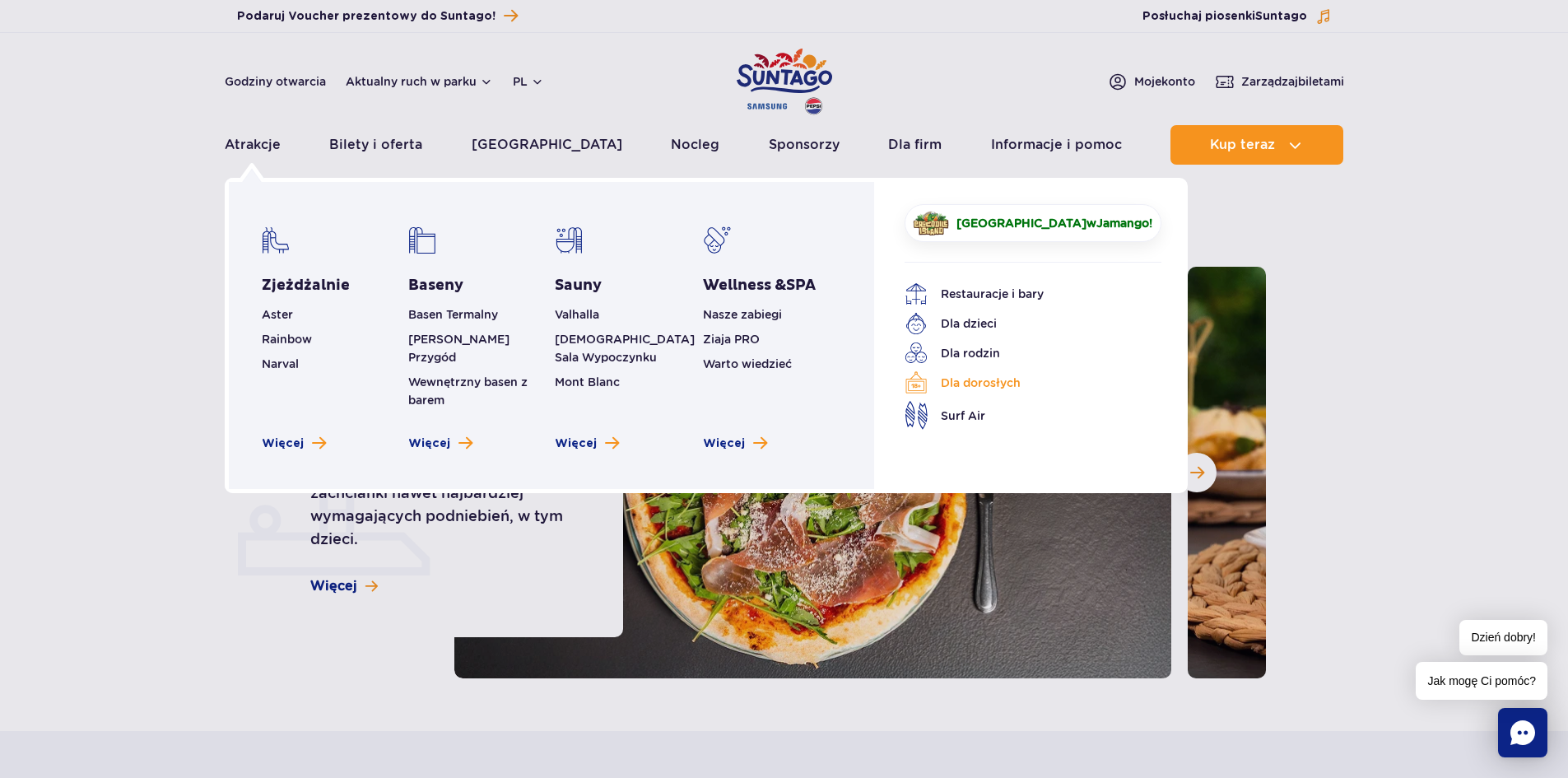
click at [987, 382] on link "Dla dorosłych" at bounding box center [1020, 382] width 232 height 23
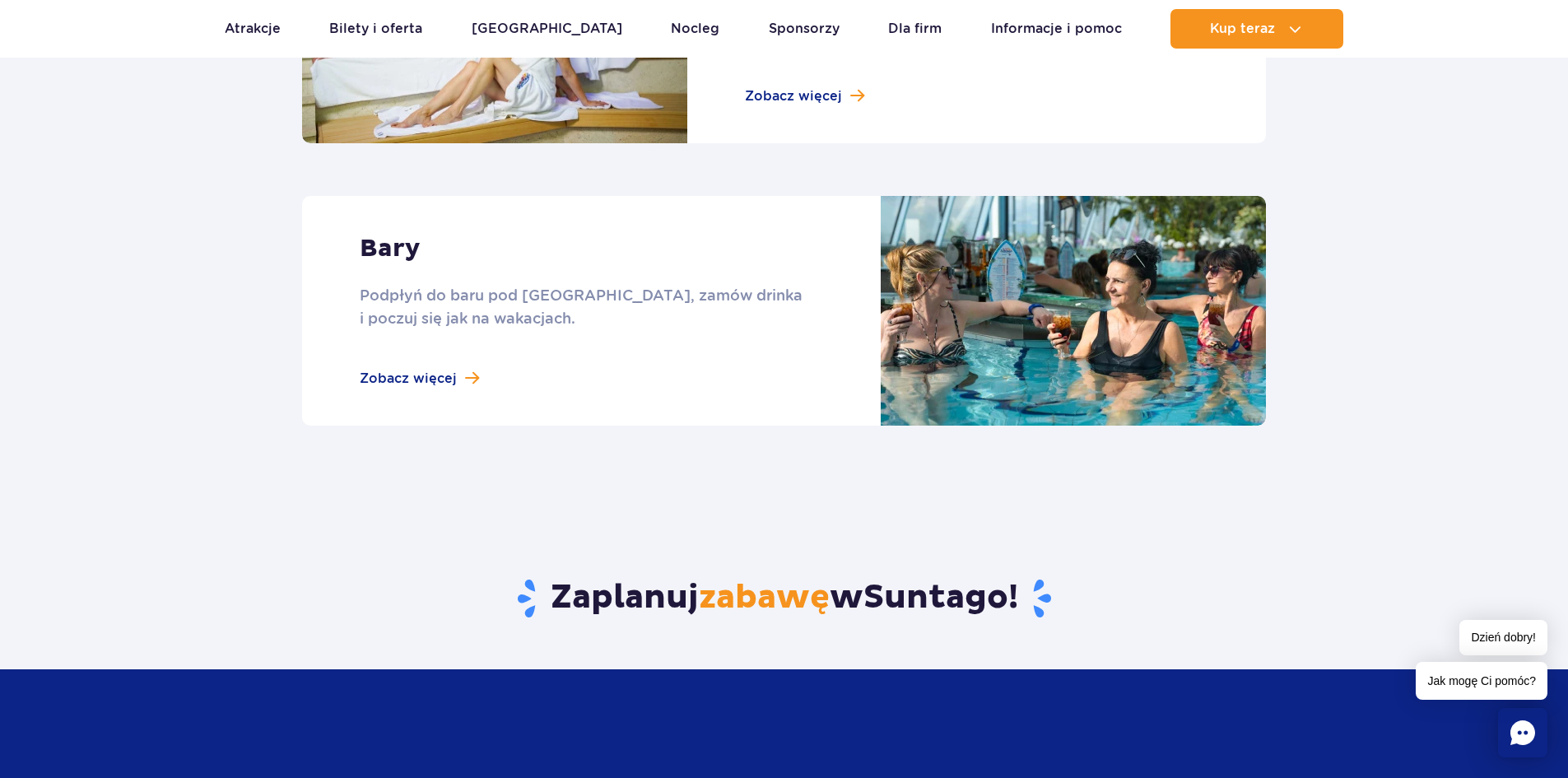
scroll to position [1564, 0]
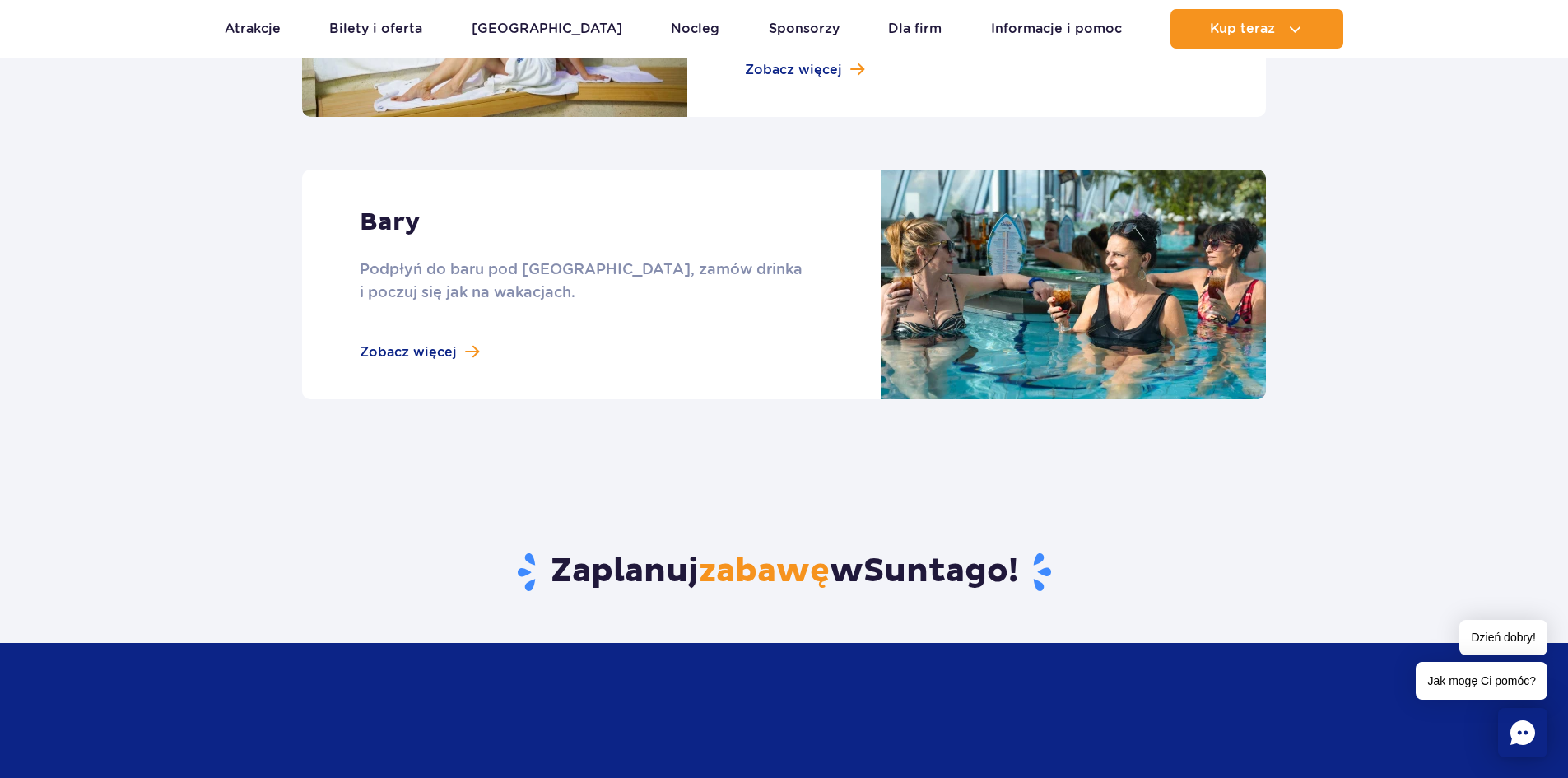
click at [409, 357] on link at bounding box center [784, 285] width 964 height 230
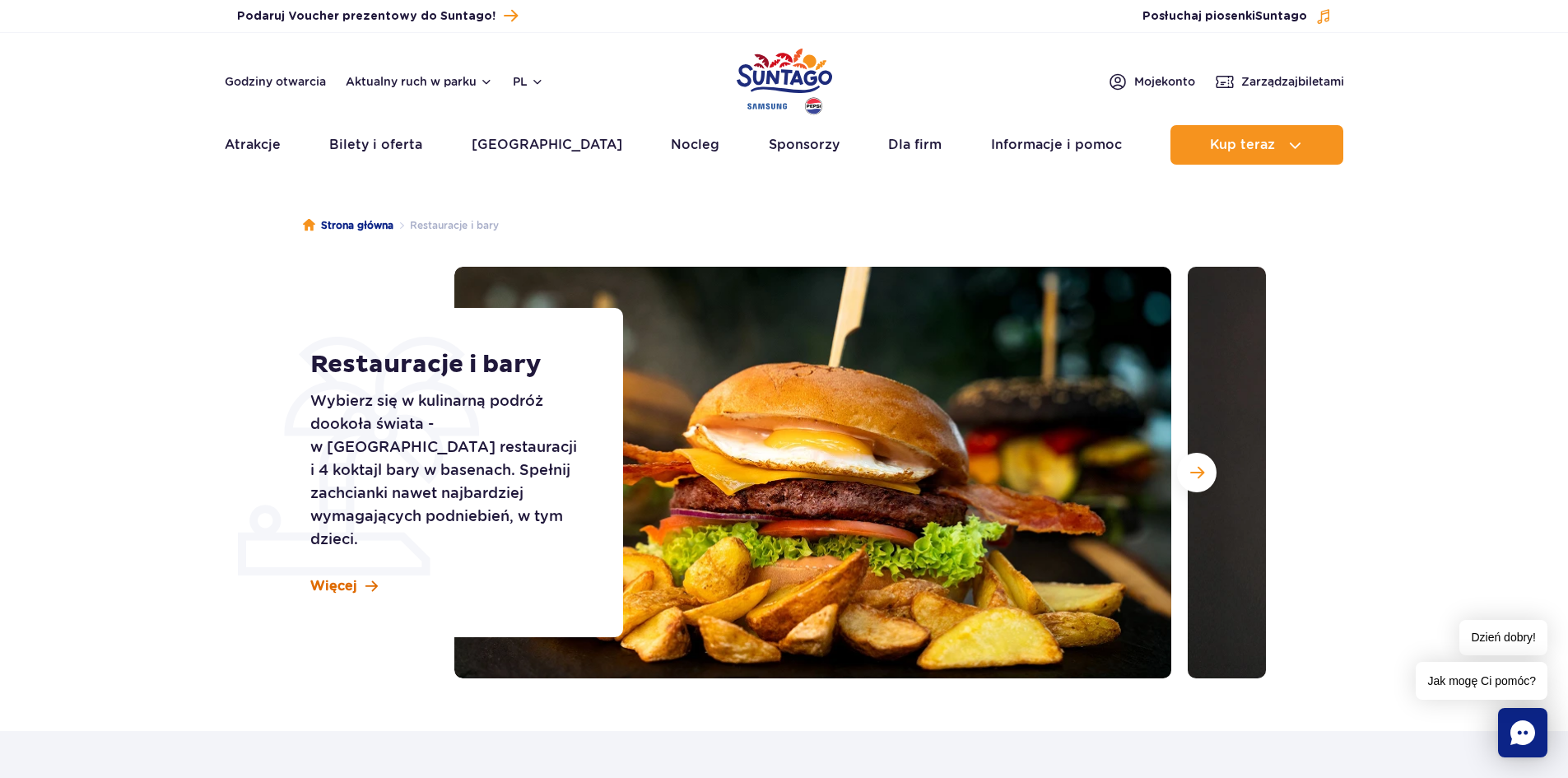
click at [334, 577] on span "Więcej" at bounding box center [334, 587] width 47 height 18
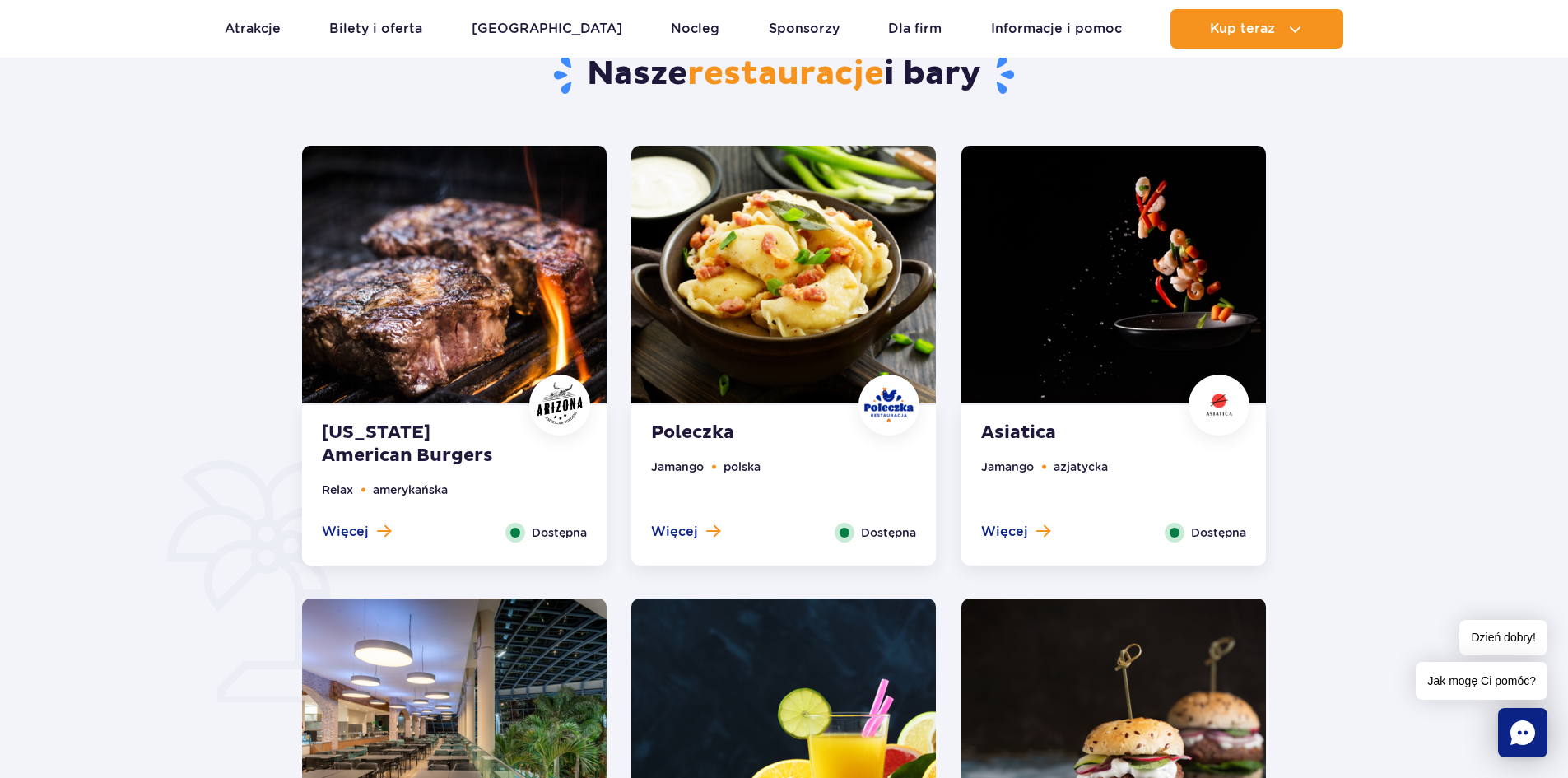
scroll to position [1225, 0]
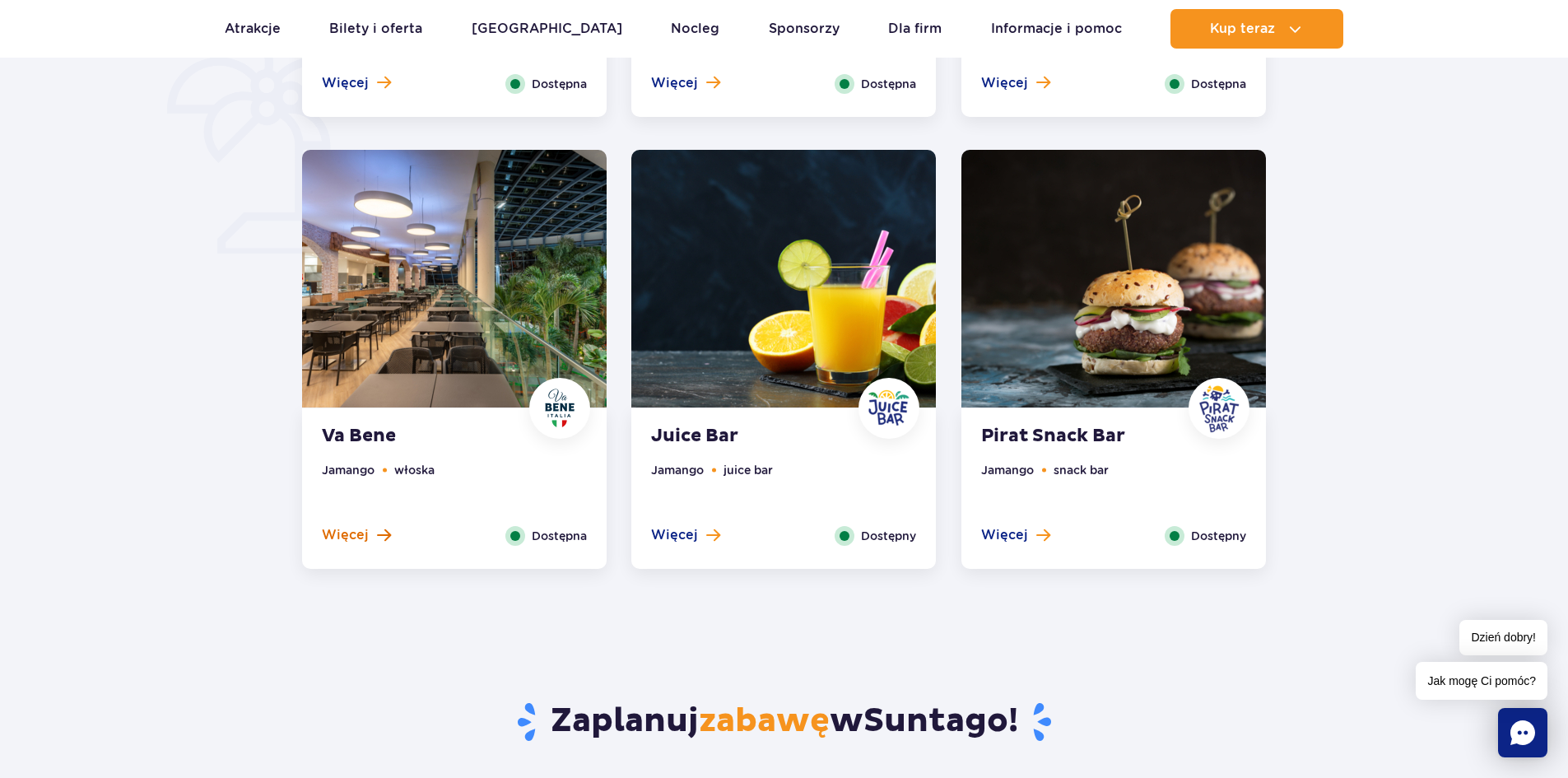
click at [363, 535] on span "Więcej" at bounding box center [346, 535] width 47 height 18
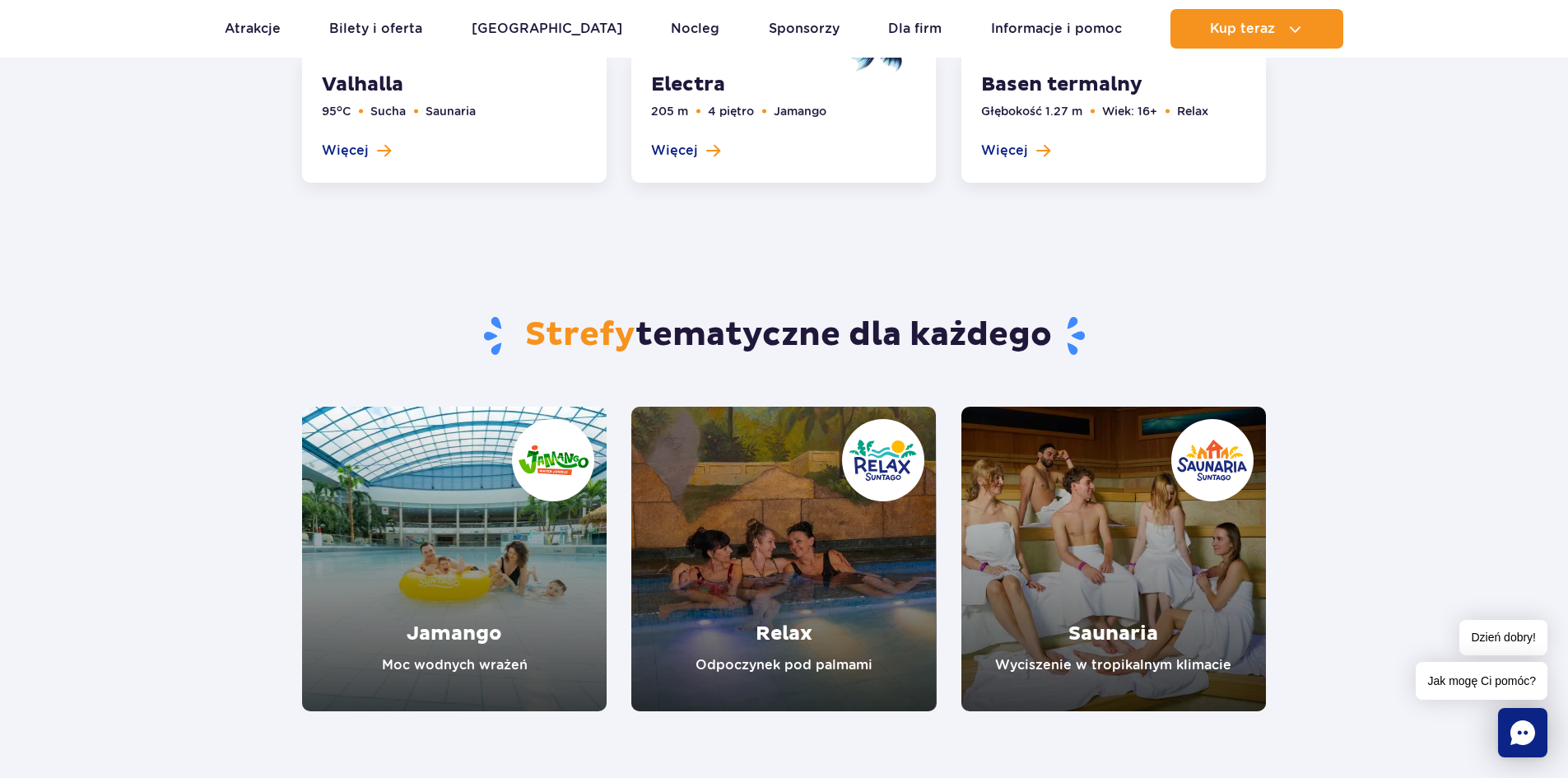
scroll to position [3792, 0]
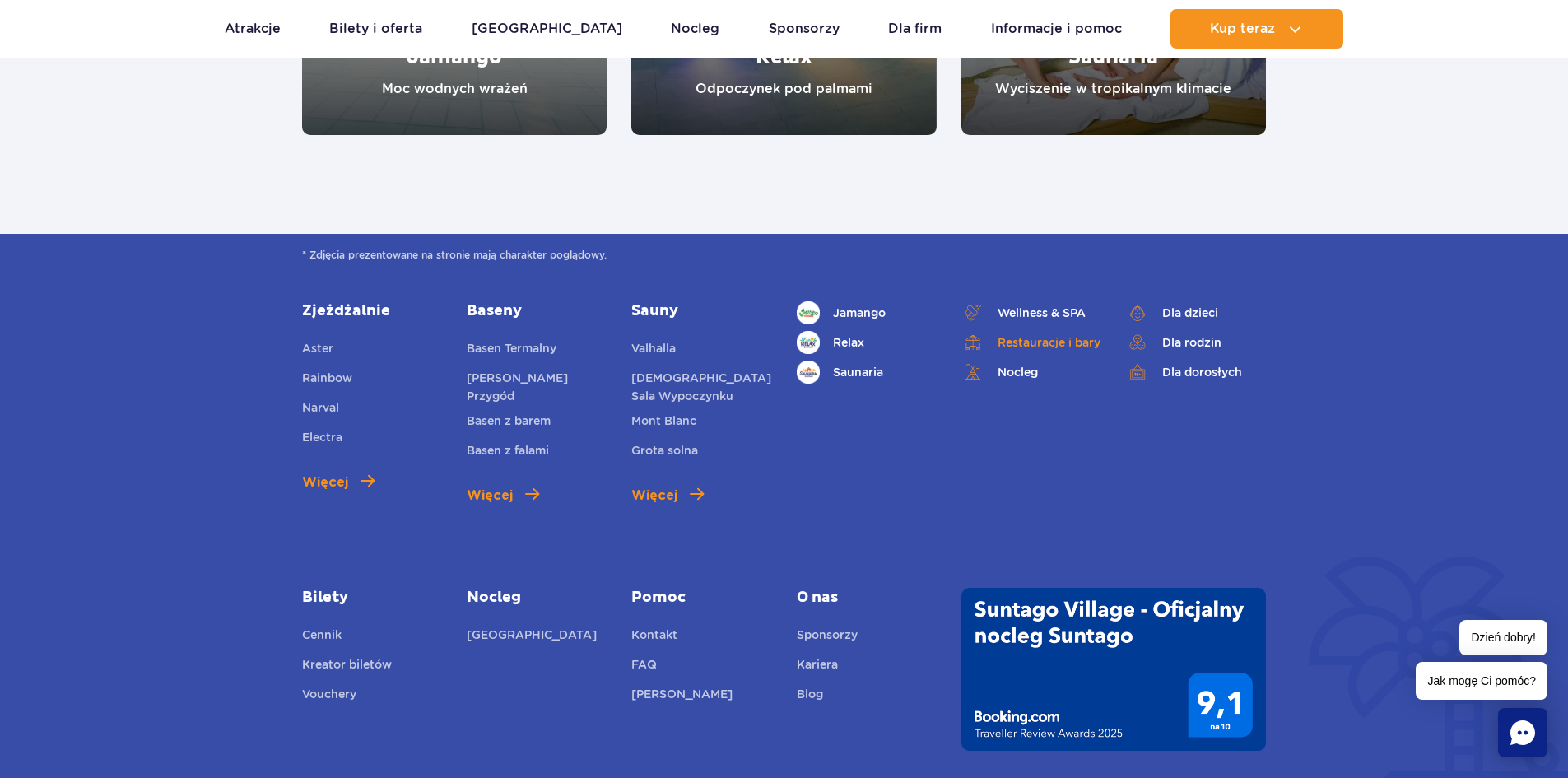
click at [1037, 342] on link "Restauracje i bary" at bounding box center [1031, 342] width 140 height 23
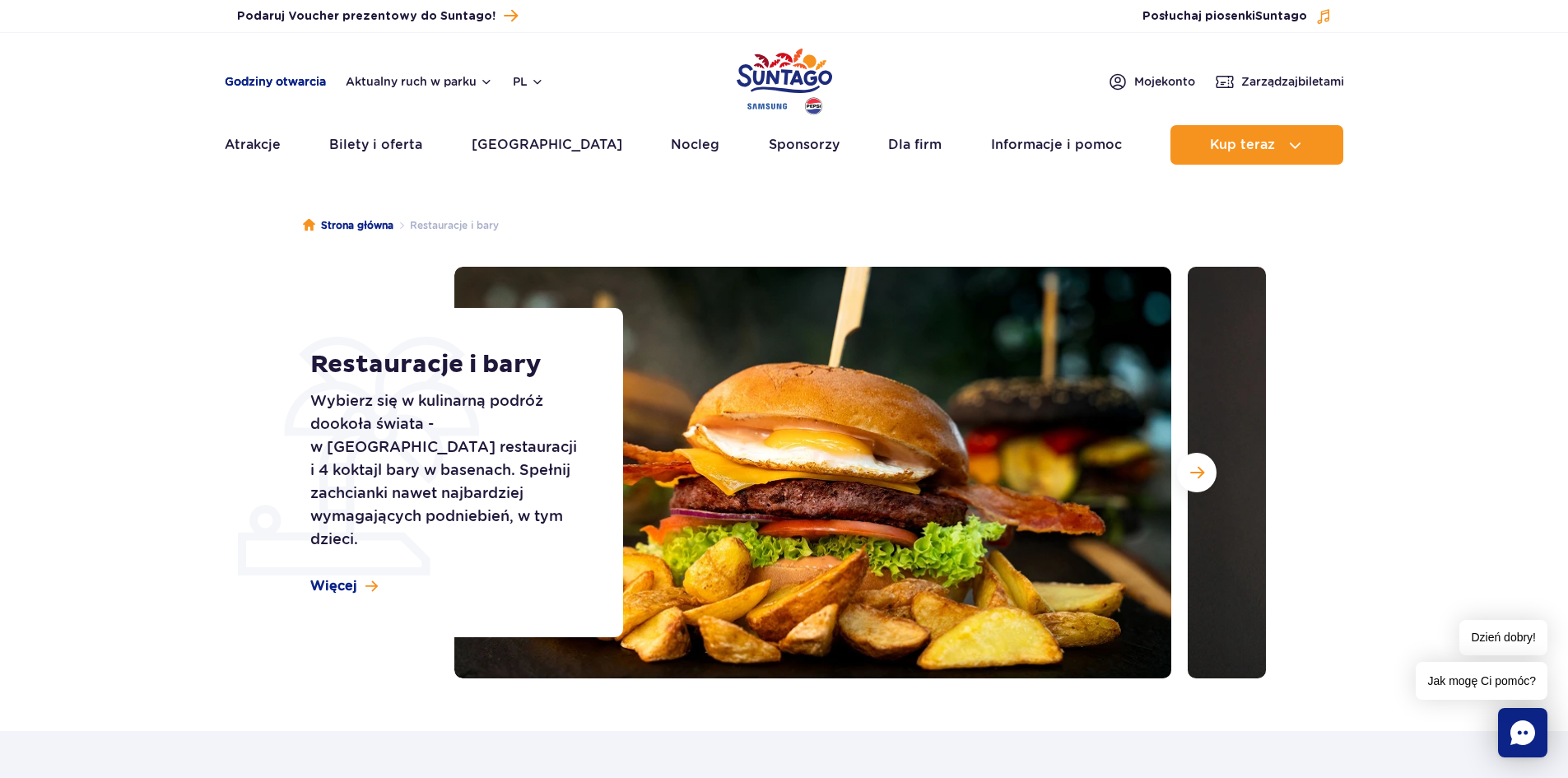
click at [316, 86] on link "Godziny otwarcia" at bounding box center [275, 81] width 102 height 17
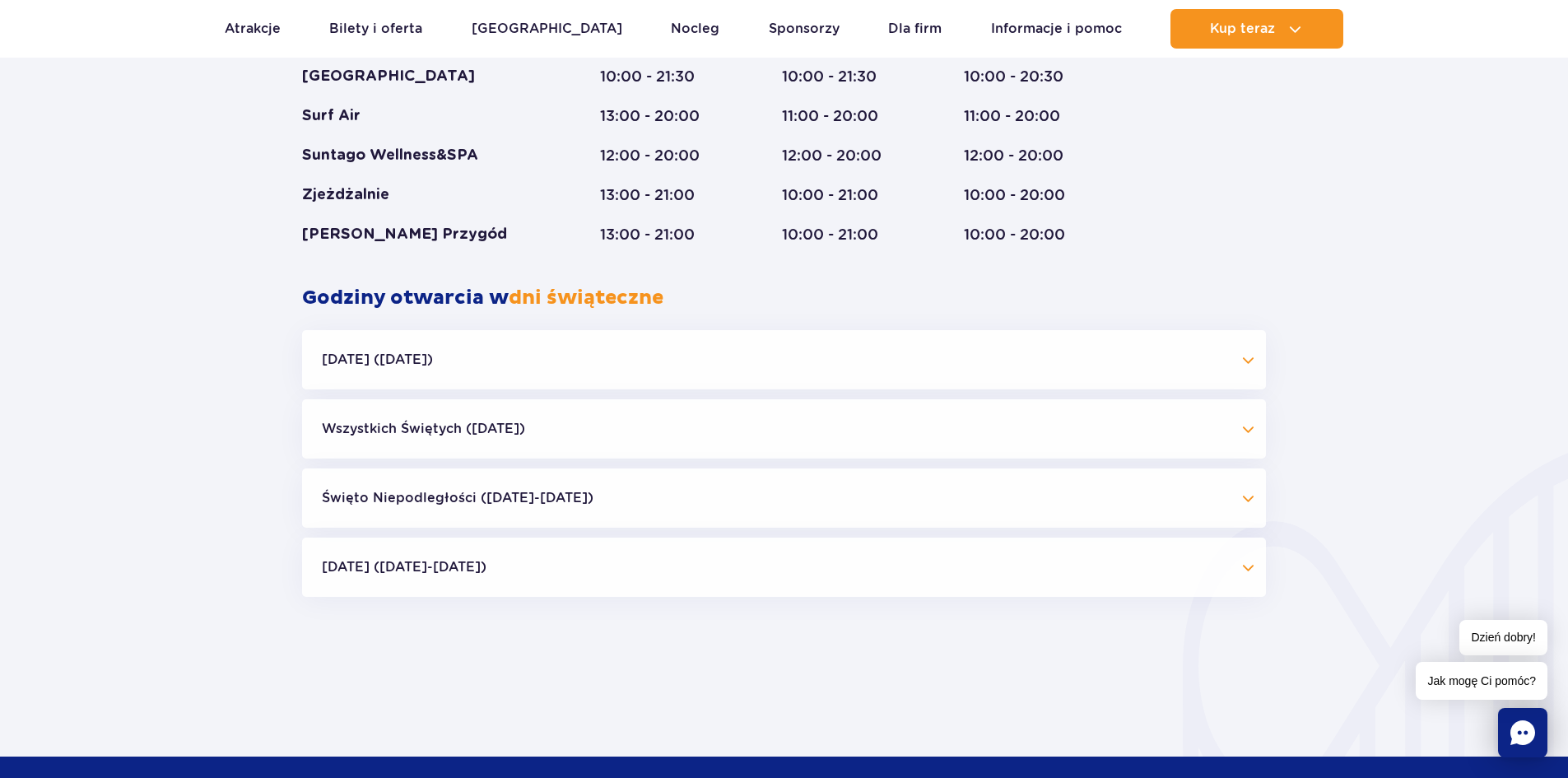
scroll to position [1257, 0]
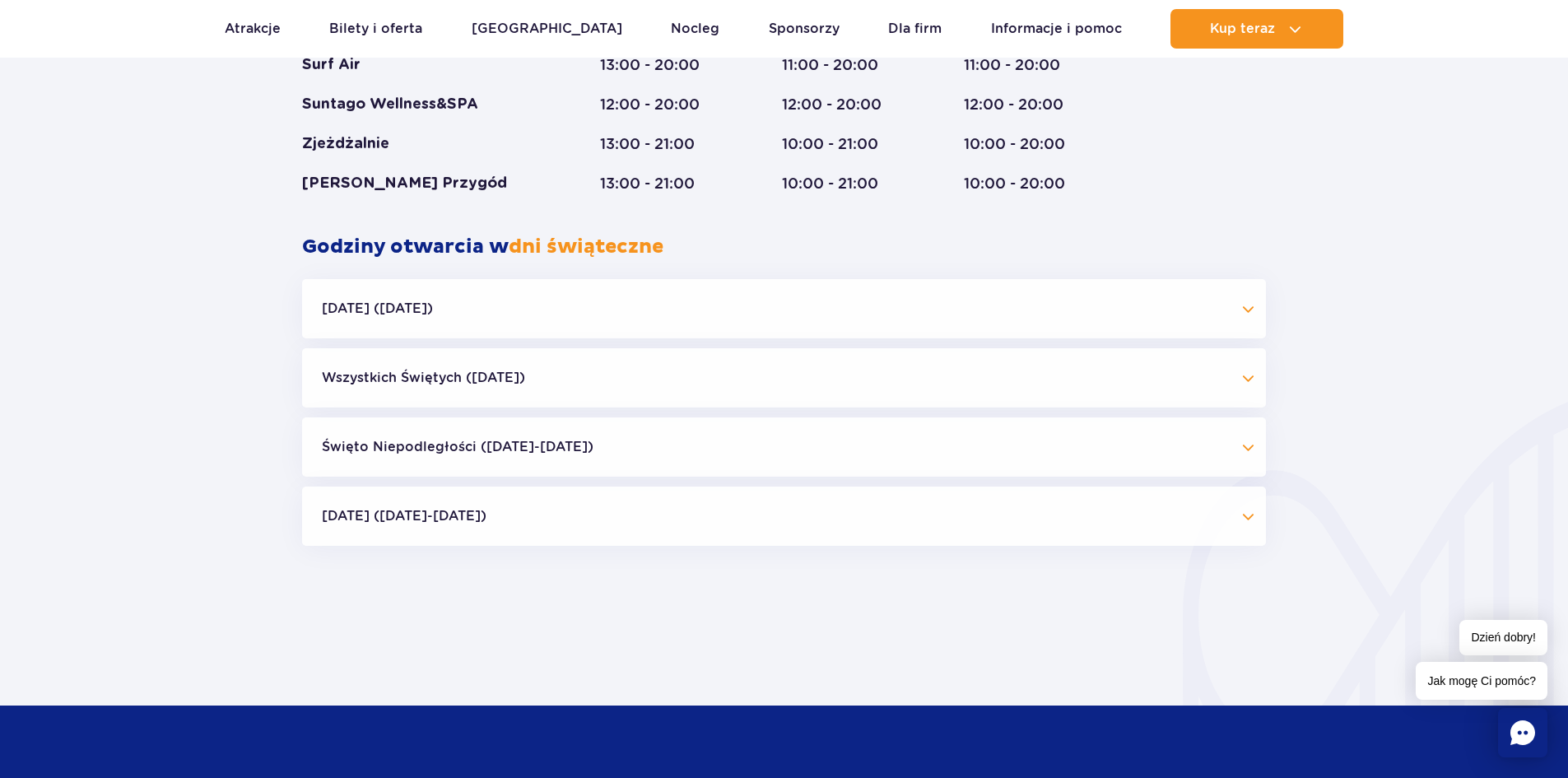
click at [1243, 441] on button "Święto Niepodległości (09.11-11.11.25)" at bounding box center [784, 446] width 964 height 60
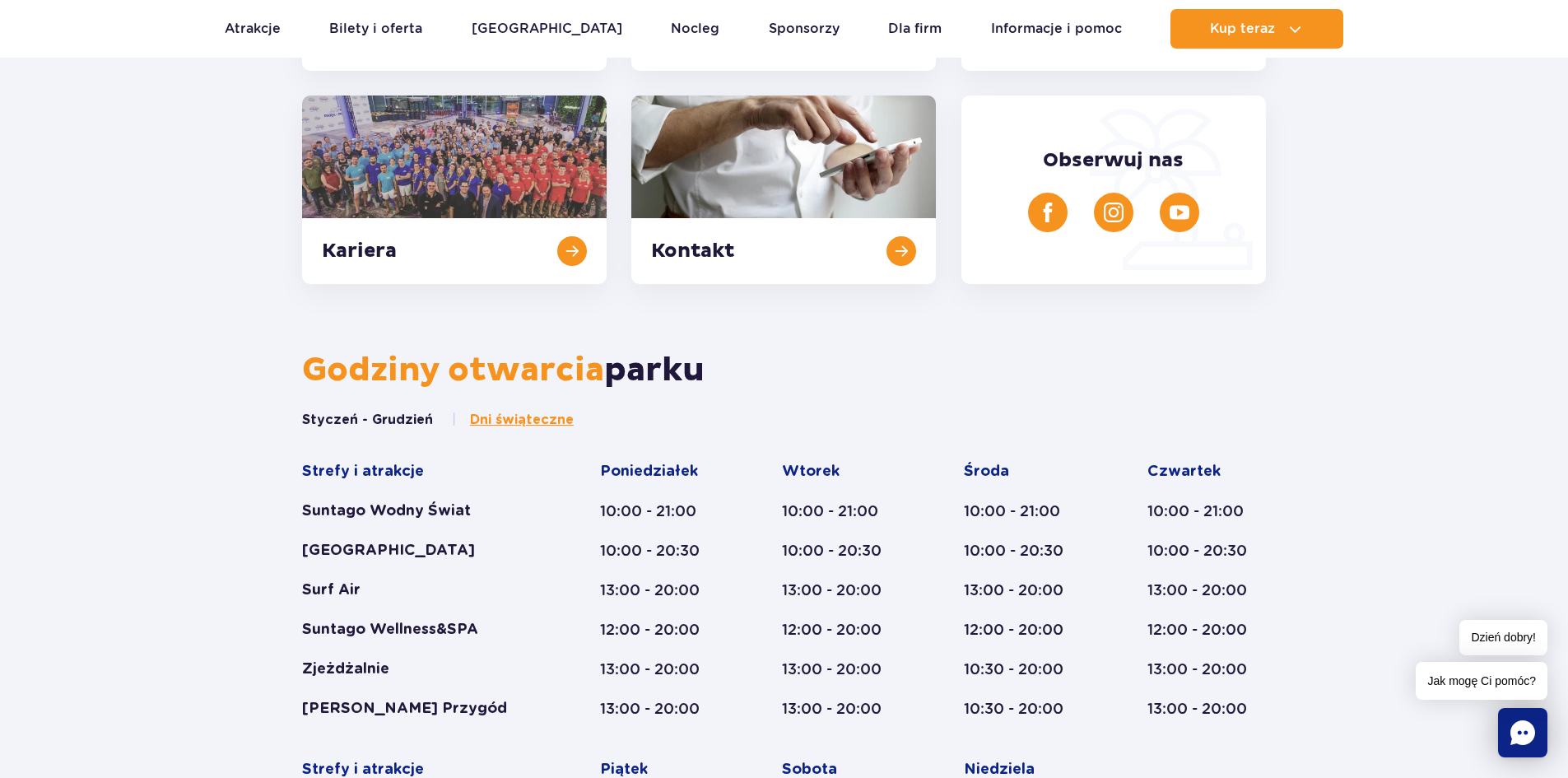
scroll to position [0, 0]
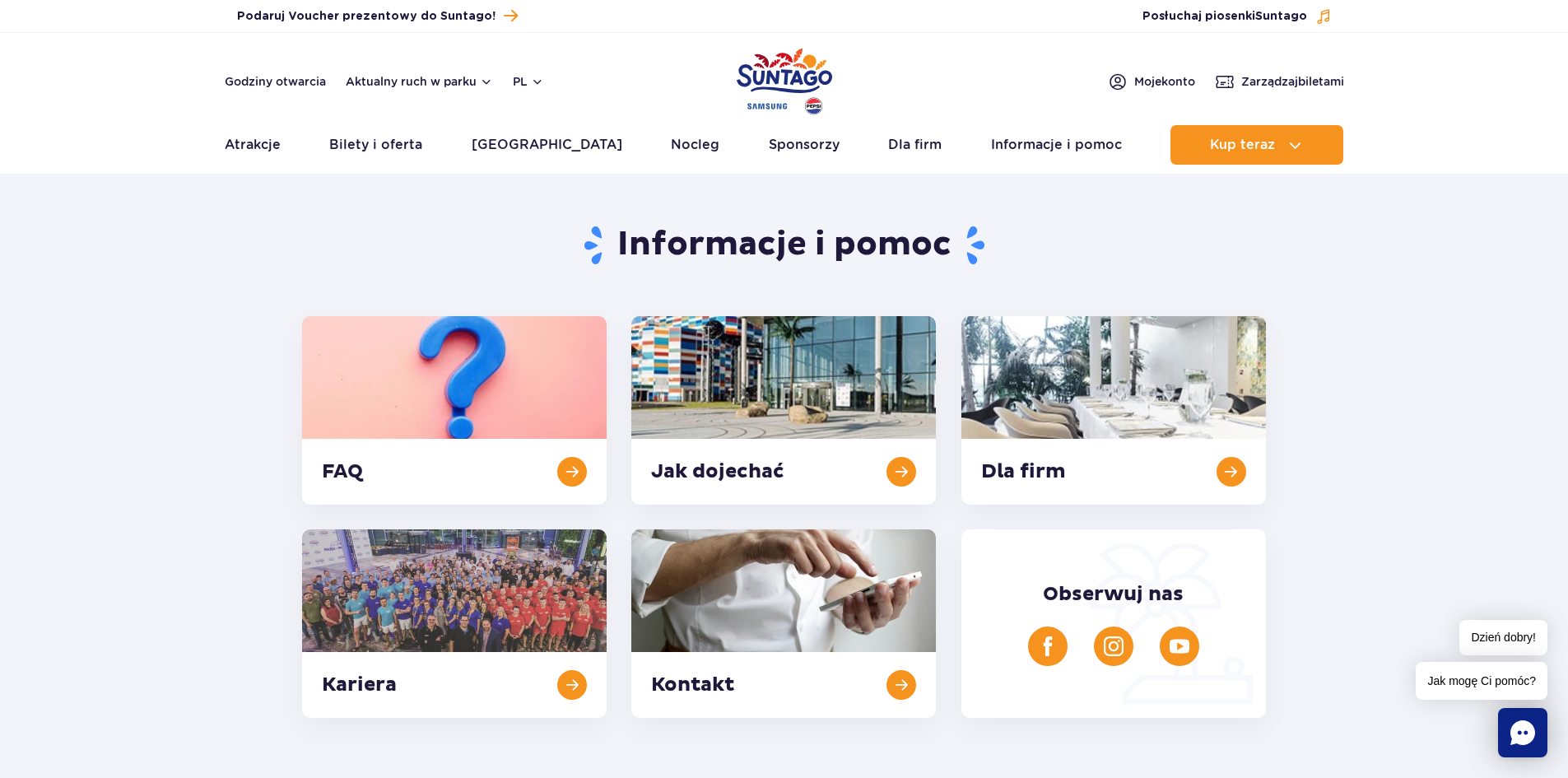
click at [797, 79] on img "Park of Poland" at bounding box center [784, 81] width 96 height 76
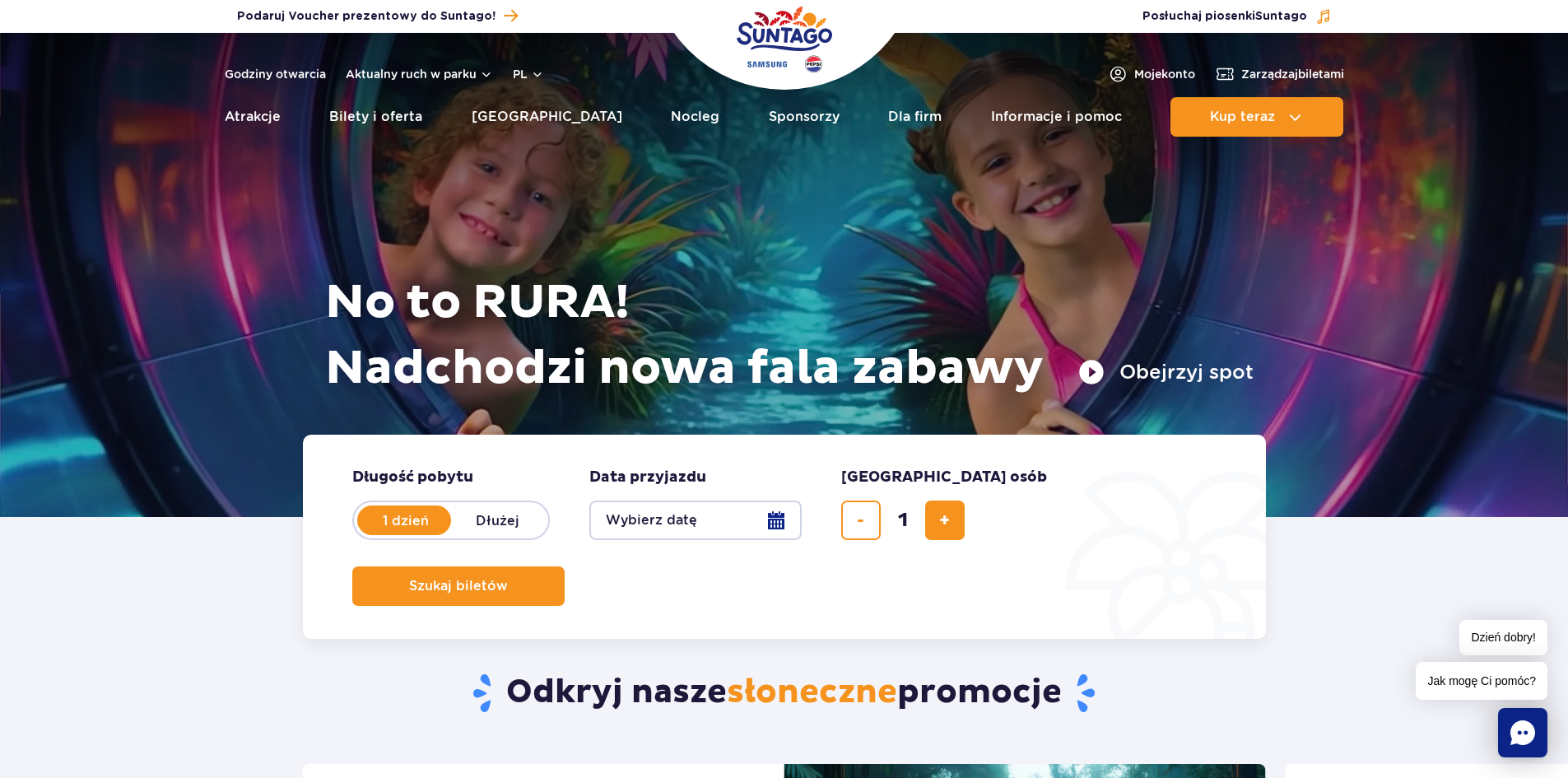
drag, startPoint x: 124, startPoint y: 700, endPoint x: 117, endPoint y: 708, distance: 10.6
